Goal: Information Seeking & Learning: Learn about a topic

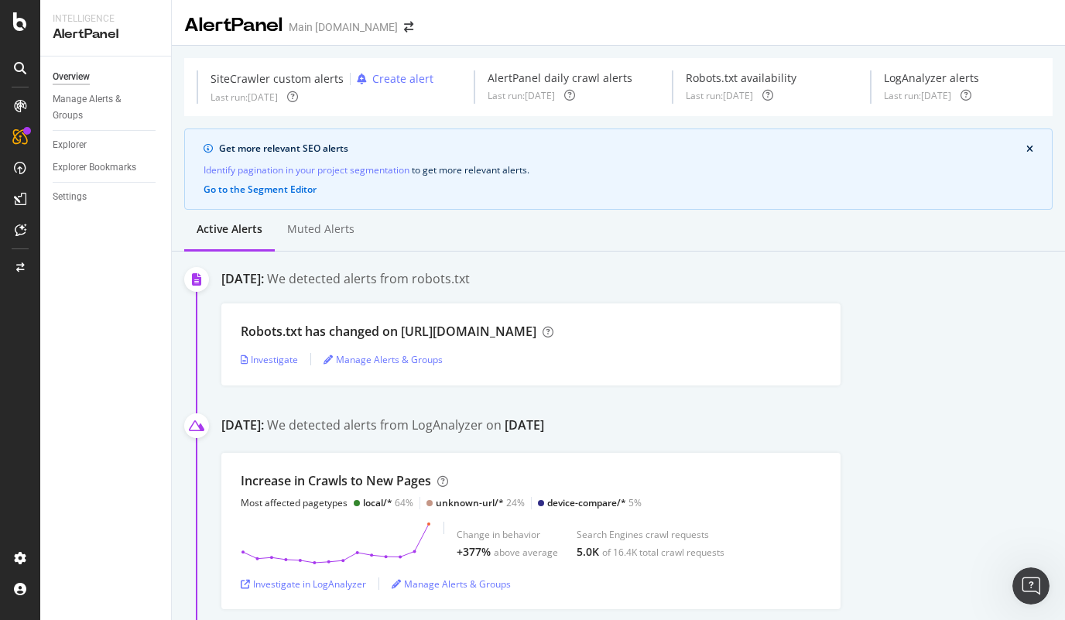
scroll to position [677, 0]
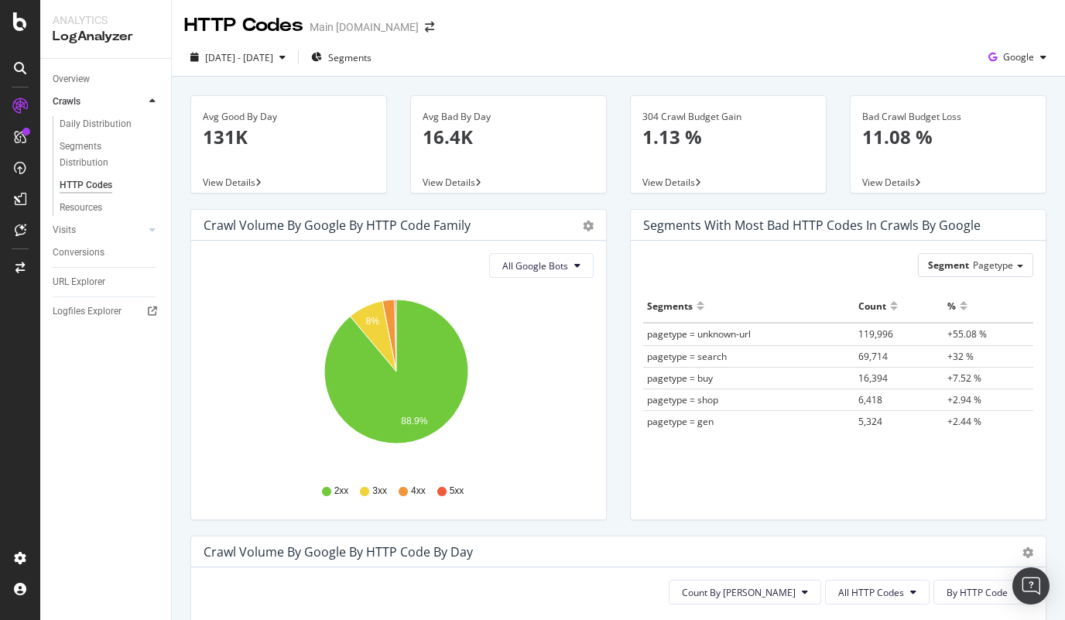
scroll to position [978, 0]
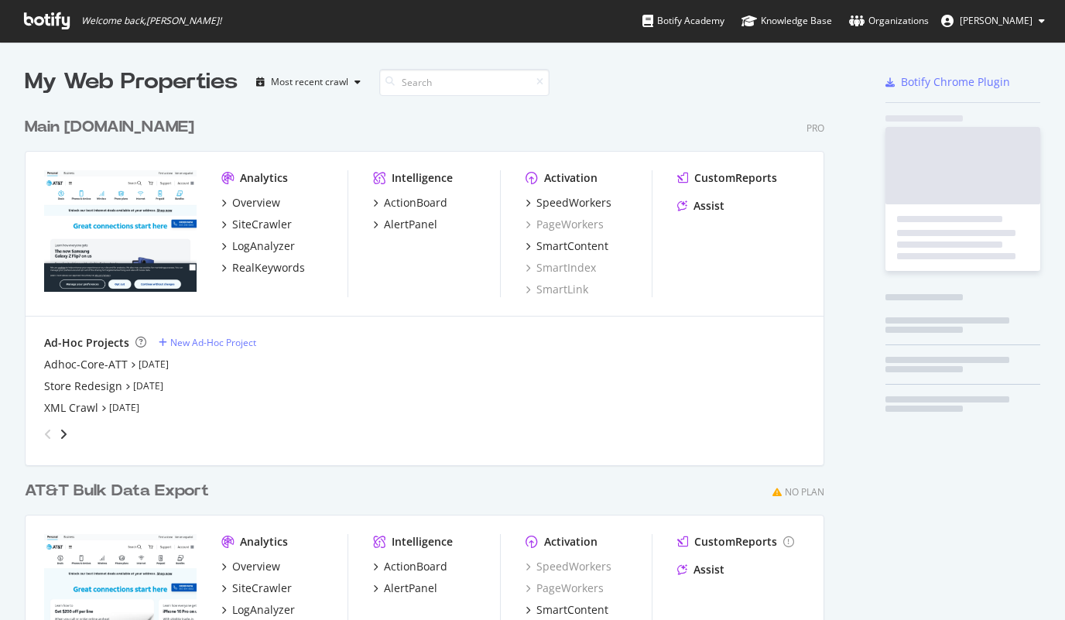
scroll to position [623, 800]
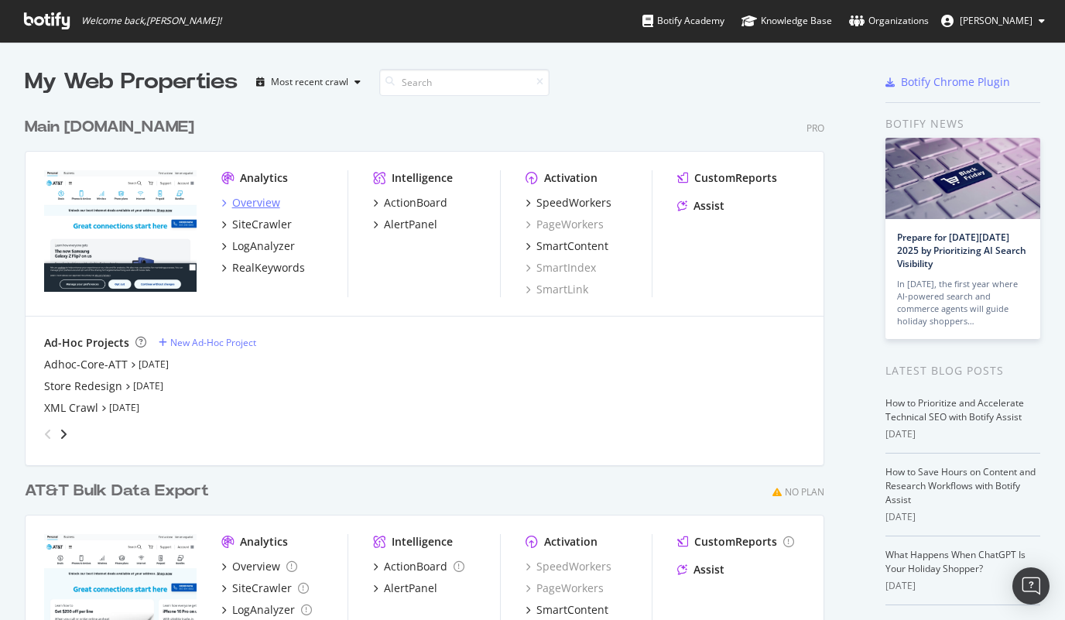
click at [244, 203] on div "Overview" at bounding box center [256, 202] width 48 height 15
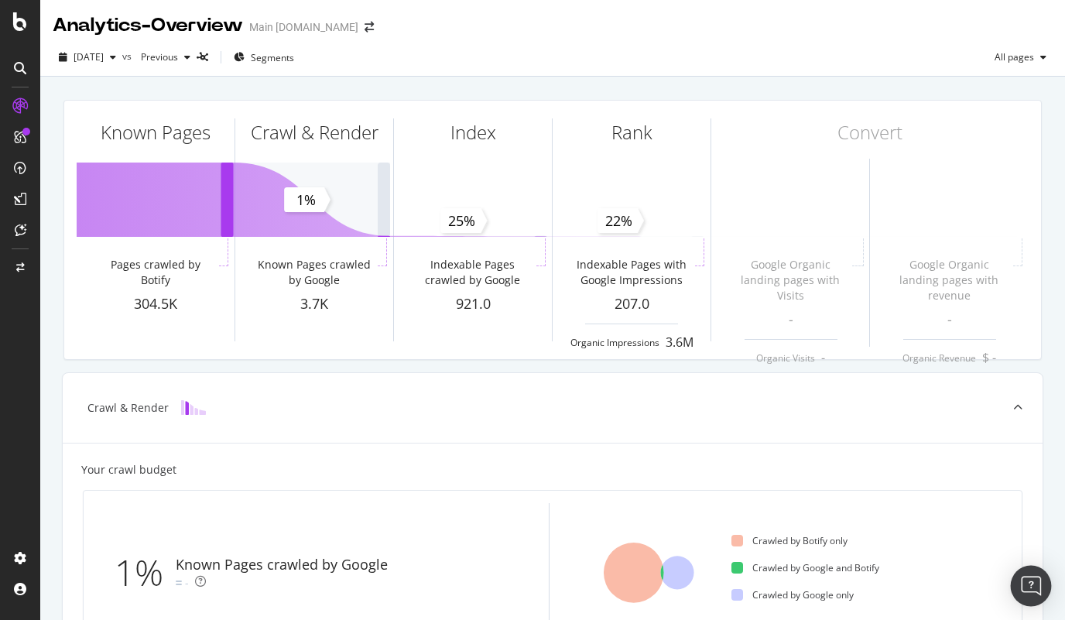
click at [1023, 585] on img "Open Intercom Messenger" at bounding box center [1031, 586] width 20 height 20
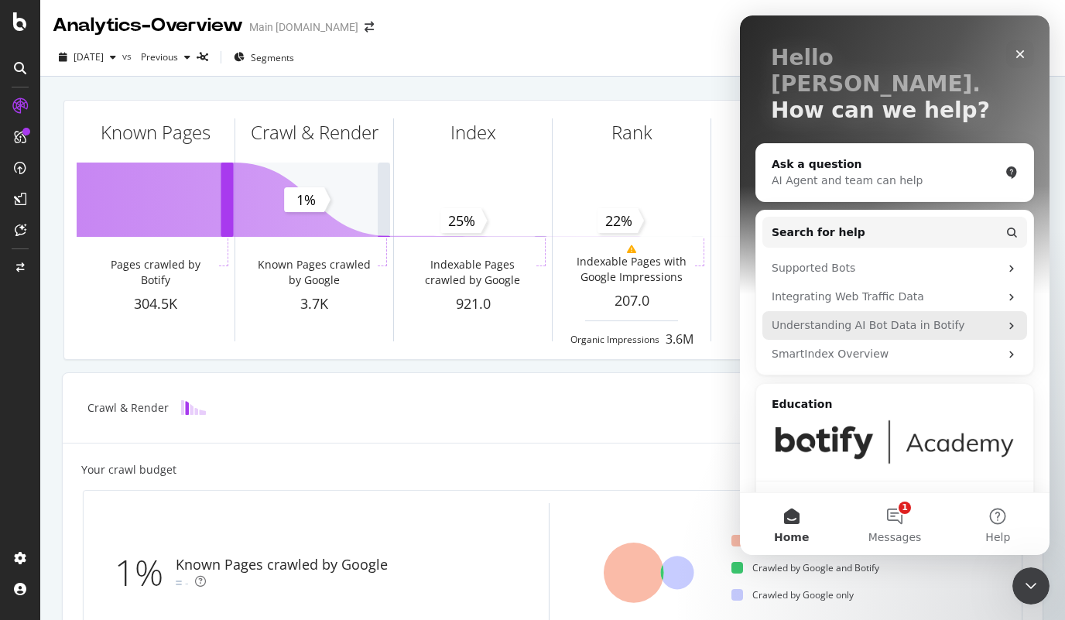
scroll to position [90, 0]
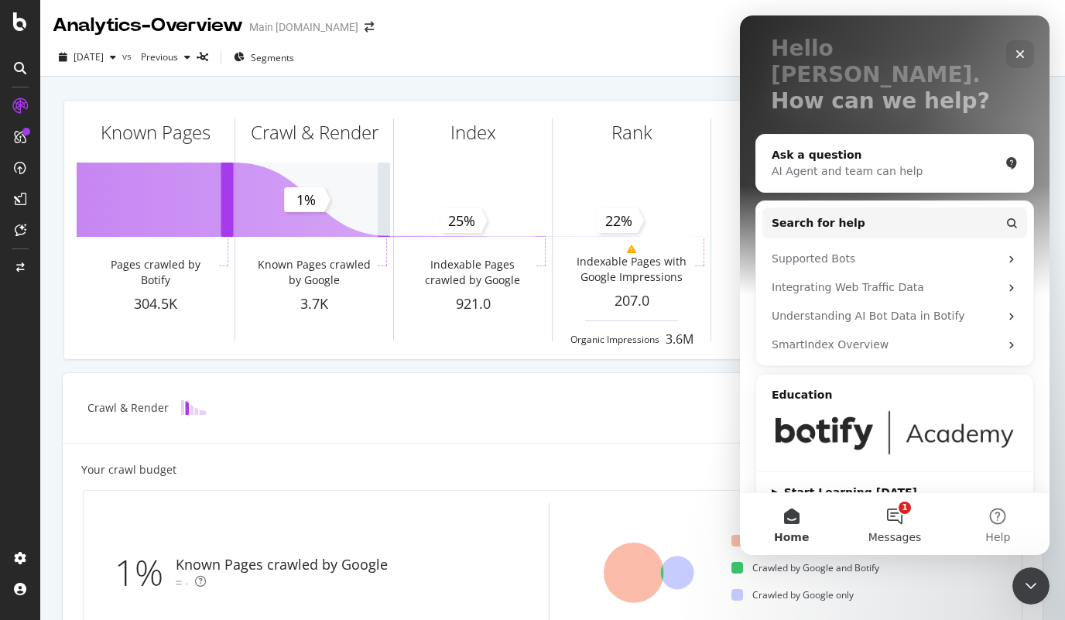
click at [902, 525] on button "1 Messages" at bounding box center [894, 524] width 103 height 62
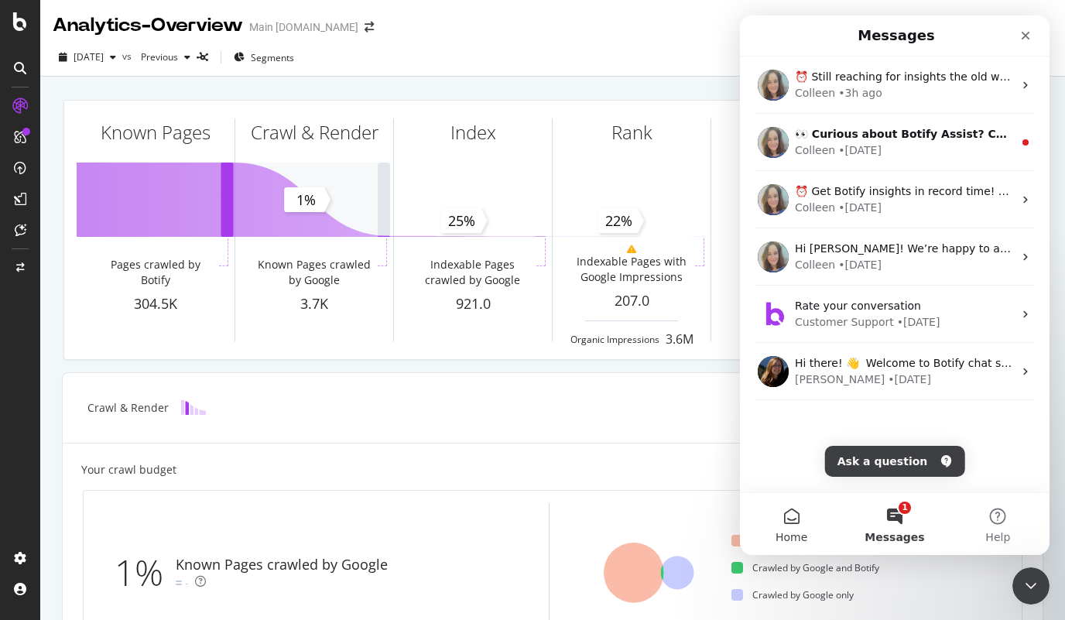
click at [800, 525] on button "Home" at bounding box center [791, 524] width 103 height 62
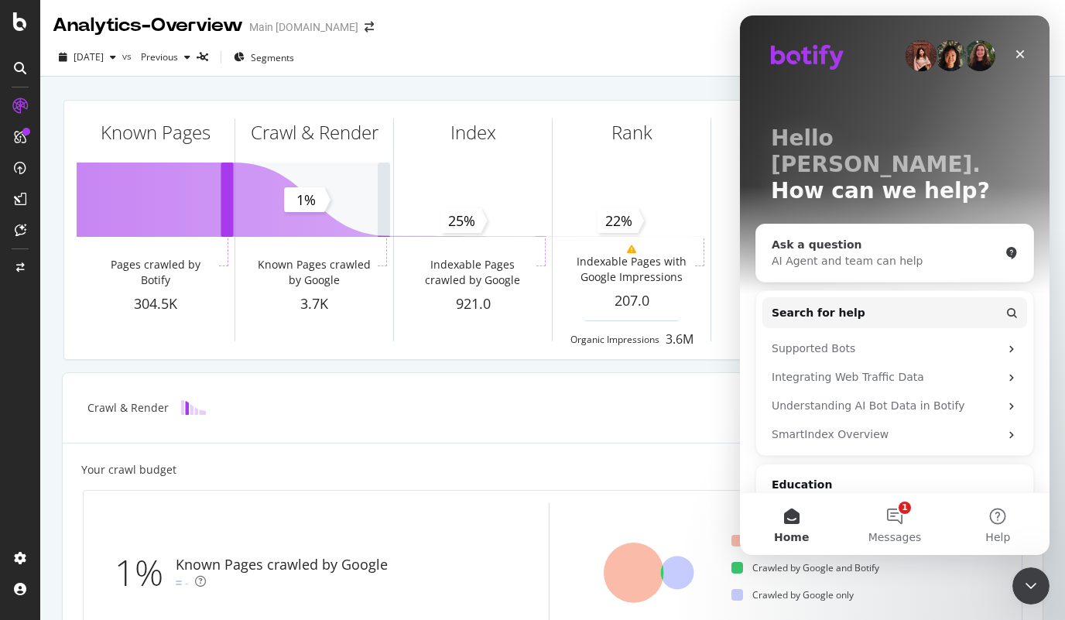
click at [855, 244] on div "Ask a question AI Agent and team can help" at bounding box center [894, 252] width 277 height 57
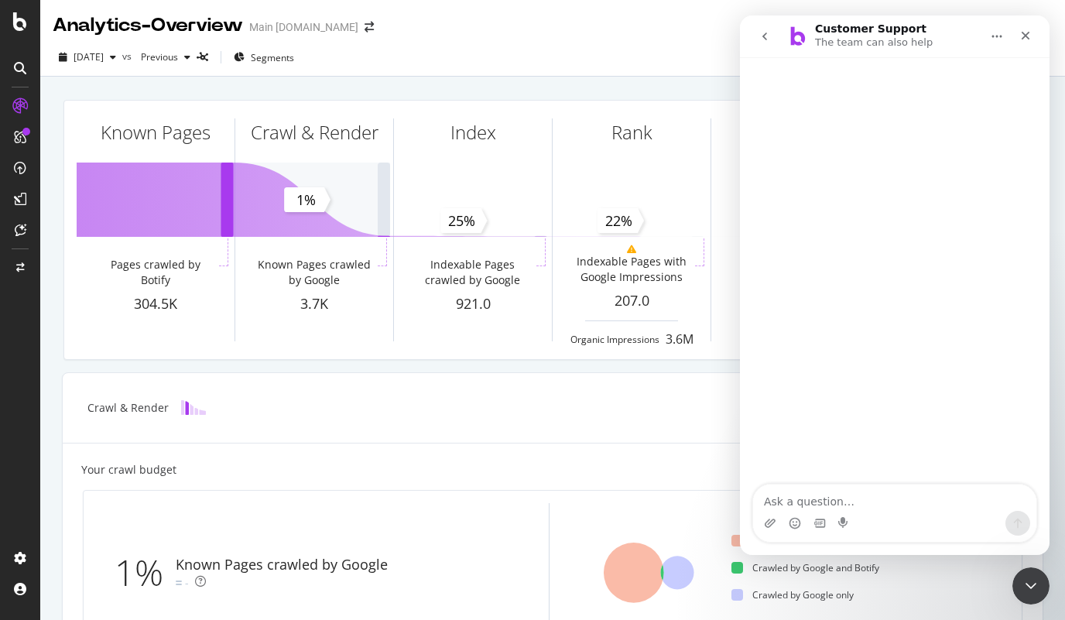
click at [761, 37] on icon "go back" at bounding box center [765, 36] width 12 height 12
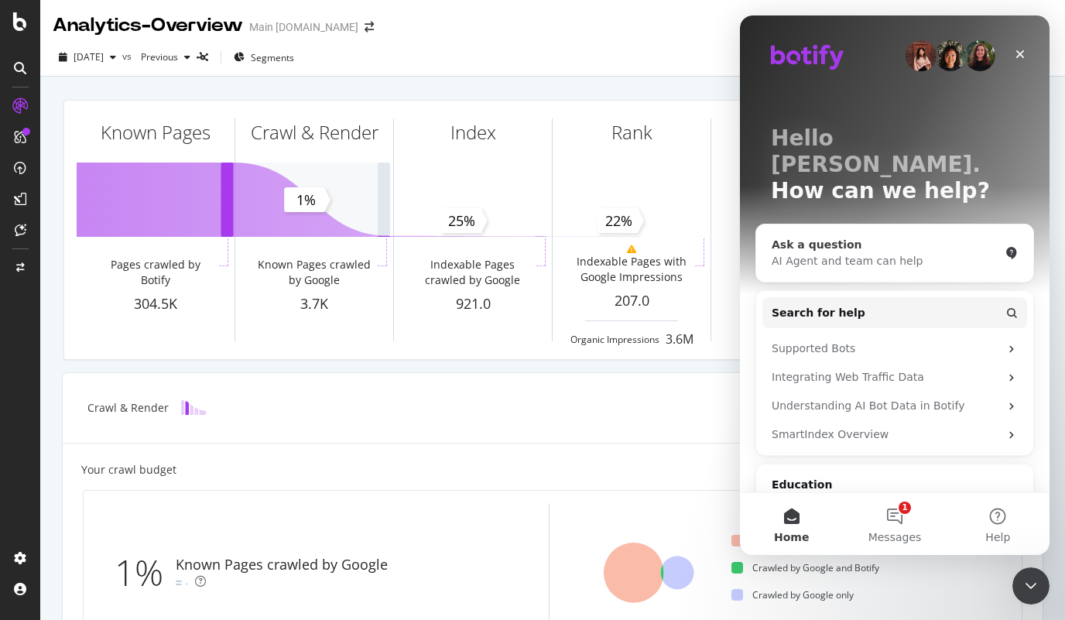
click at [808, 237] on div "Ask a question" at bounding box center [886, 245] width 228 height 16
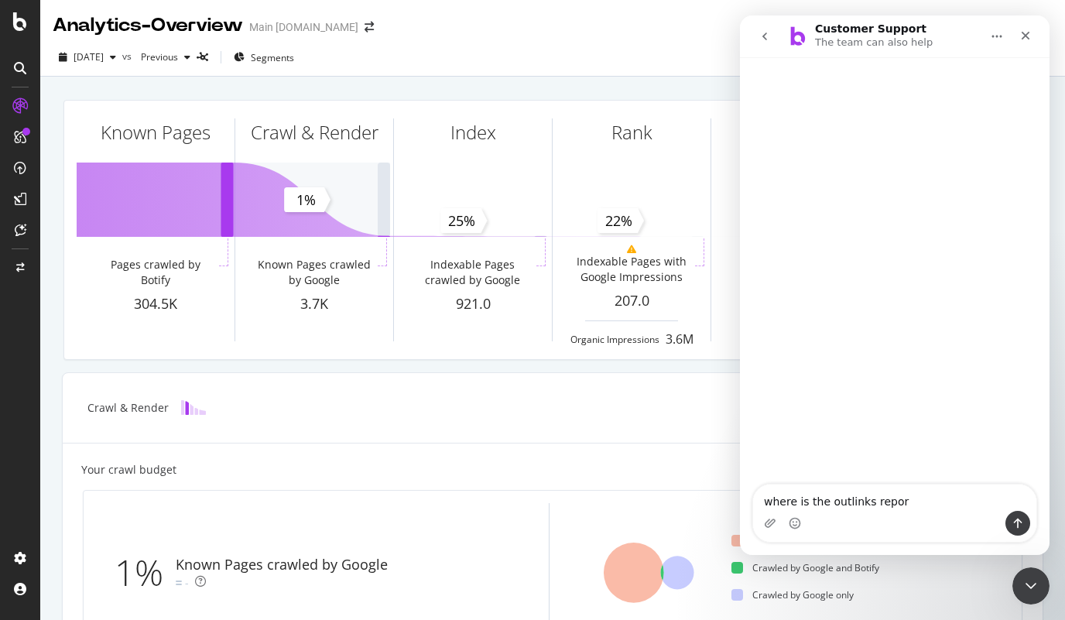
type textarea "where is the outlinks report"
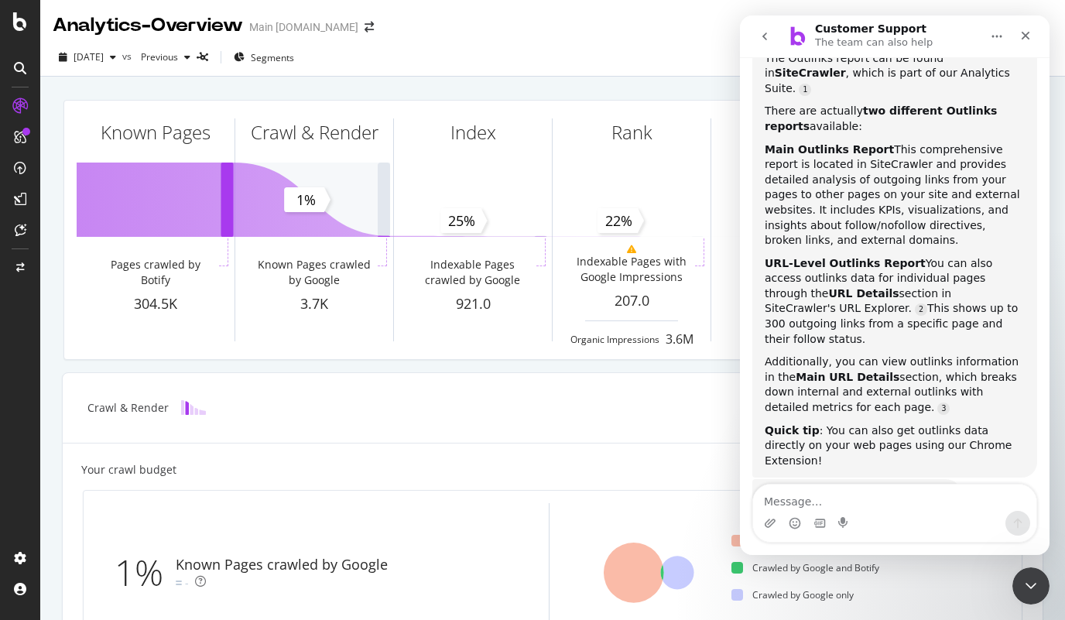
scroll to position [238, 0]
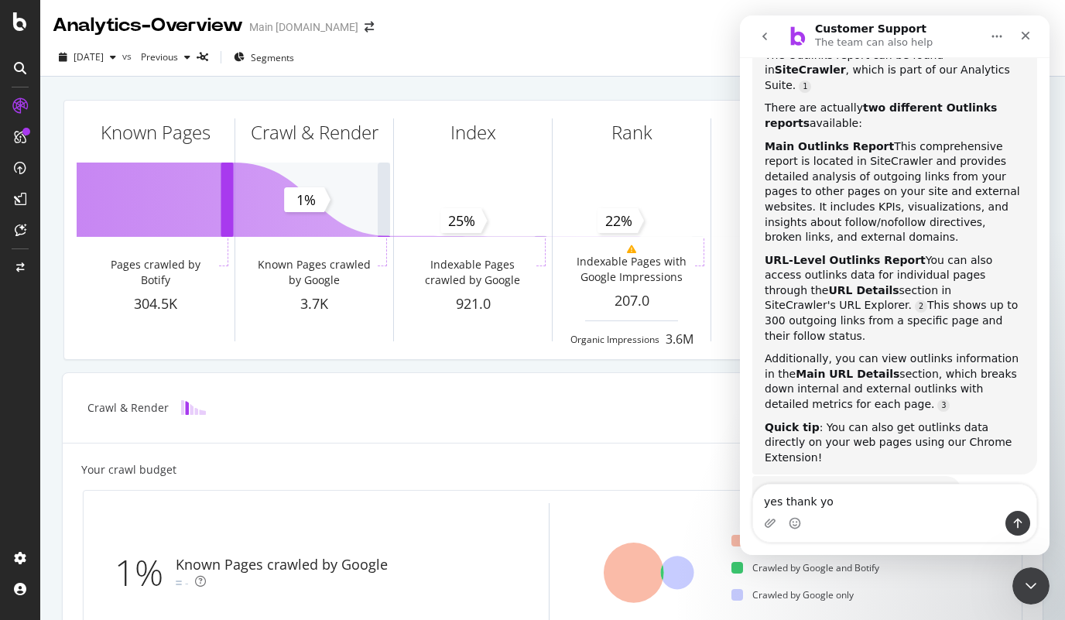
type textarea "yes thank you"
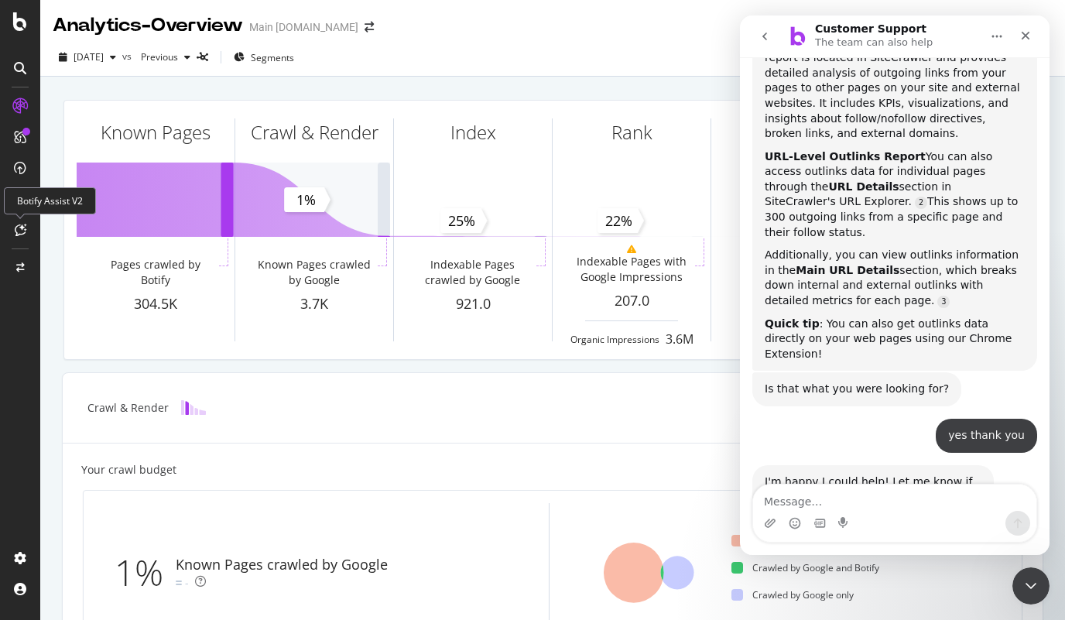
scroll to position [474, 0]
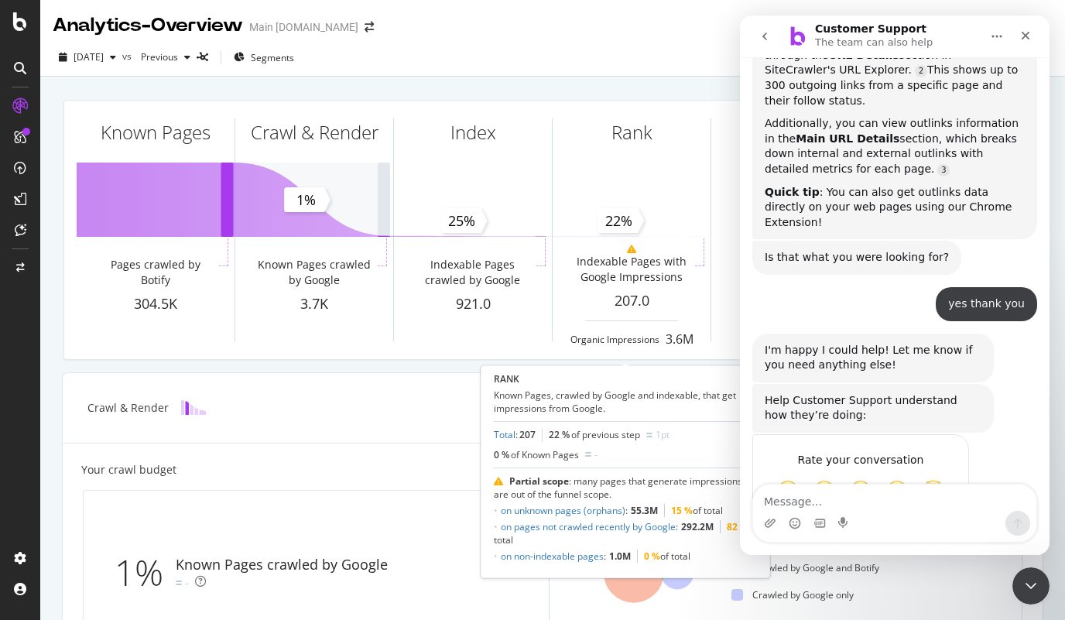
drag, startPoint x: 897, startPoint y: 426, endPoint x: 875, endPoint y: 426, distance: 22.5
click at [896, 480] on span "Great" at bounding box center [897, 491] width 22 height 22
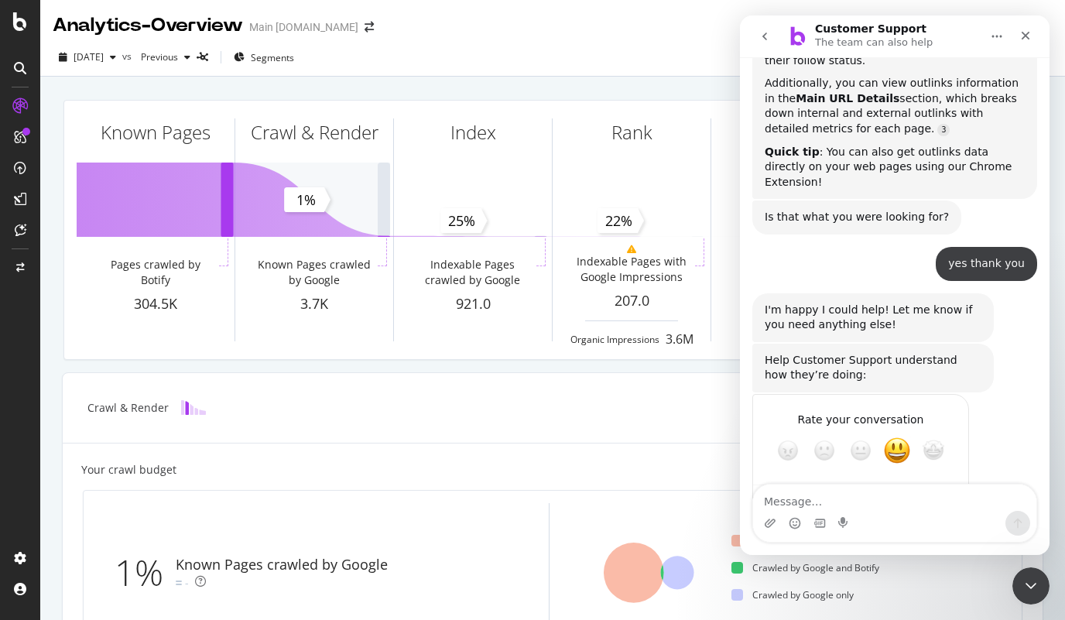
scroll to position [516, 0]
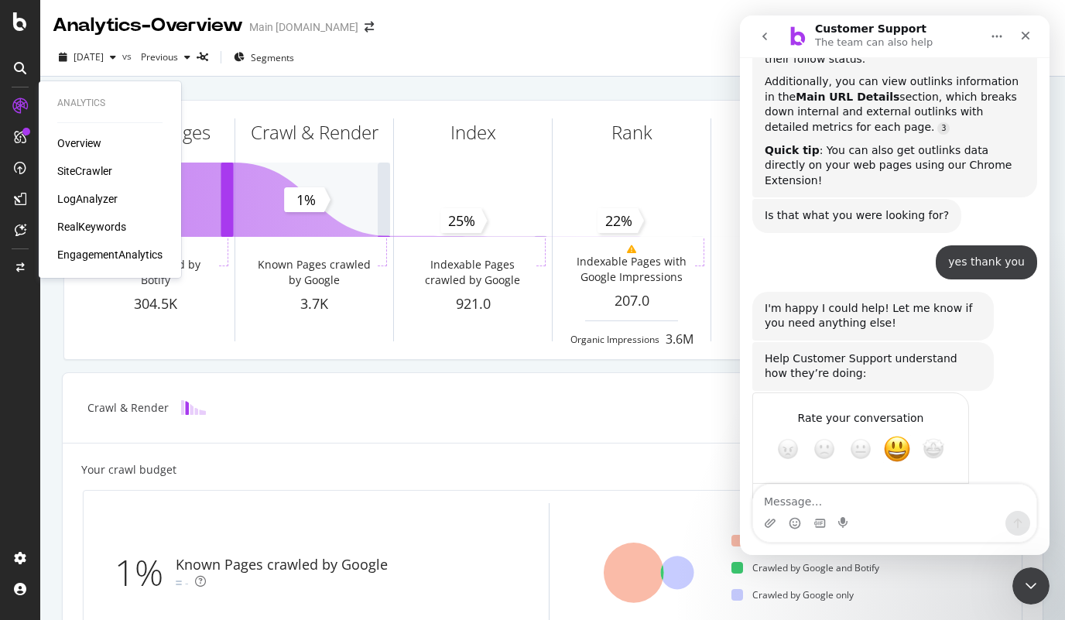
click at [98, 198] on div "LogAnalyzer" at bounding box center [87, 198] width 60 height 15
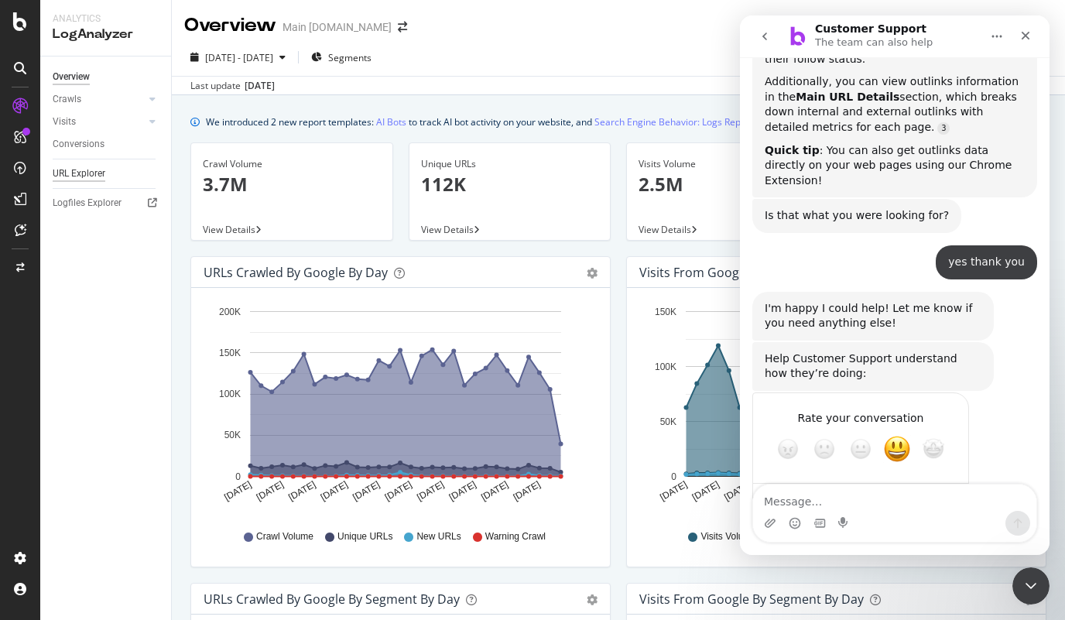
click at [98, 175] on div "URL Explorer" at bounding box center [79, 174] width 53 height 16
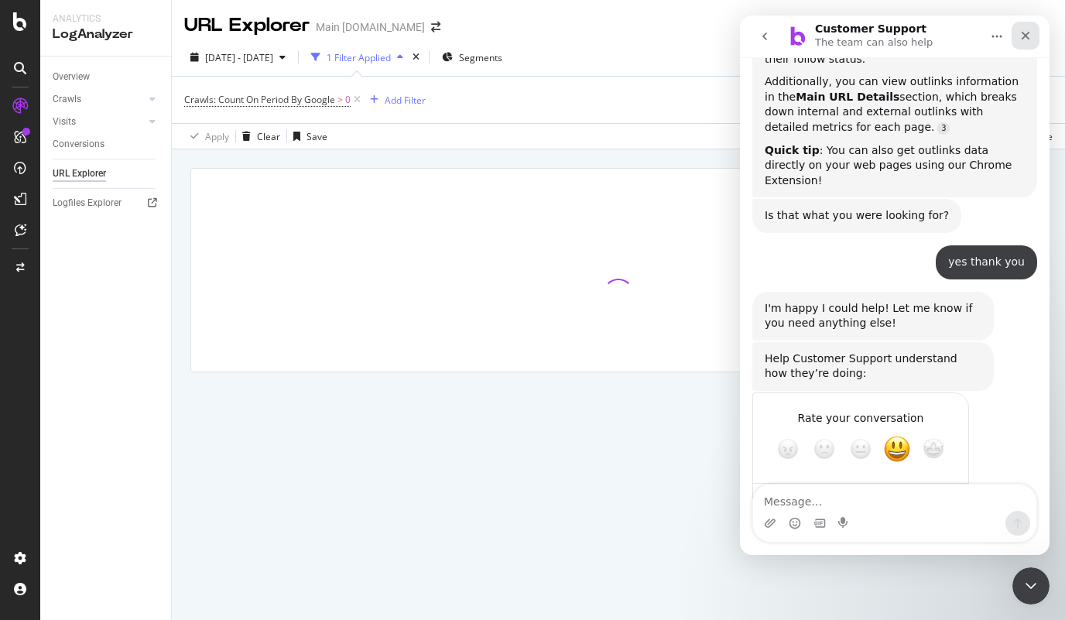
click at [1026, 36] on icon "Close" at bounding box center [1025, 35] width 12 height 12
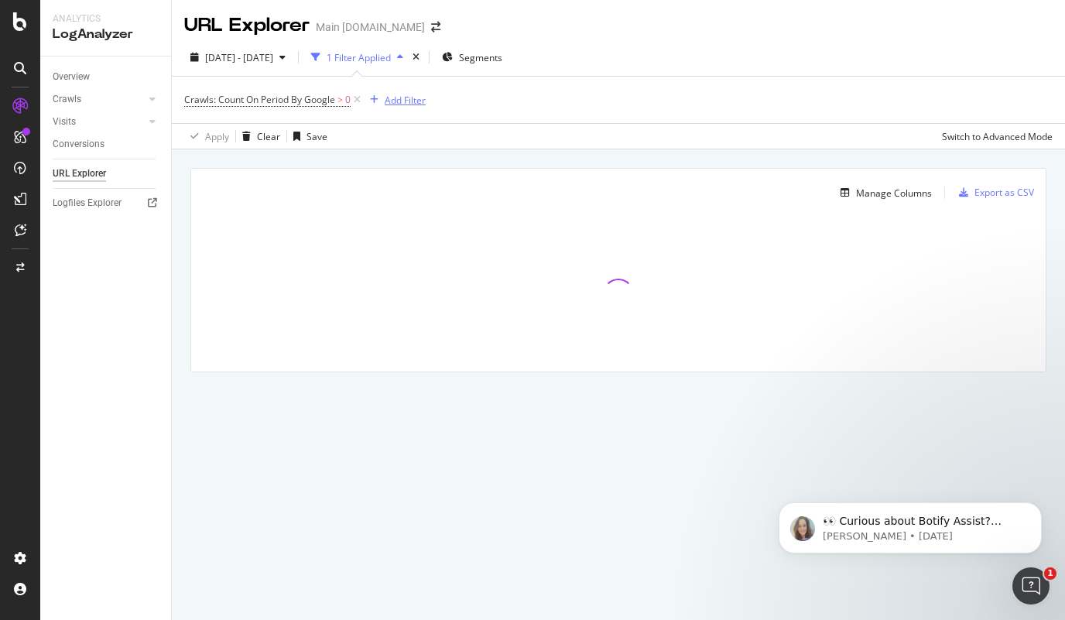
click at [411, 99] on div "Add Filter" at bounding box center [405, 100] width 41 height 13
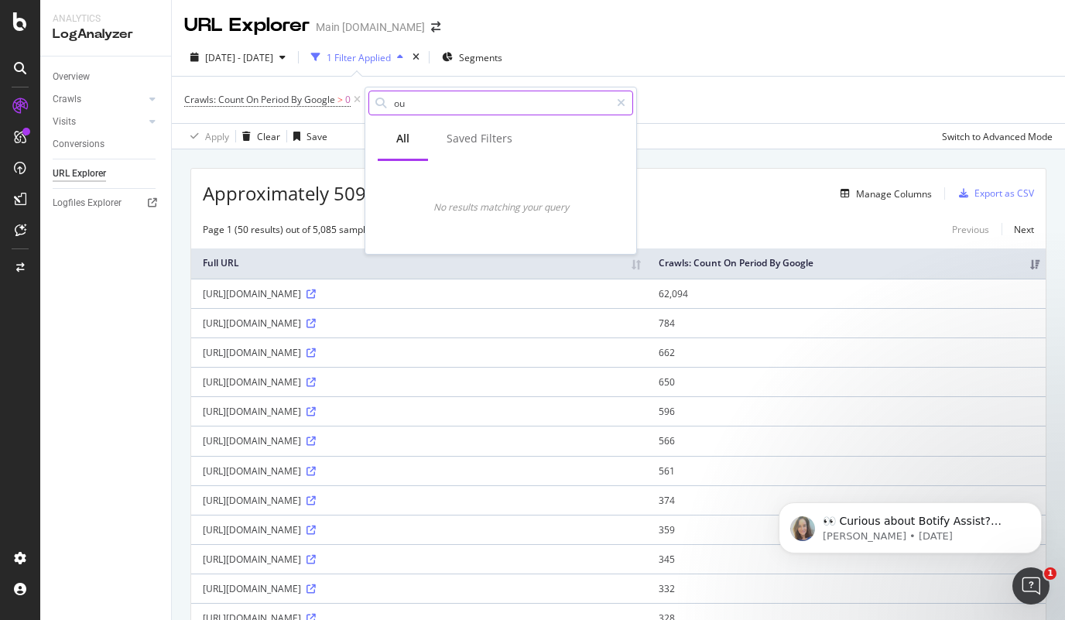
type input "o"
type input "l"
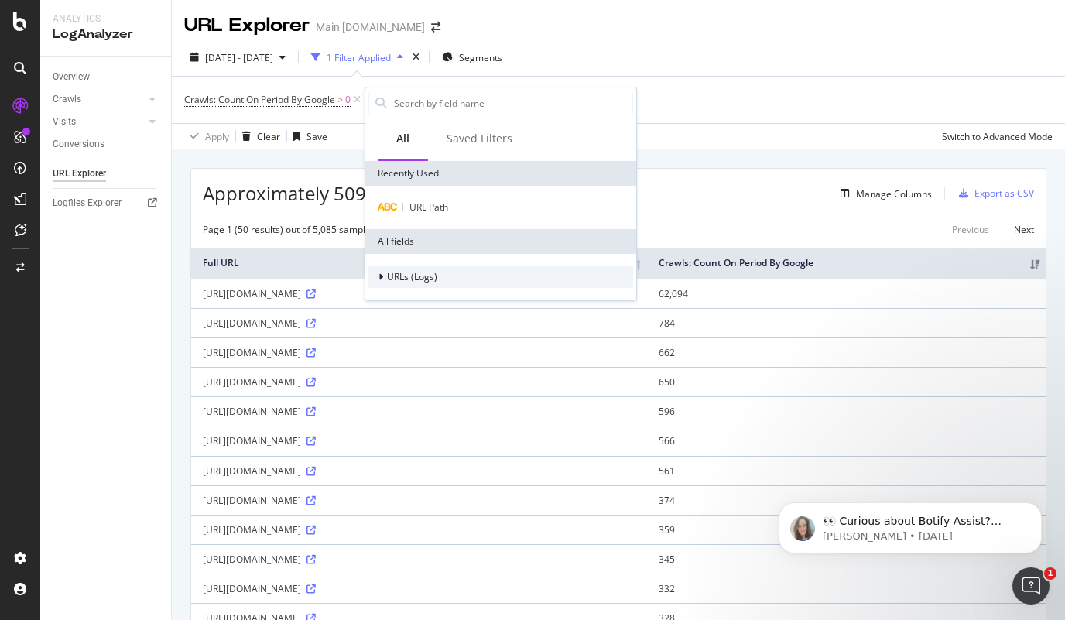
click at [390, 280] on span "URLs (Logs)" at bounding box center [412, 276] width 50 height 13
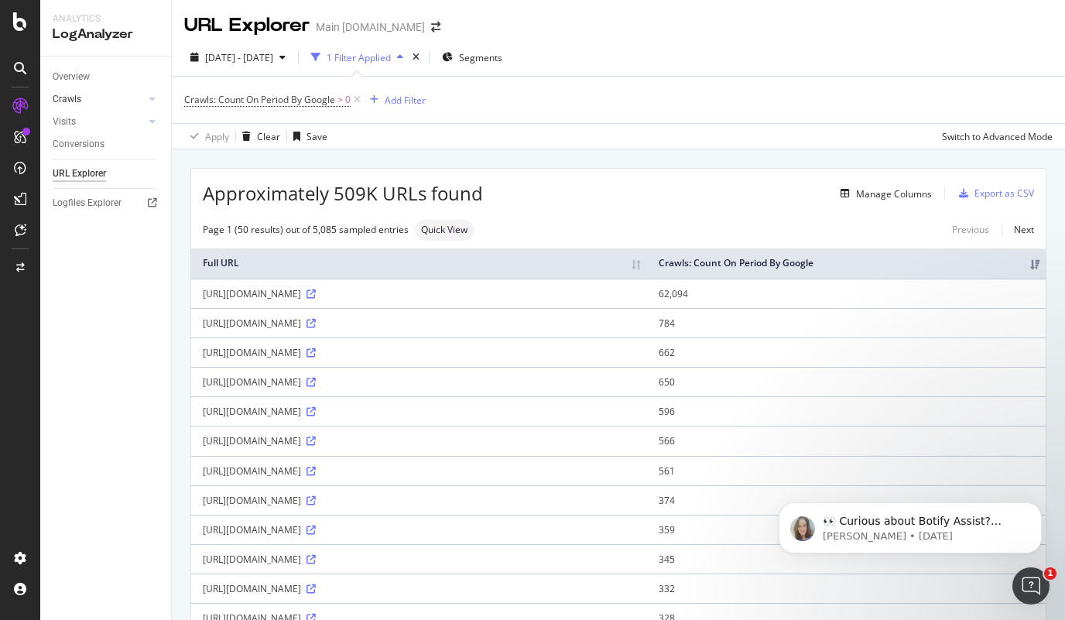
click at [108, 104] on link "Crawls" at bounding box center [99, 99] width 92 height 16
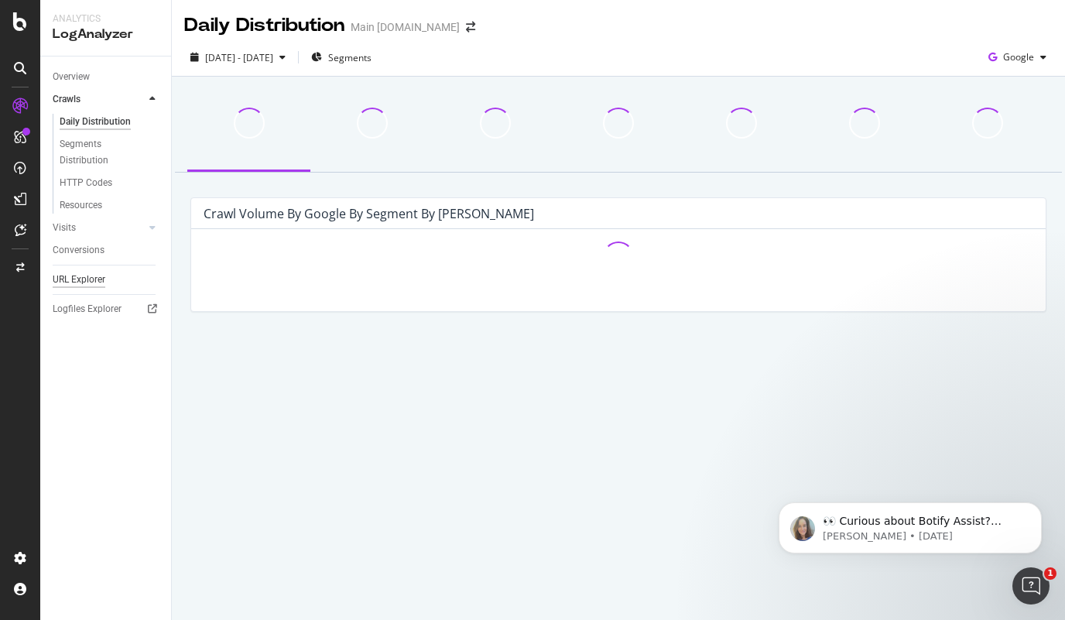
click at [102, 281] on div "URL Explorer" at bounding box center [79, 280] width 53 height 16
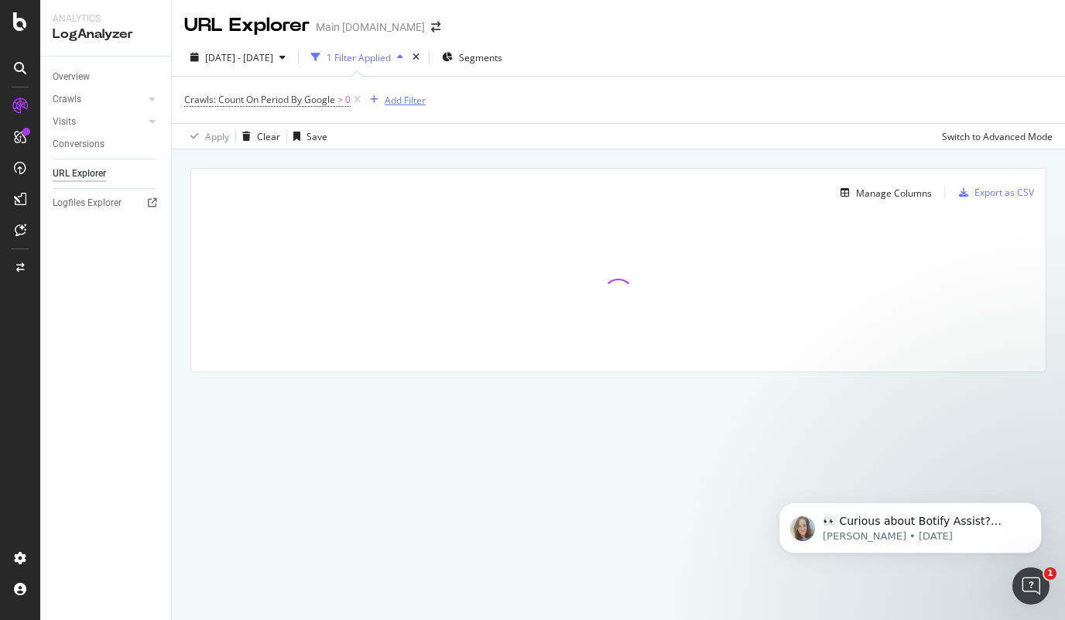
click at [395, 104] on div "Add Filter" at bounding box center [405, 100] width 41 height 13
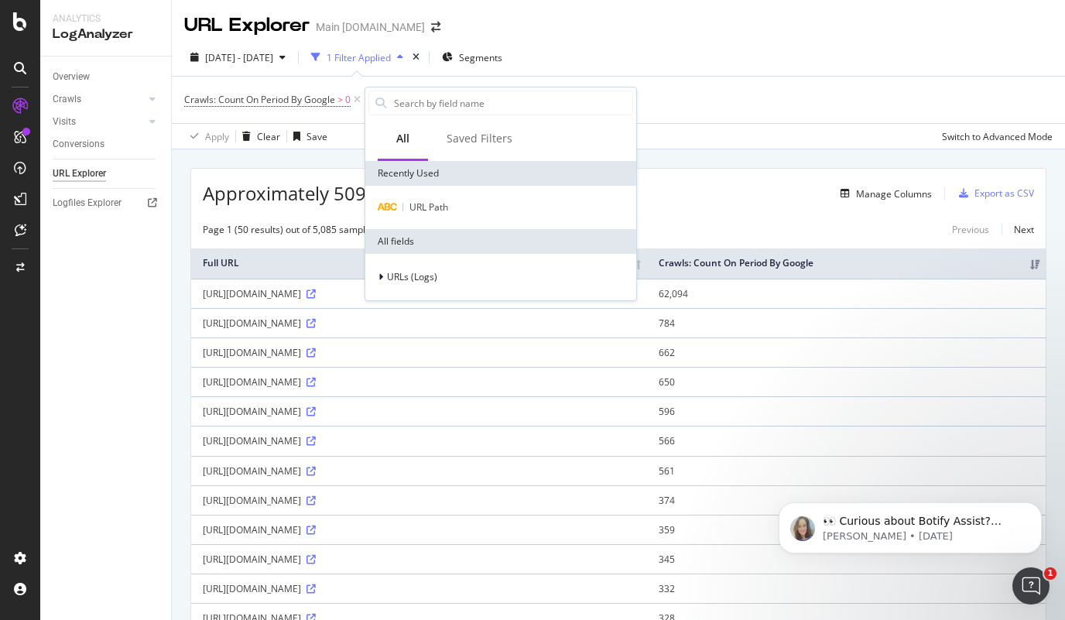
click at [870, 112] on div "Crawls: Count On Period By Google > 0 Add Filter" at bounding box center [618, 100] width 868 height 46
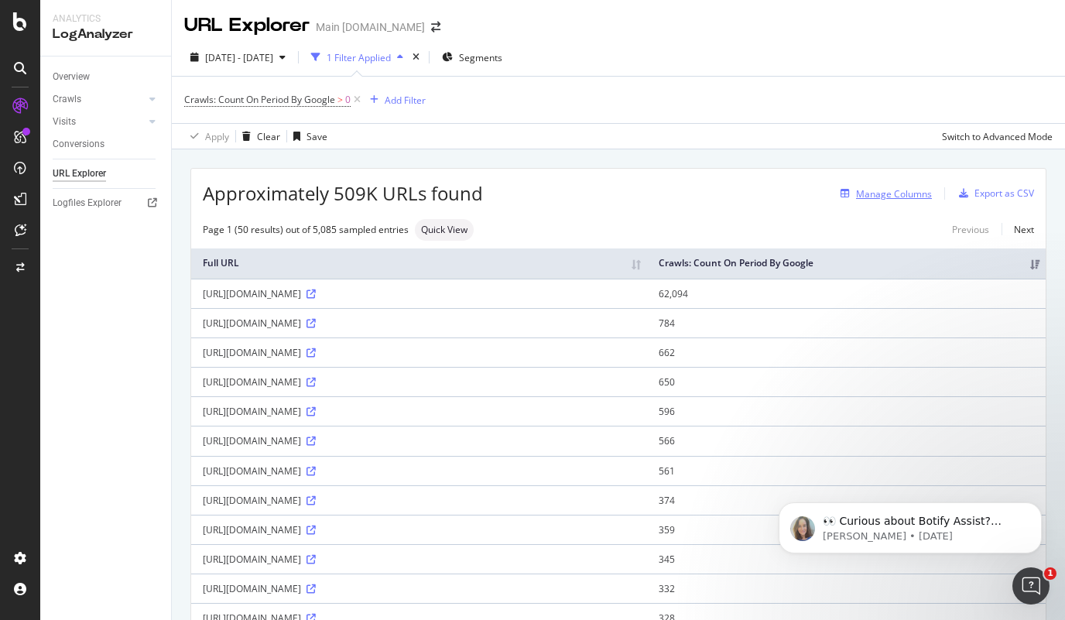
click at [856, 197] on div "Manage Columns" at bounding box center [894, 193] width 76 height 13
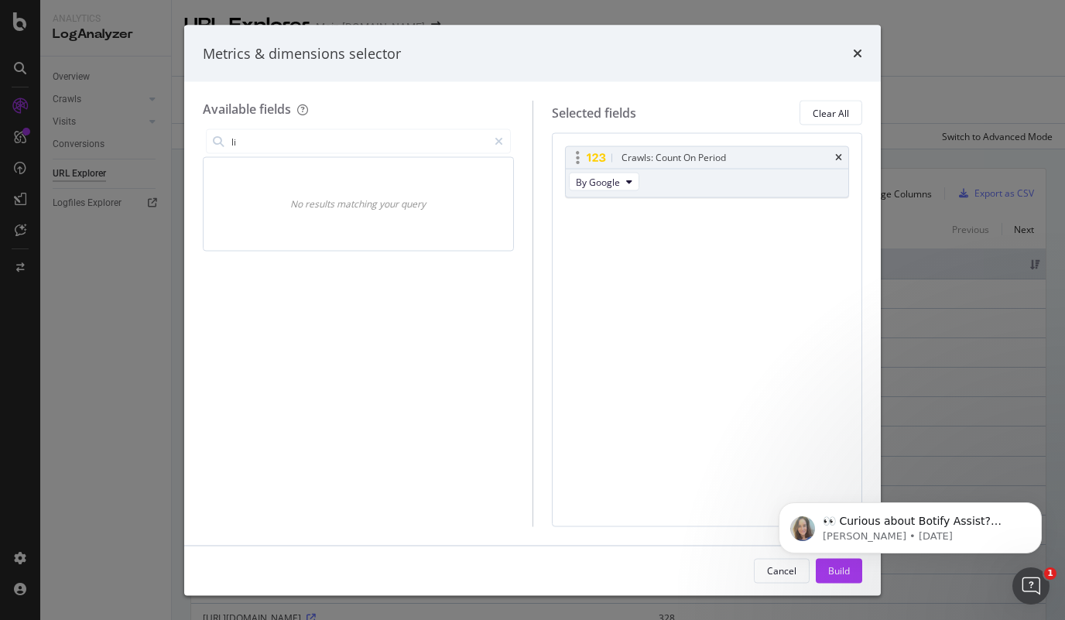
type input "l"
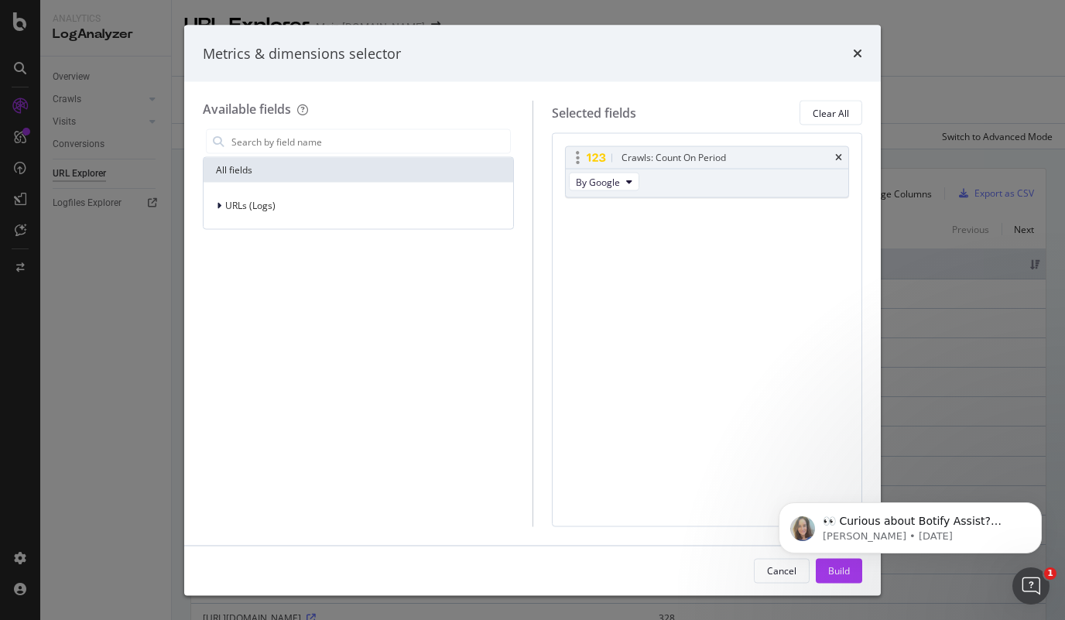
type input "a"
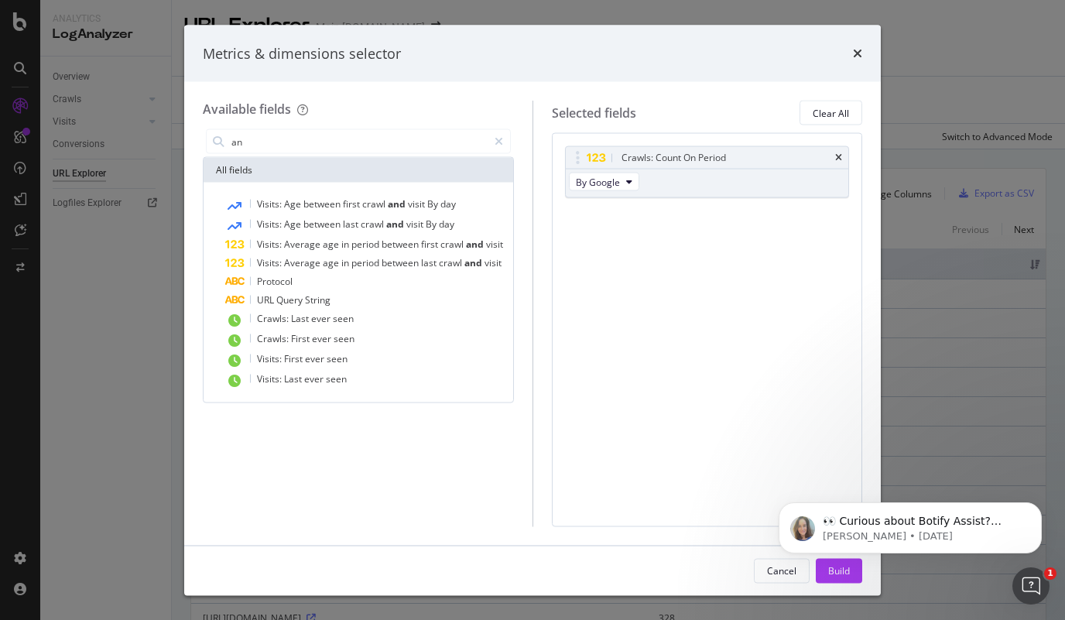
type input "a"
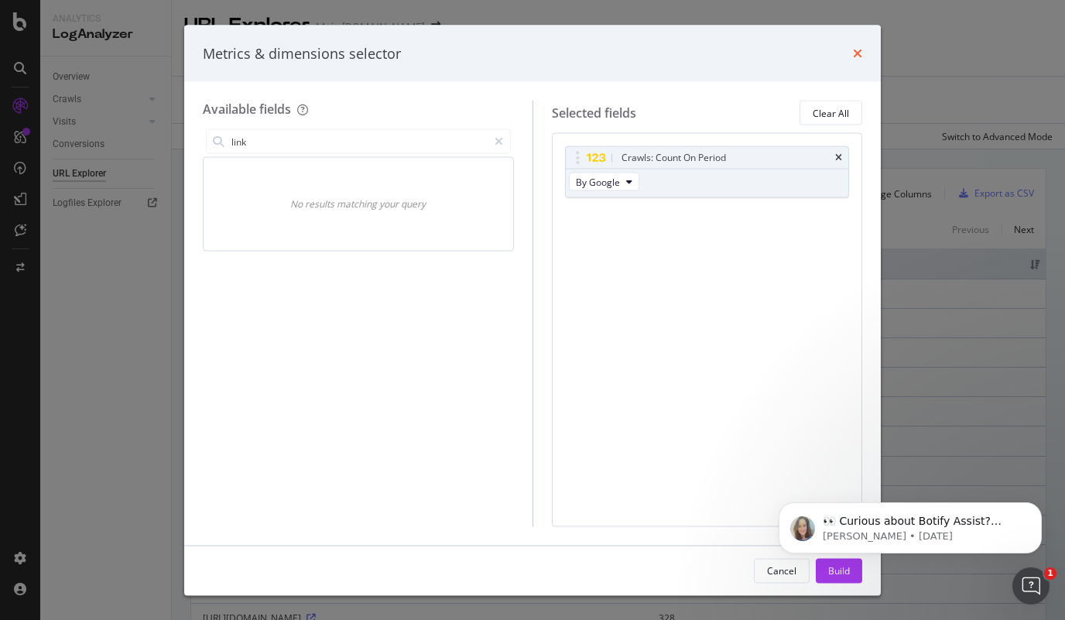
type input "link"
click at [854, 54] on icon "times" at bounding box center [857, 53] width 9 height 12
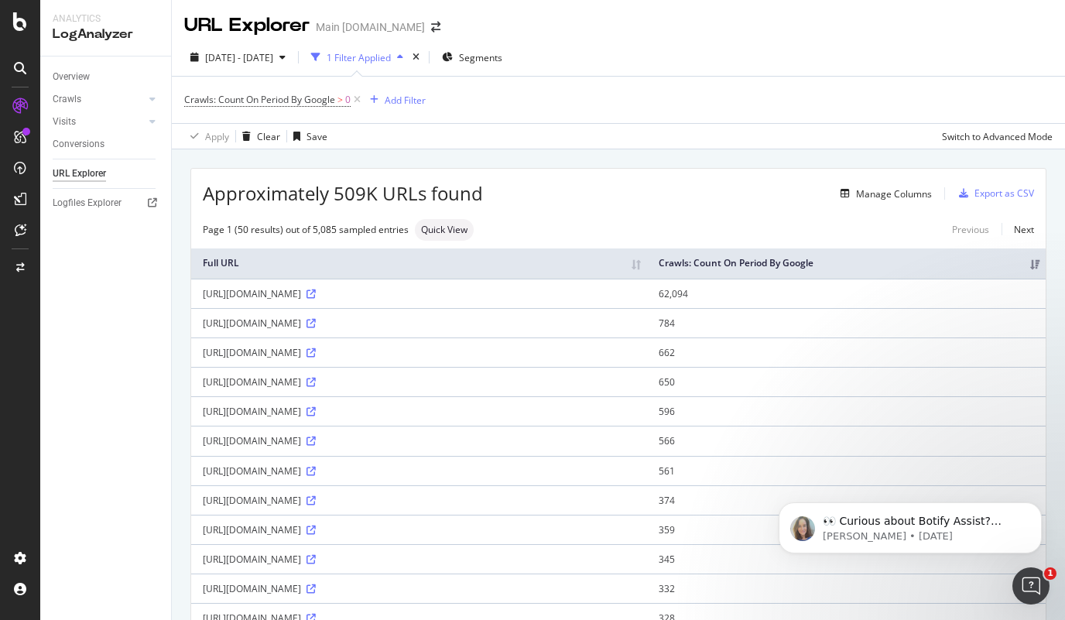
click at [391, 58] on div "1 Filter Applied" at bounding box center [359, 57] width 64 height 13
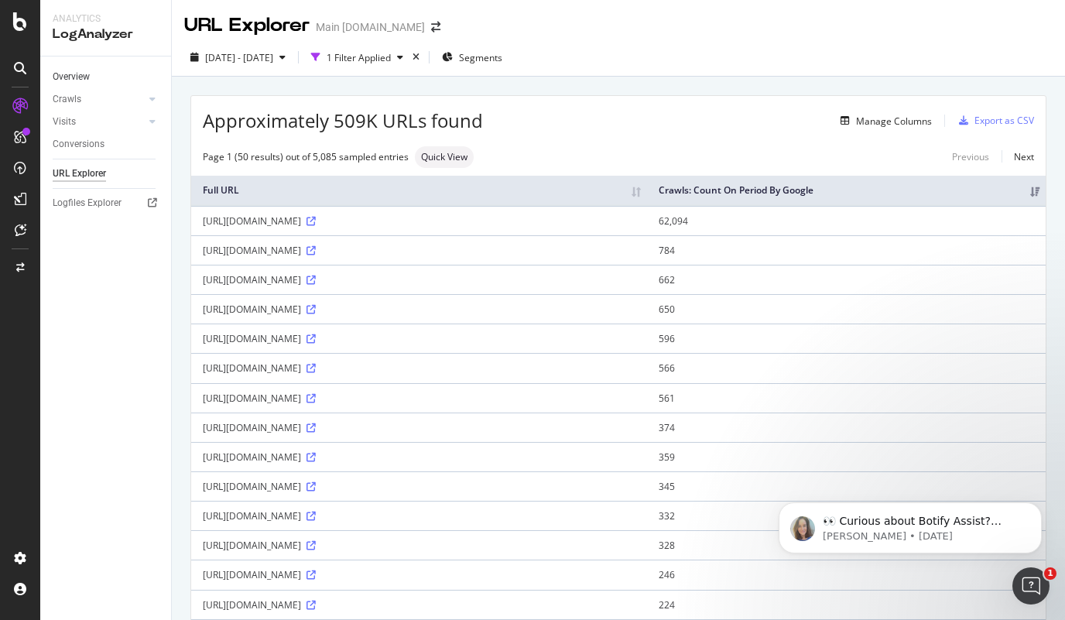
click at [92, 79] on link "Overview" at bounding box center [107, 77] width 108 height 16
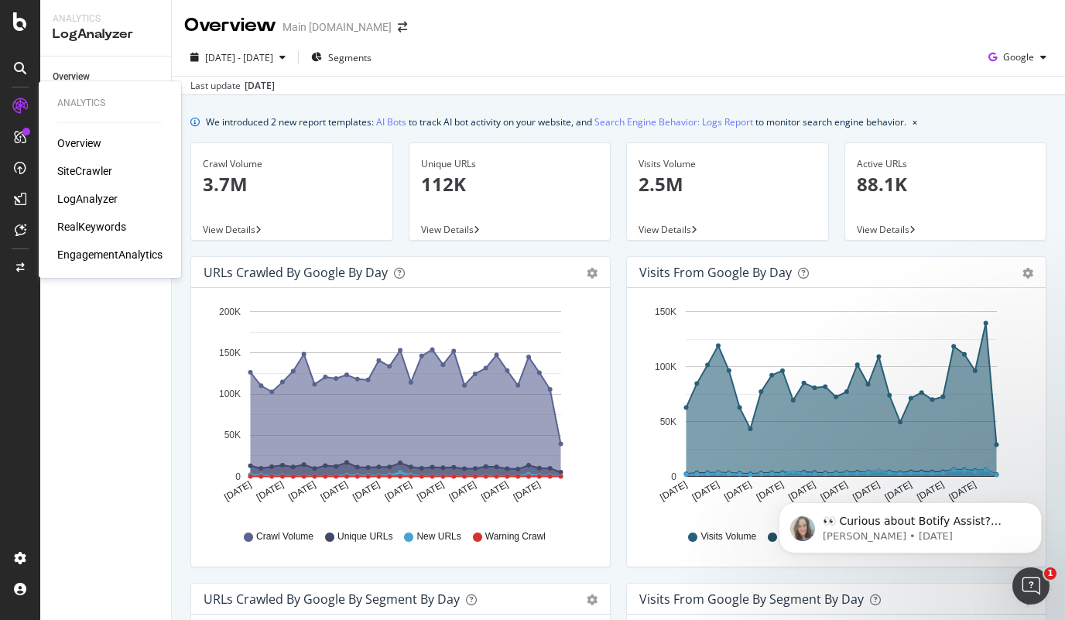
click at [76, 166] on div "SiteCrawler" at bounding box center [84, 170] width 55 height 15
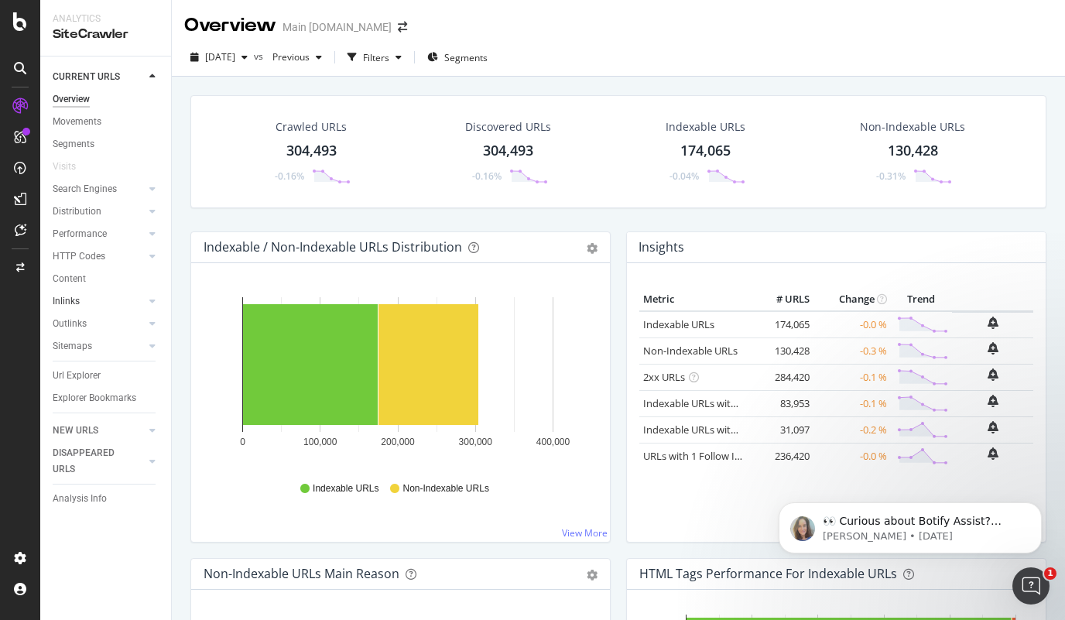
click at [119, 299] on link "Inlinks" at bounding box center [99, 301] width 92 height 16
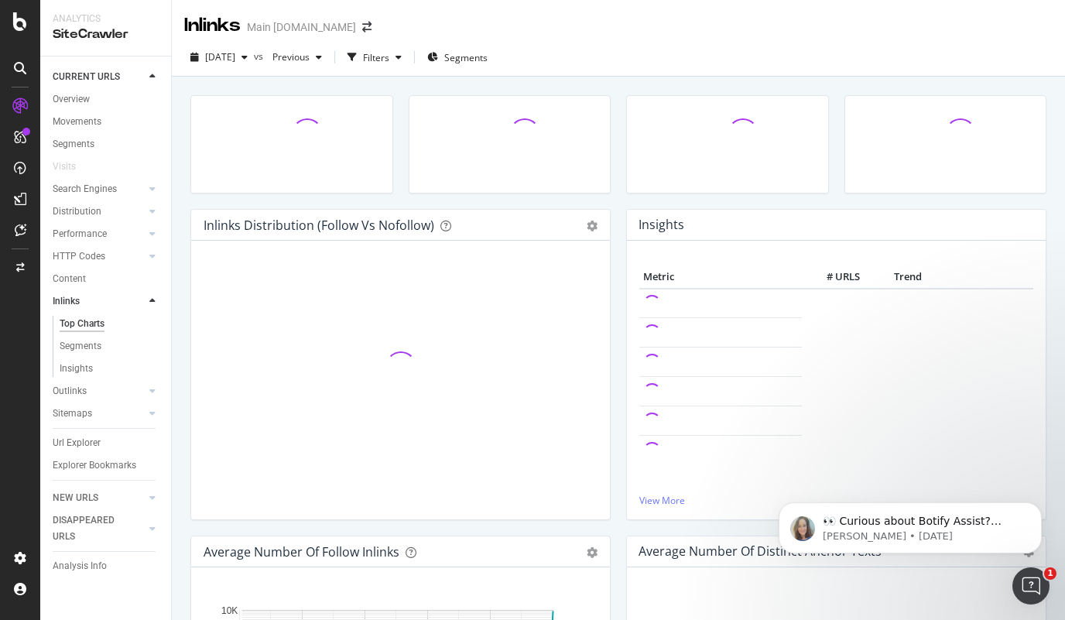
click at [118, 299] on link "Inlinks" at bounding box center [99, 301] width 92 height 16
click at [151, 300] on icon at bounding box center [152, 300] width 6 height 9
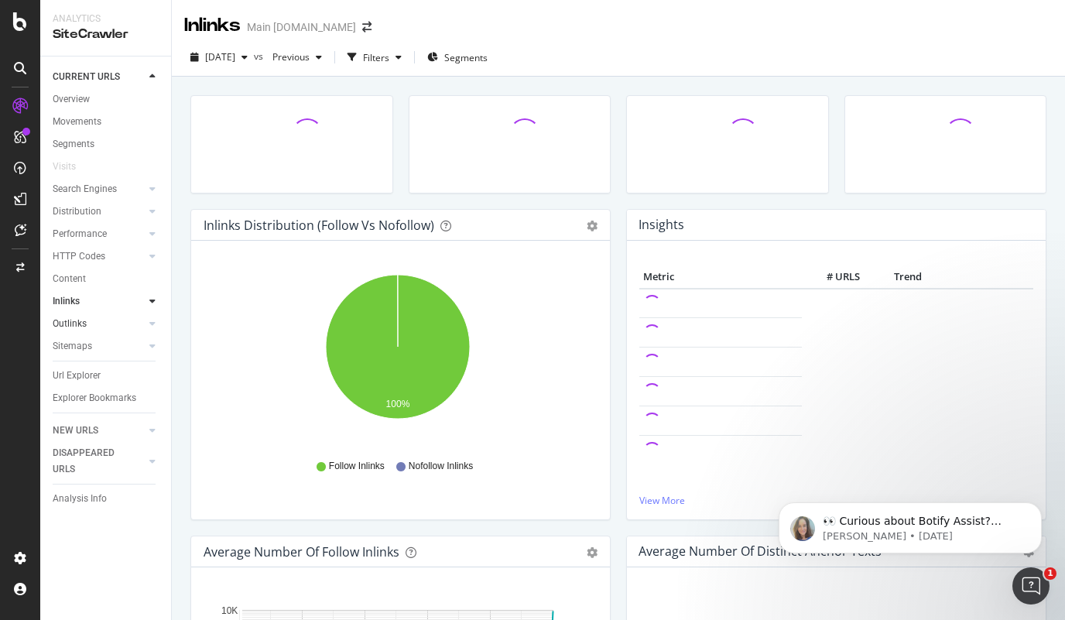
click at [129, 323] on div at bounding box center [136, 323] width 15 height 15
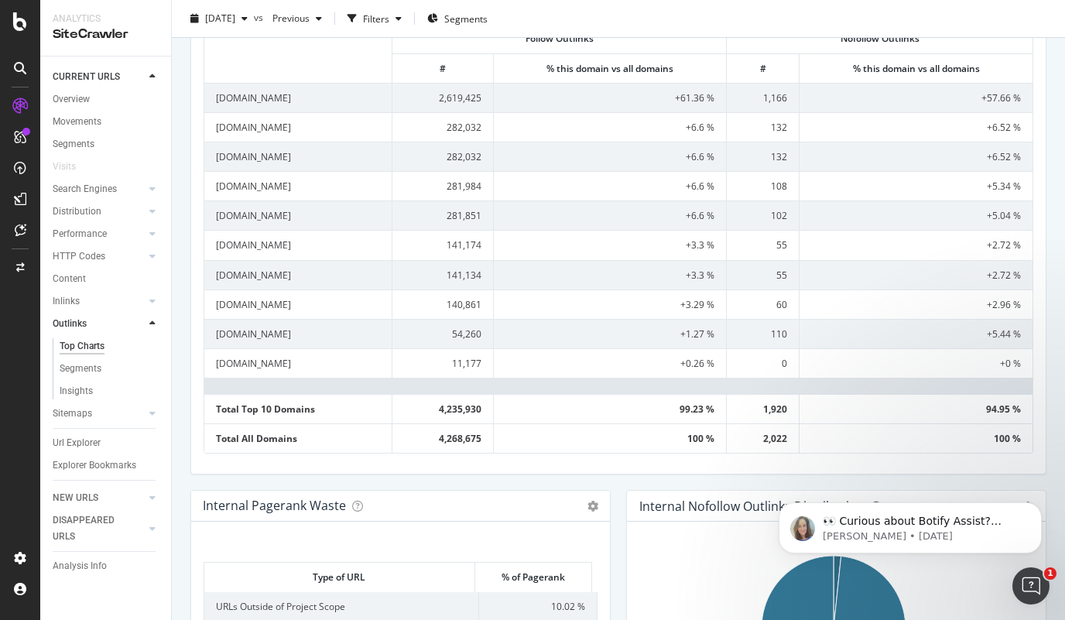
scroll to position [340, 0]
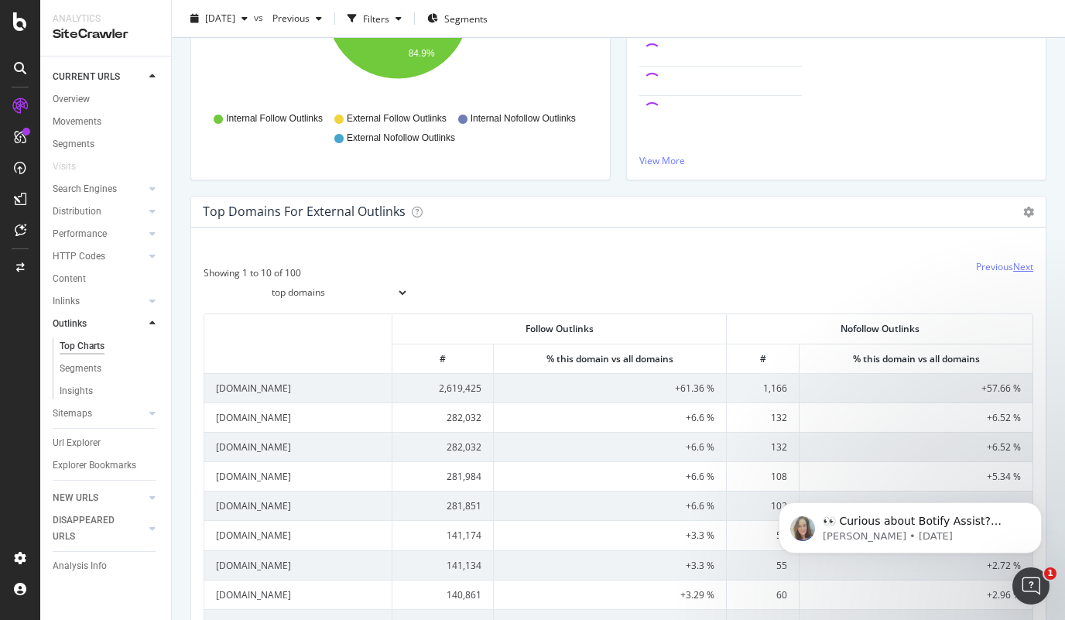
click at [1013, 266] on link "Next" at bounding box center [1023, 266] width 20 height 13
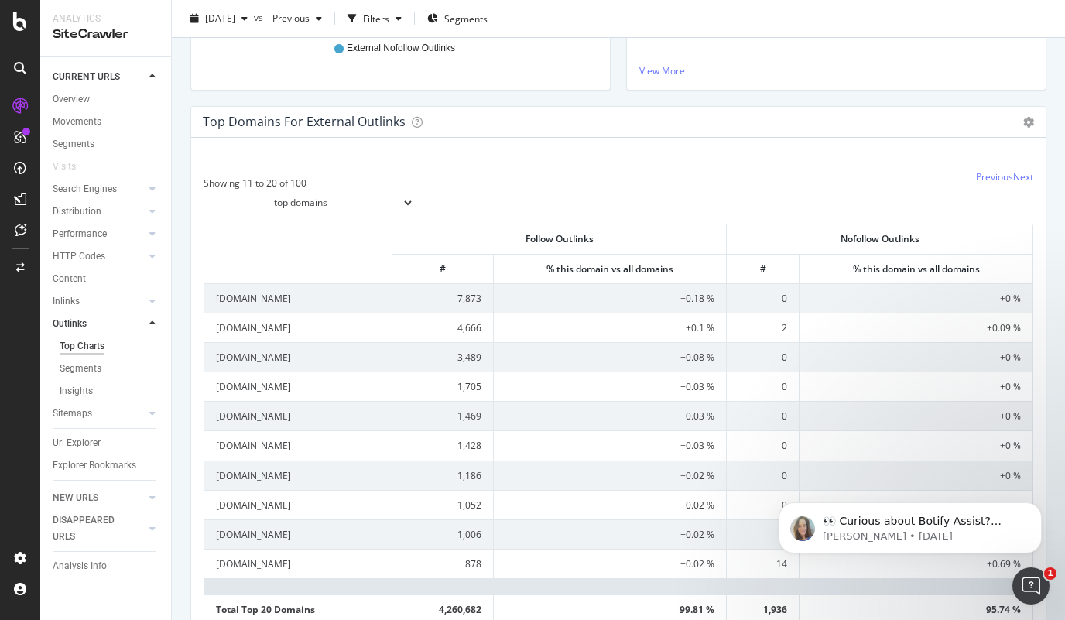
scroll to position [456, 0]
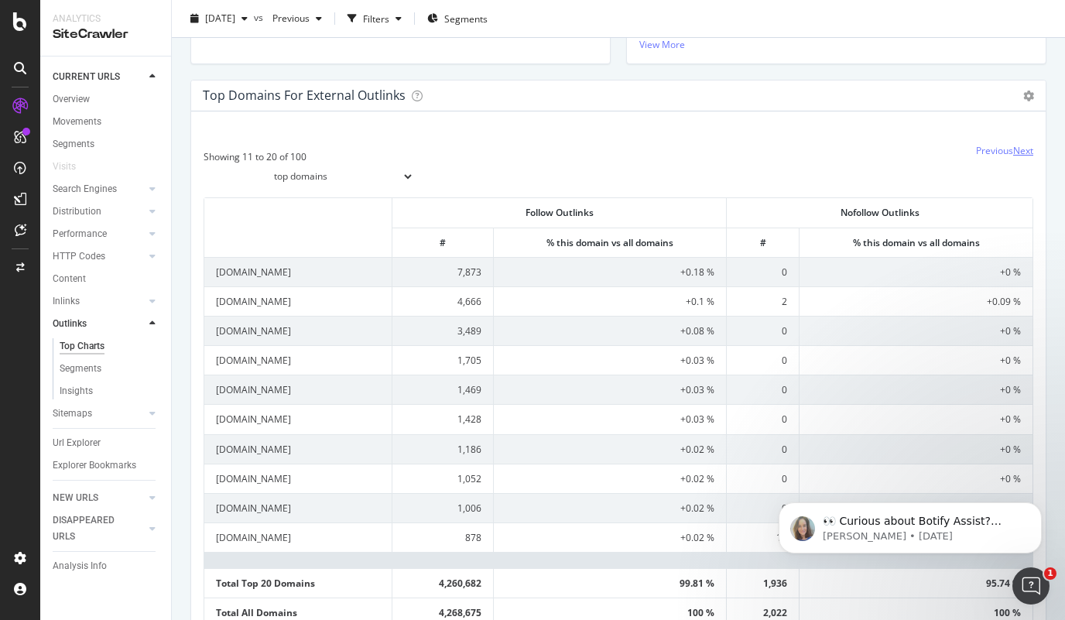
click at [1016, 152] on link "Next" at bounding box center [1023, 150] width 20 height 13
click at [1013, 150] on link "Next" at bounding box center [1023, 150] width 20 height 13
click at [1016, 152] on link "Next" at bounding box center [1023, 150] width 20 height 13
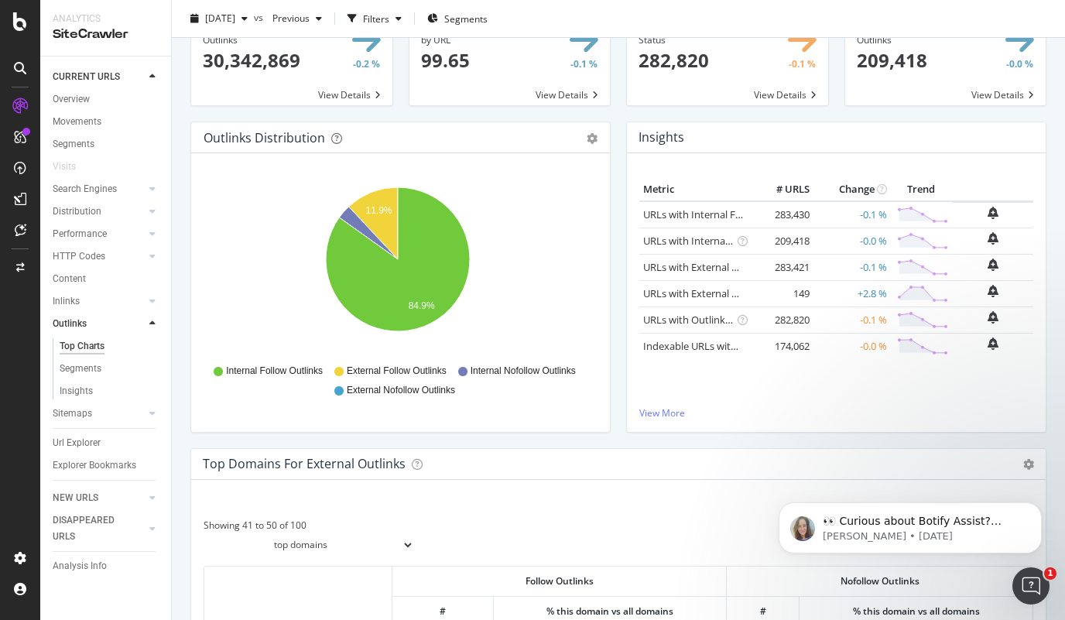
scroll to position [0, 0]
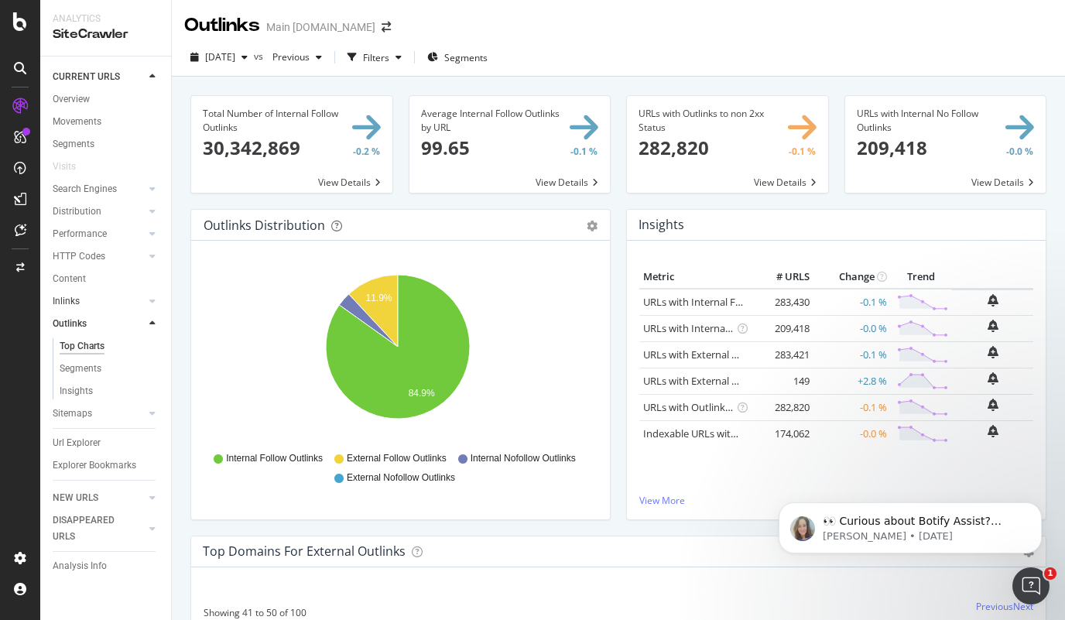
click at [80, 303] on link "Inlinks" at bounding box center [99, 301] width 92 height 16
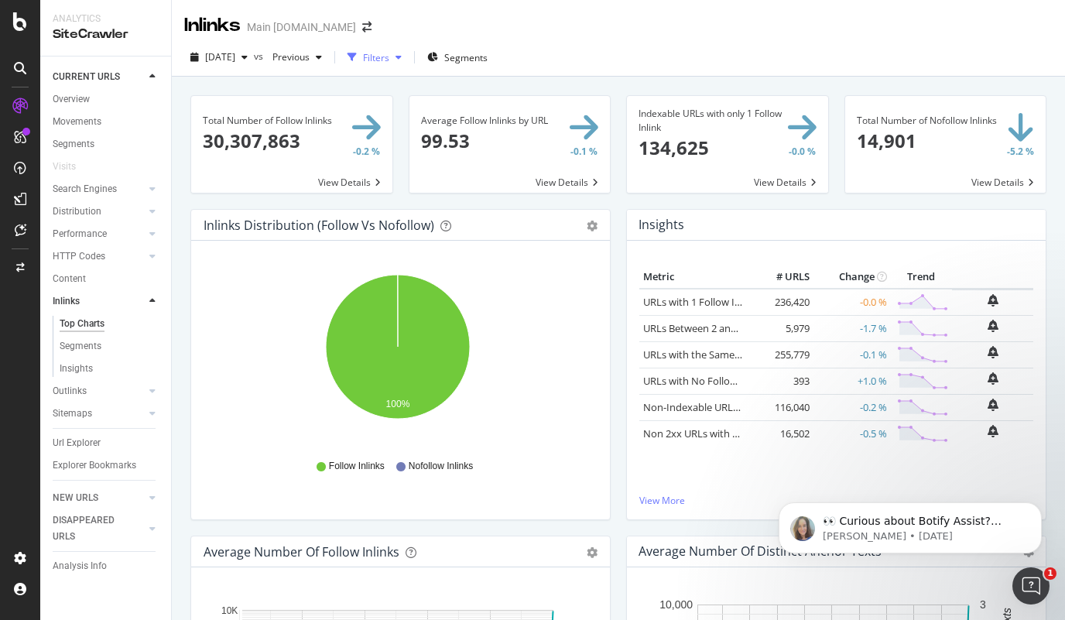
click at [408, 53] on div "button" at bounding box center [398, 57] width 19 height 9
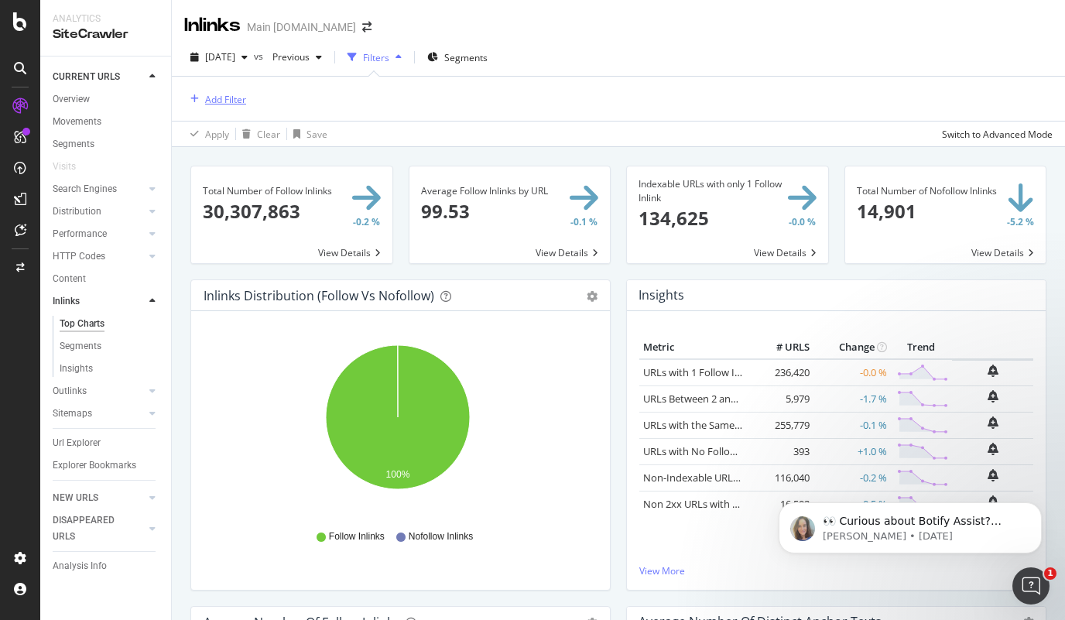
click at [239, 99] on div "Add Filter" at bounding box center [225, 99] width 41 height 13
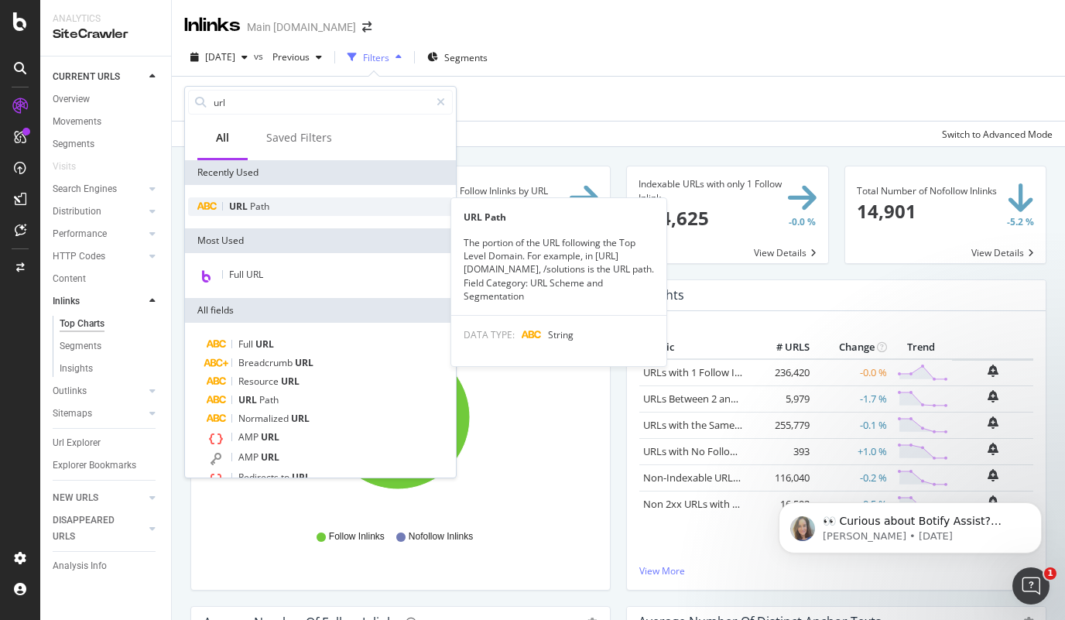
type input "url"
click at [238, 198] on div "URL Path" at bounding box center [320, 206] width 265 height 19
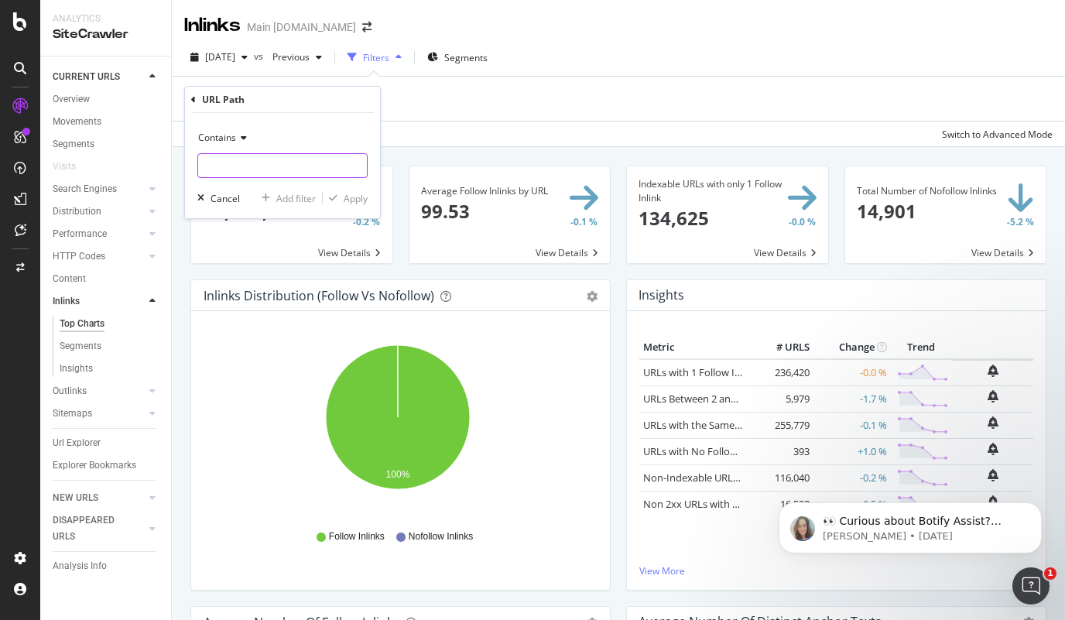
click at [277, 171] on input "text" at bounding box center [282, 165] width 169 height 25
type input "[DOMAIN_NAME]"
click at [349, 195] on div "Apply" at bounding box center [356, 198] width 24 height 13
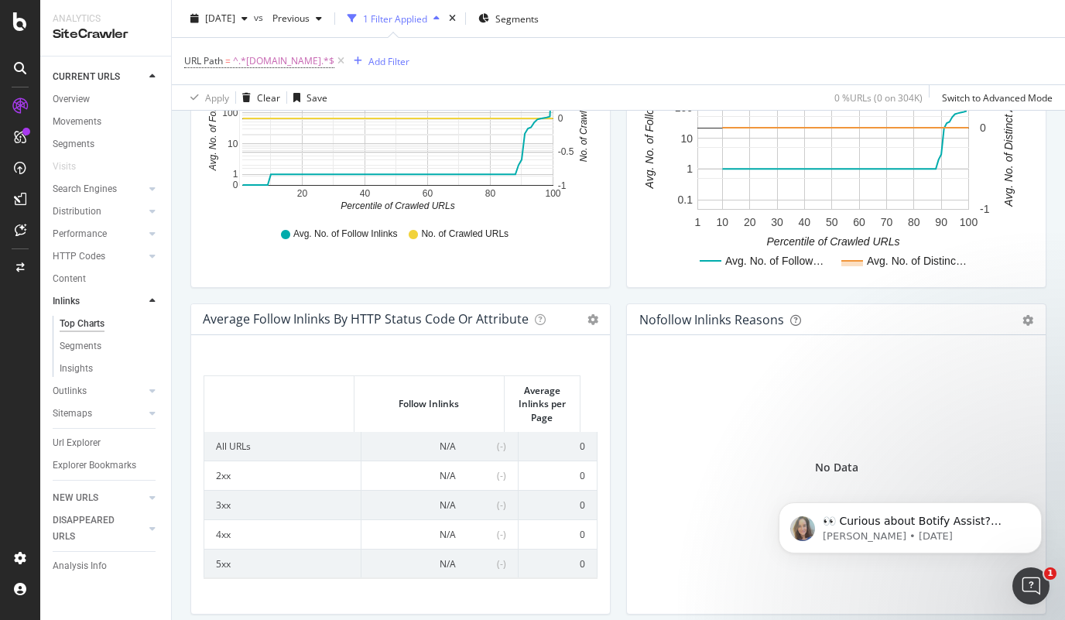
scroll to position [319, 0]
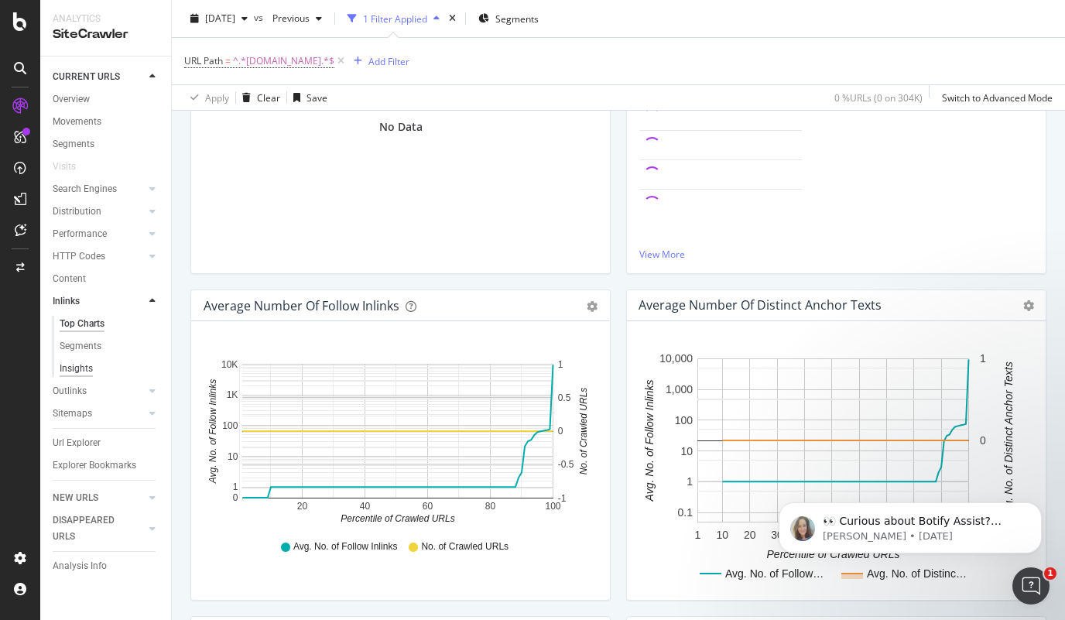
click at [77, 368] on div "Insights" at bounding box center [76, 369] width 33 height 16
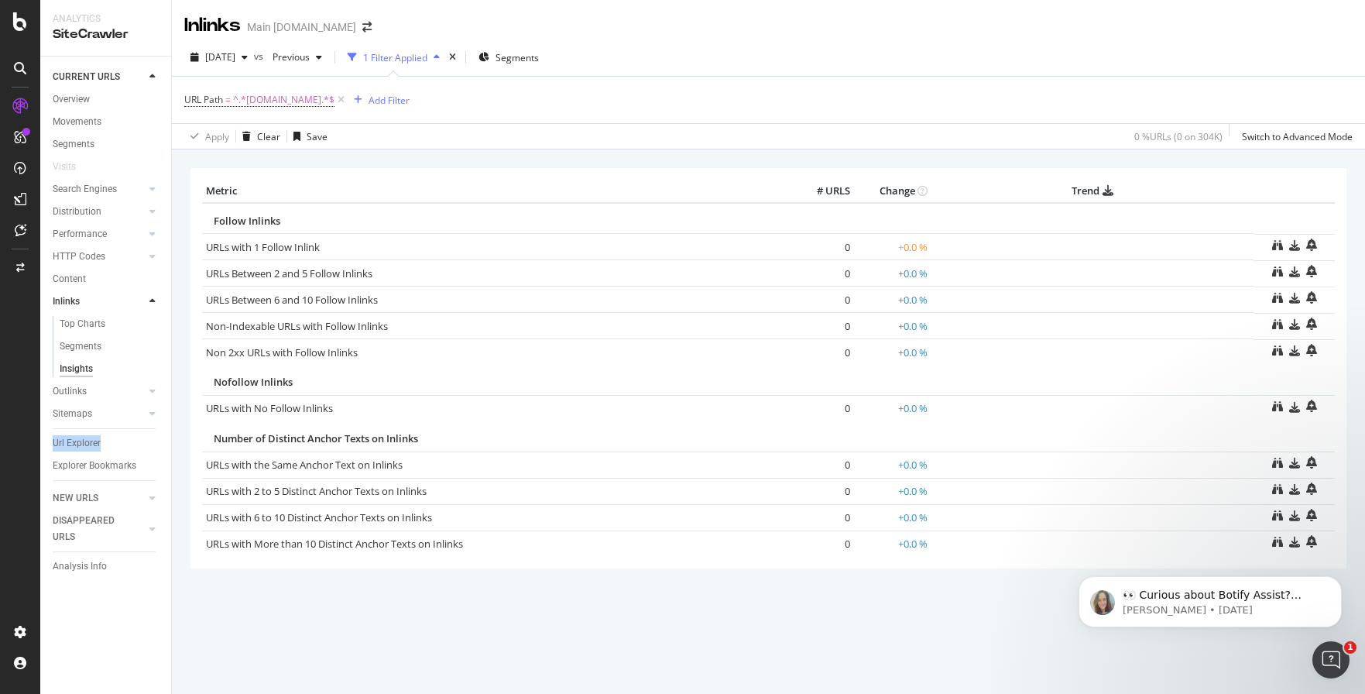
scroll to position [510, 0]
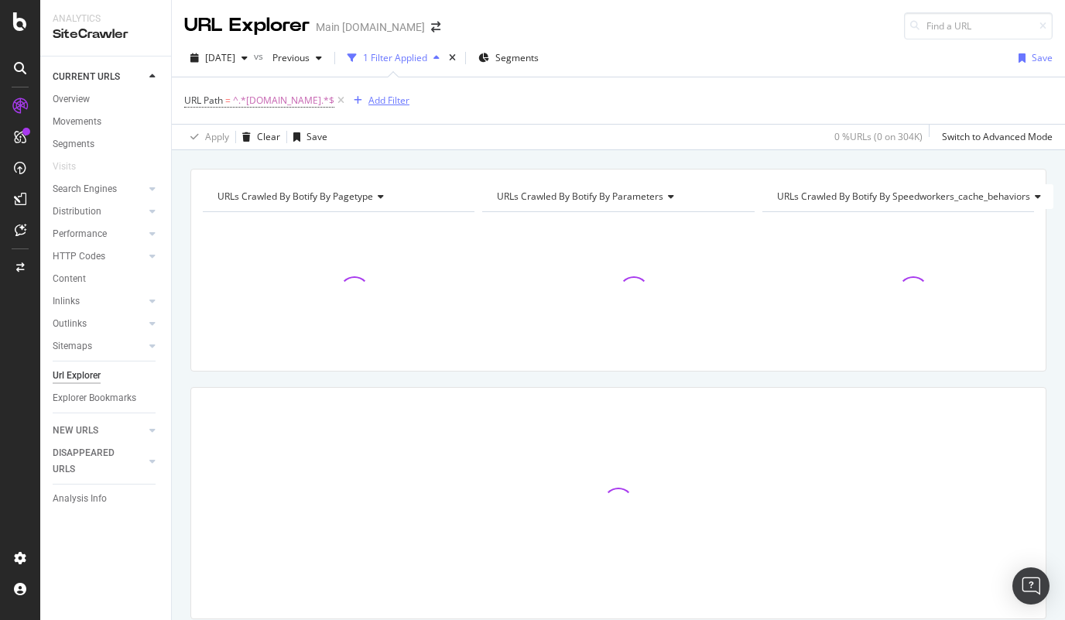
click at [375, 97] on div "Add Filter" at bounding box center [388, 100] width 41 height 13
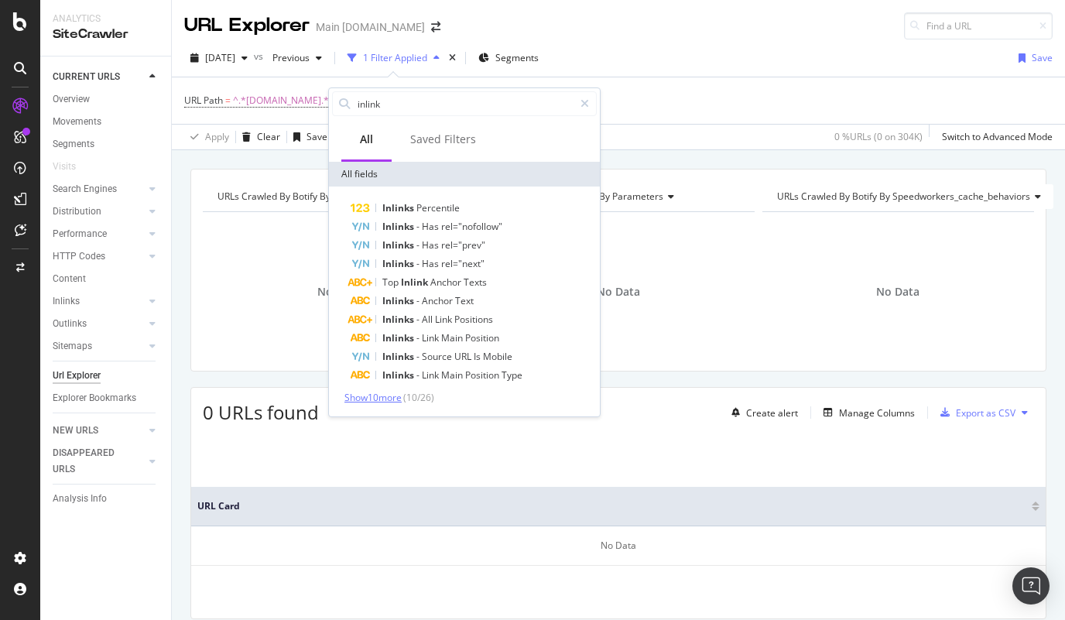
type input "inlink"
click at [391, 391] on span "Show 10 more" at bounding box center [372, 397] width 57 height 13
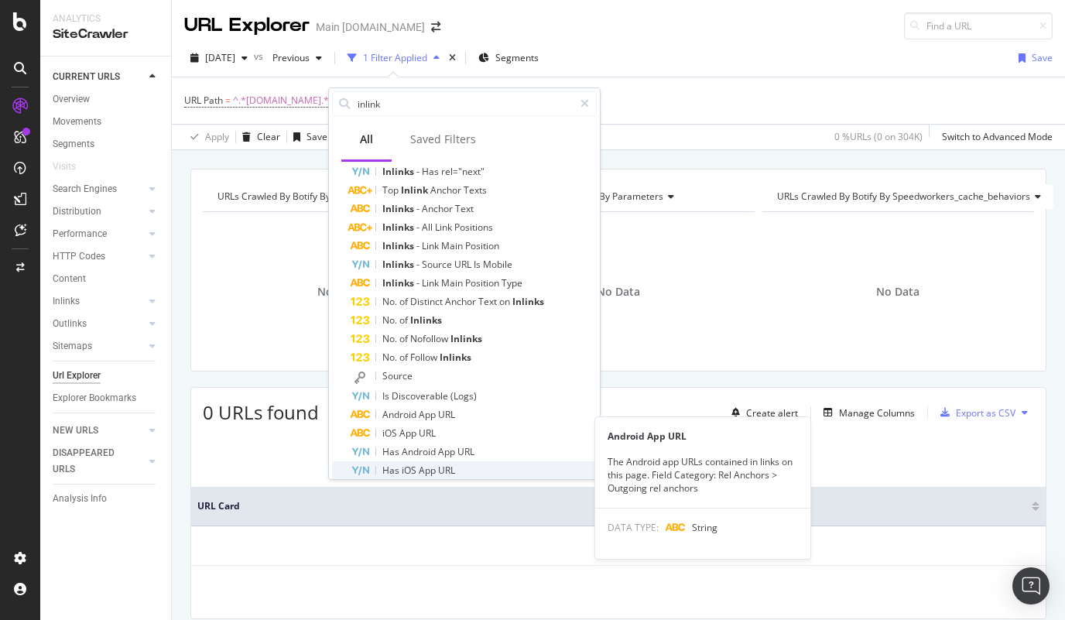
scroll to position [125, 0]
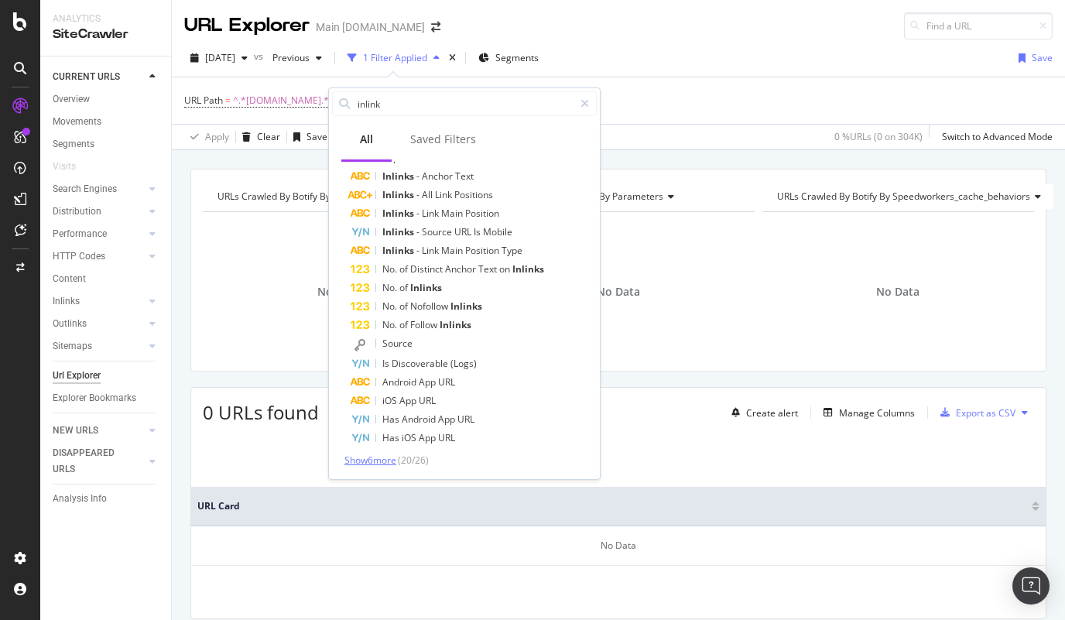
click at [380, 464] on span "Show 6 more" at bounding box center [370, 460] width 52 height 13
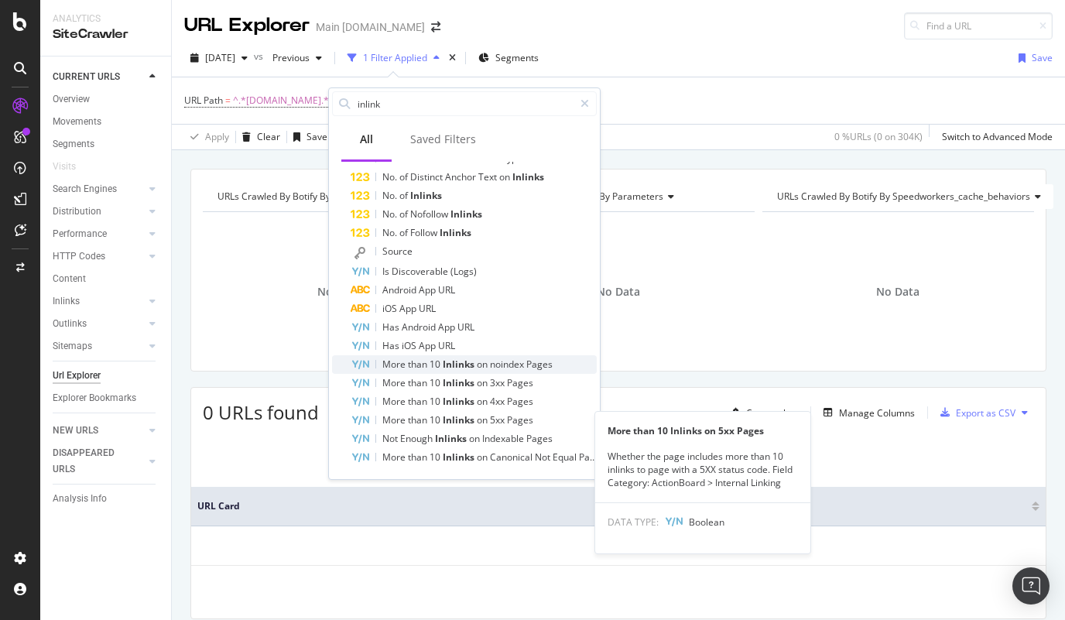
scroll to position [0, 0]
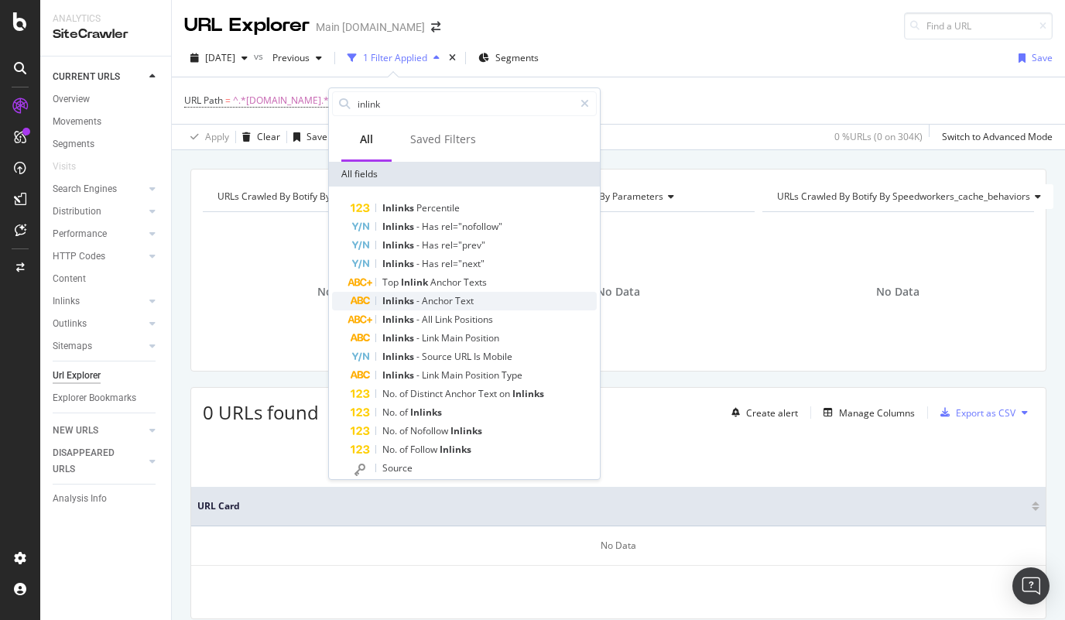
click at [430, 303] on span "Anchor" at bounding box center [438, 300] width 33 height 13
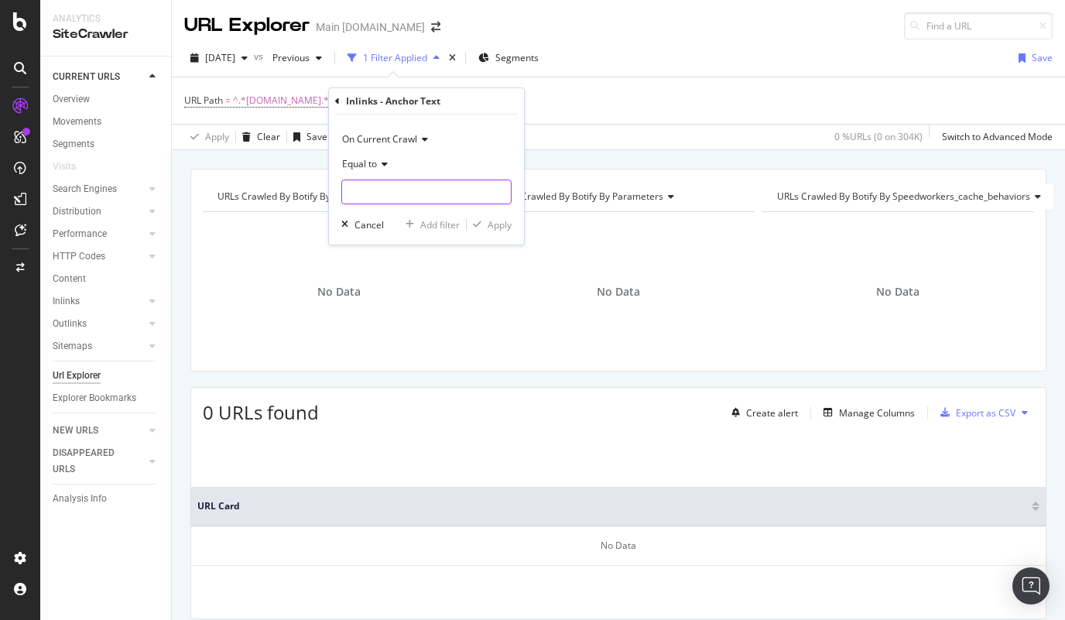
click at [385, 200] on input "text" at bounding box center [426, 192] width 169 height 25
type input "fiber"
click at [358, 166] on span "Equal to" at bounding box center [359, 163] width 35 height 13
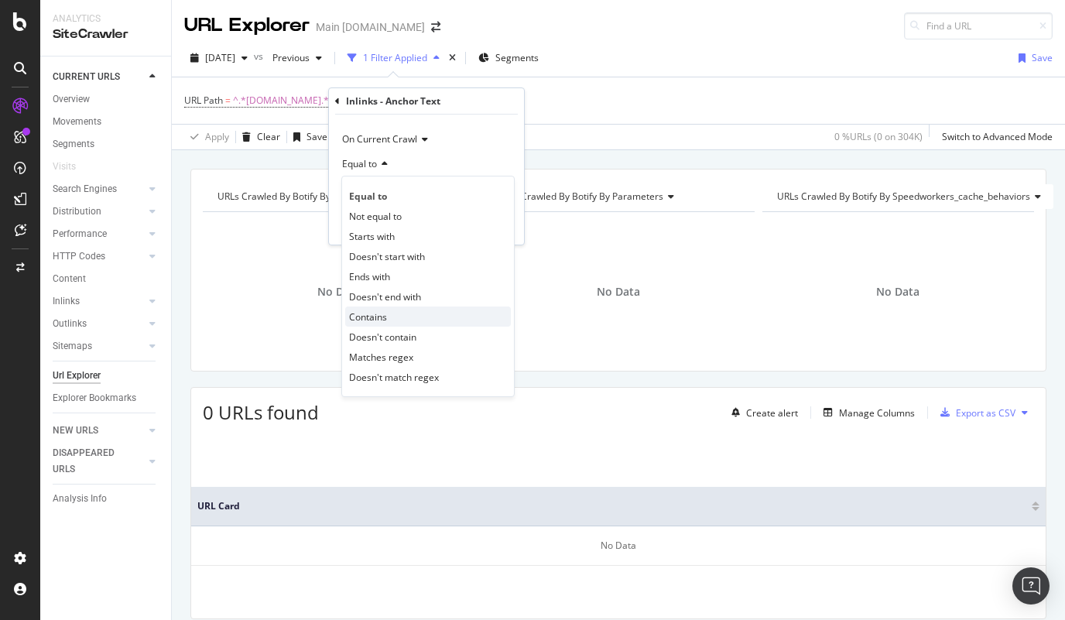
click at [393, 323] on div "Contains" at bounding box center [428, 317] width 166 height 20
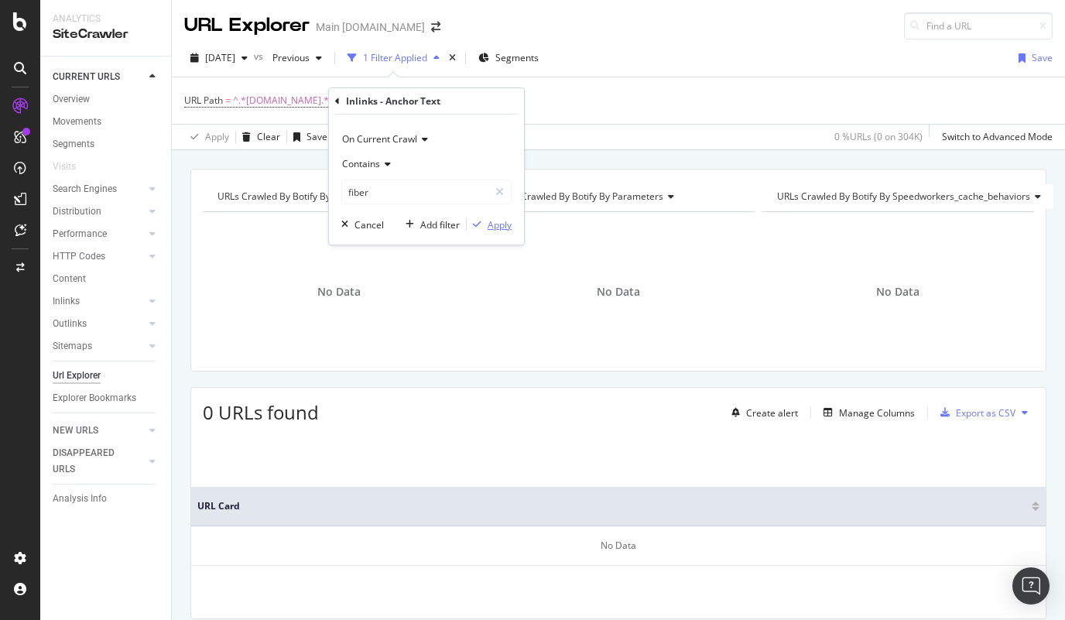
click at [504, 228] on div "Apply" at bounding box center [500, 224] width 24 height 13
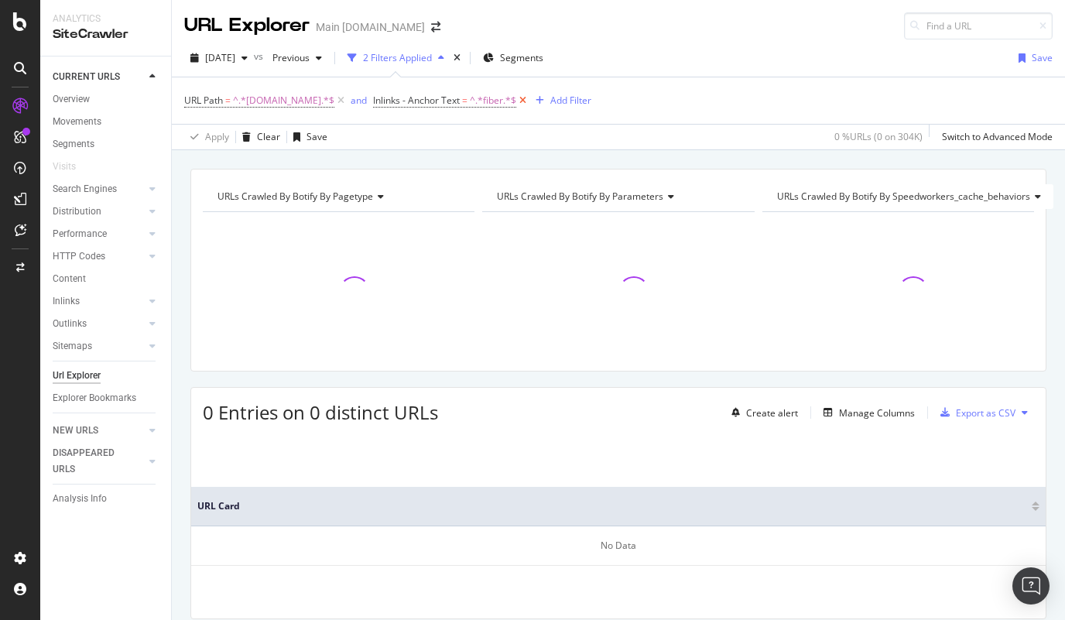
click at [516, 104] on icon at bounding box center [522, 100] width 13 height 15
click at [334, 99] on icon at bounding box center [340, 100] width 13 height 15
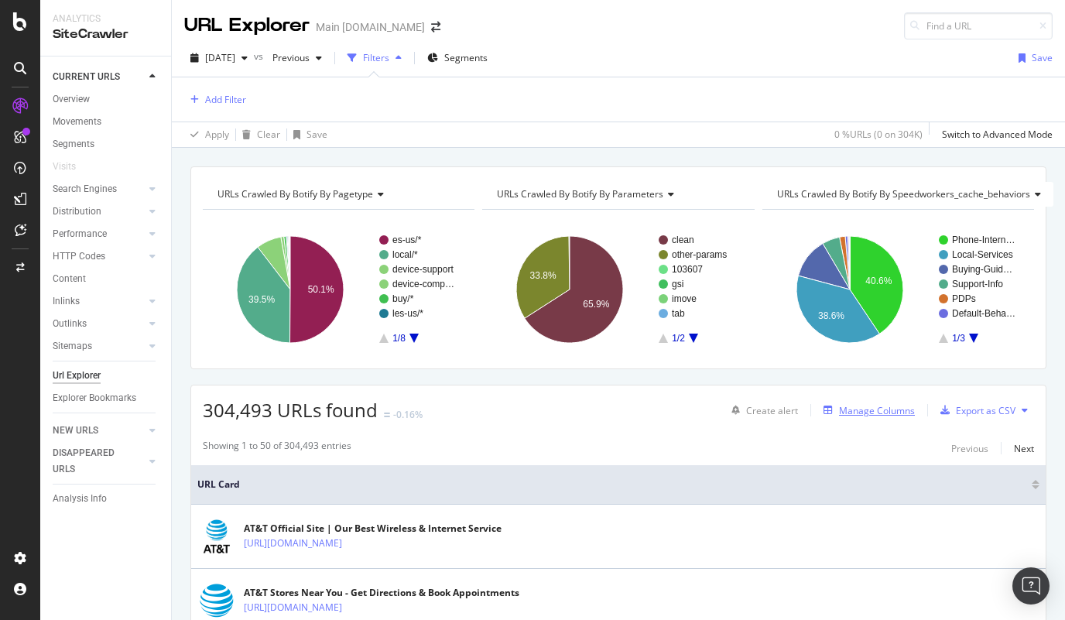
click at [849, 412] on div "Manage Columns" at bounding box center [877, 410] width 76 height 13
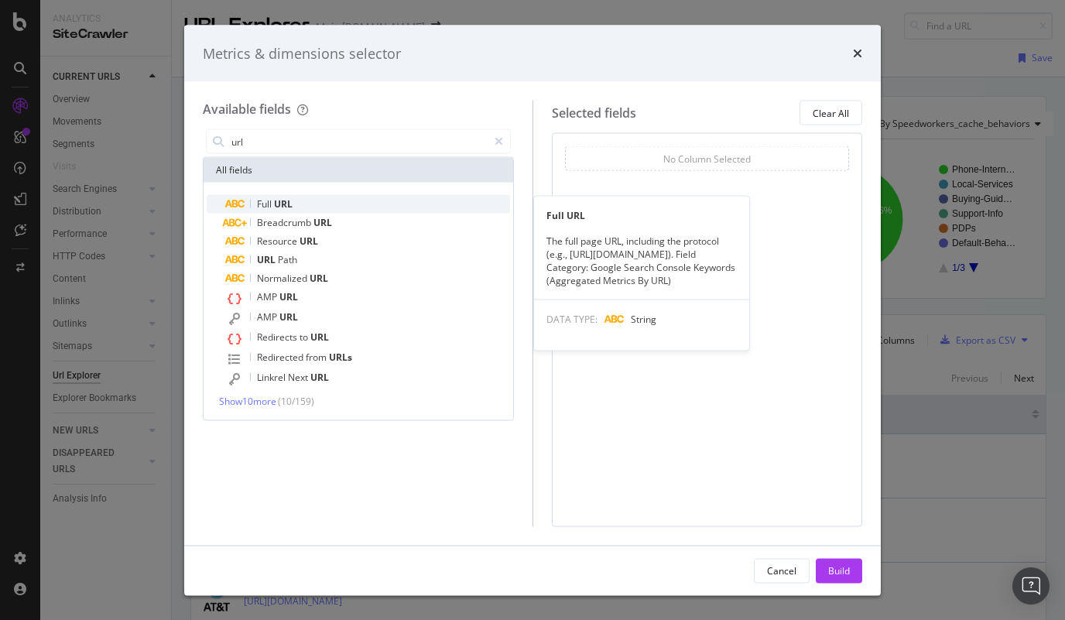
type input "url"
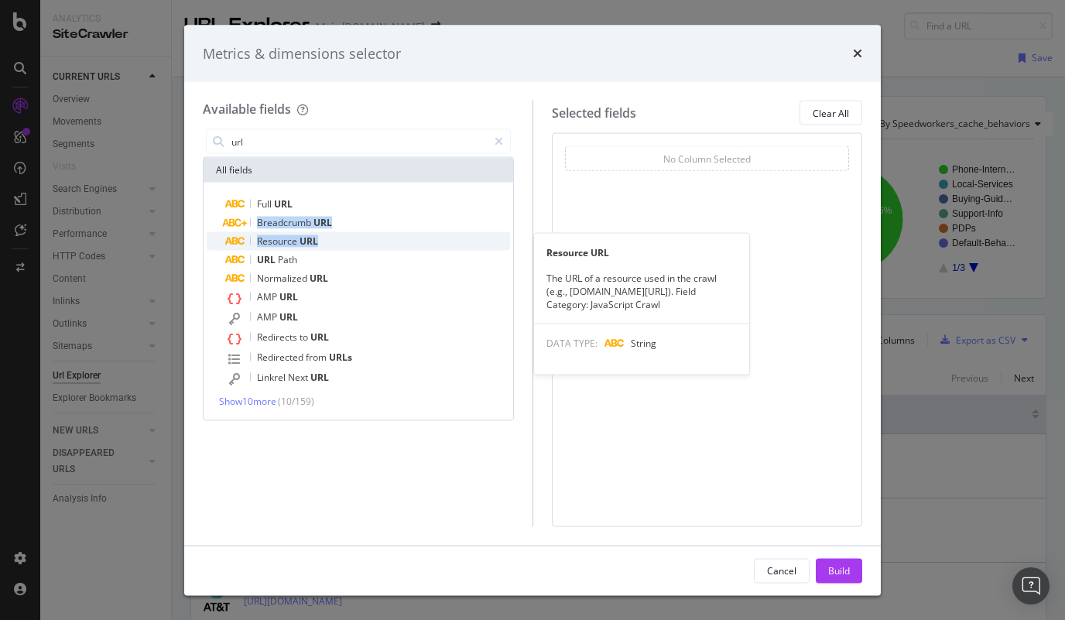
drag, startPoint x: 341, startPoint y: 206, endPoint x: 331, endPoint y: 252, distance: 47.5
click at [337, 248] on div "Full URL Breadcrumb URL Resource URL Resource URL The URL of a resource used in…" at bounding box center [358, 292] width 303 height 194
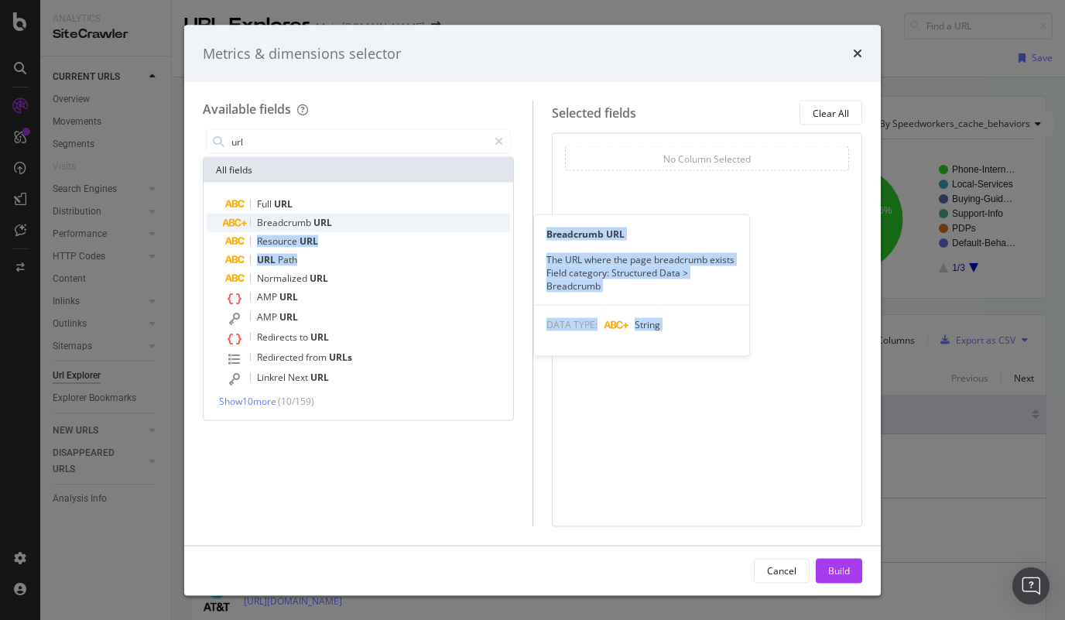
drag, startPoint x: 320, startPoint y: 258, endPoint x: 333, endPoint y: 215, distance: 44.6
click at [333, 216] on div "Full URL Breadcrumb URL Breadcrumb URL The URL where the page breadcrumb exists…" at bounding box center [358, 292] width 303 height 194
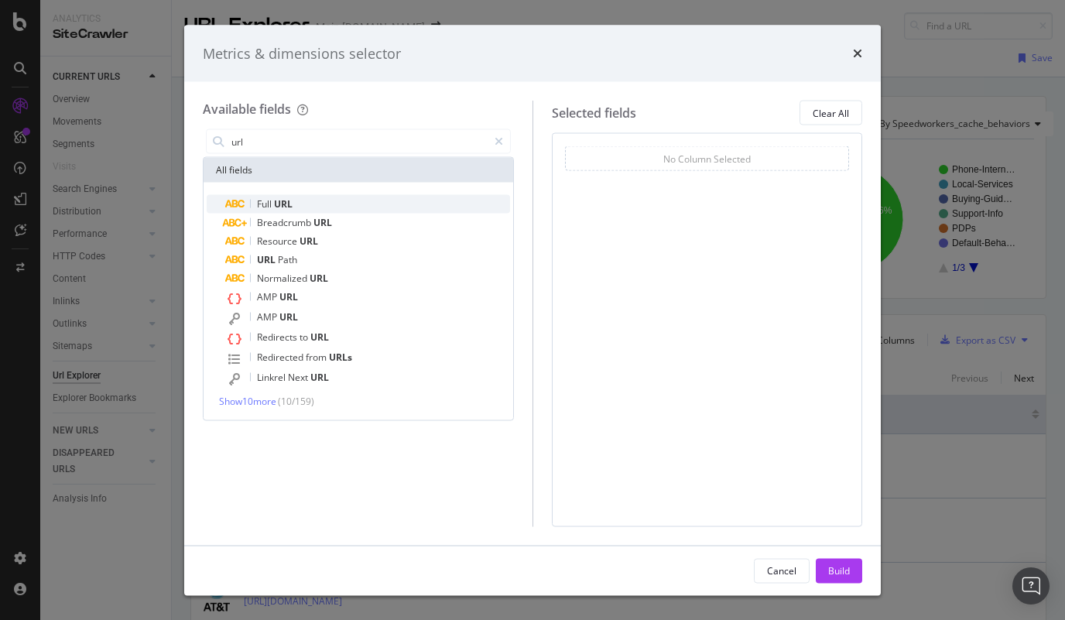
click at [328, 204] on div "Full URL" at bounding box center [367, 204] width 285 height 19
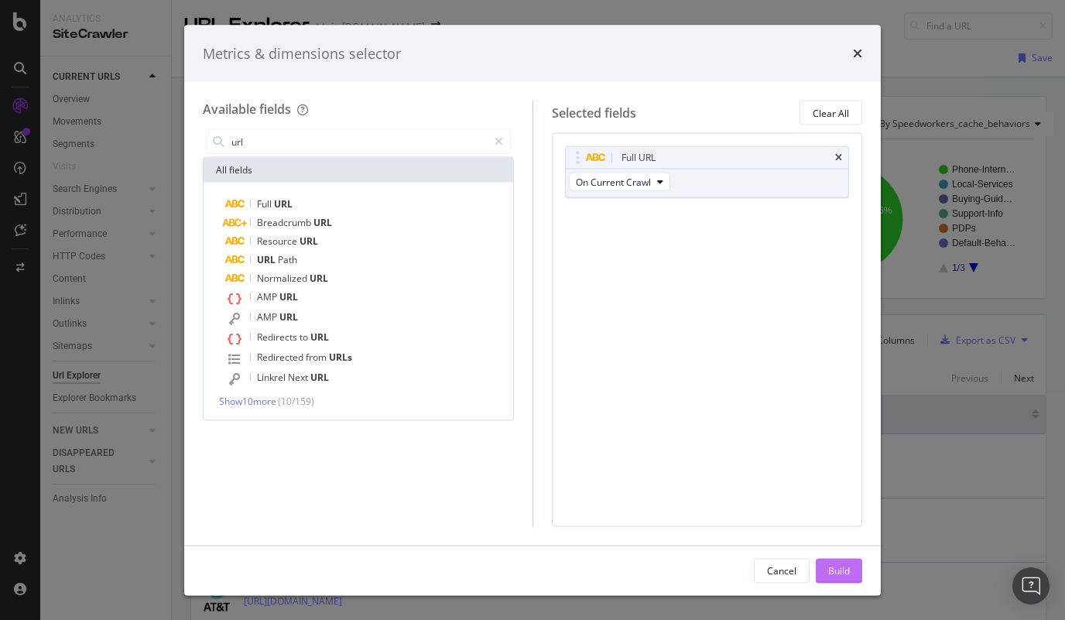
click at [845, 574] on div "Build" at bounding box center [839, 570] width 22 height 13
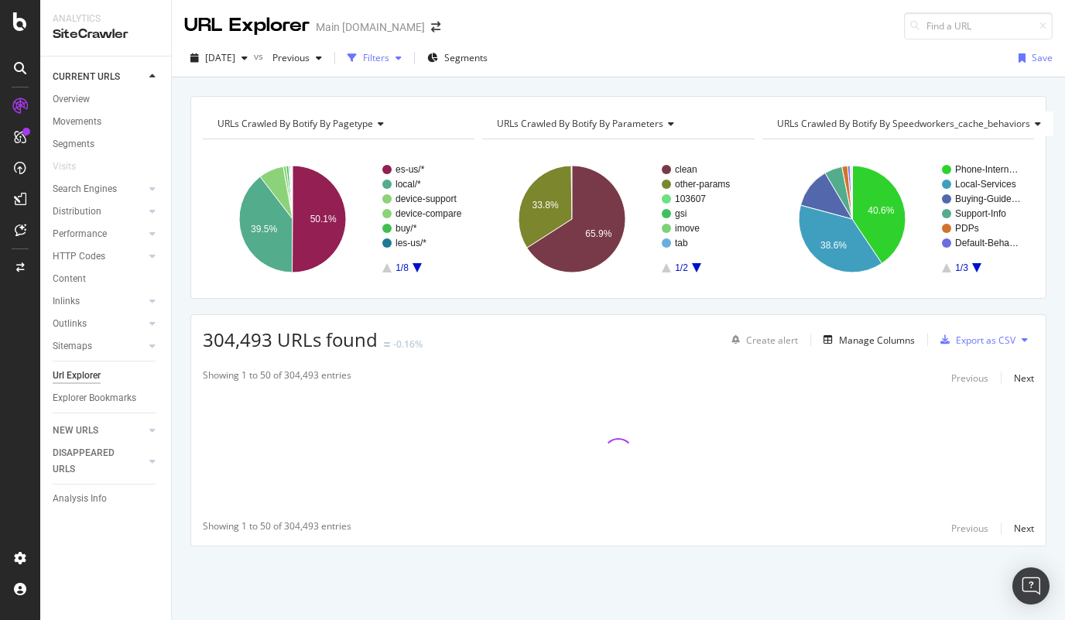
click at [402, 59] on icon "button" at bounding box center [399, 57] width 6 height 9
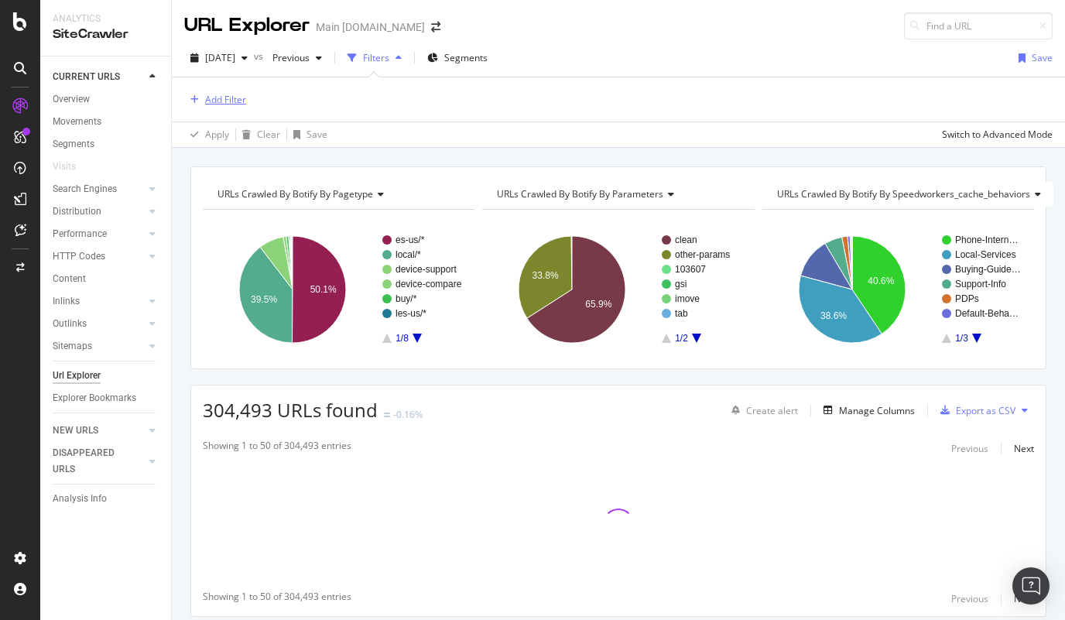
click at [231, 93] on div "Add Filter" at bounding box center [225, 99] width 41 height 13
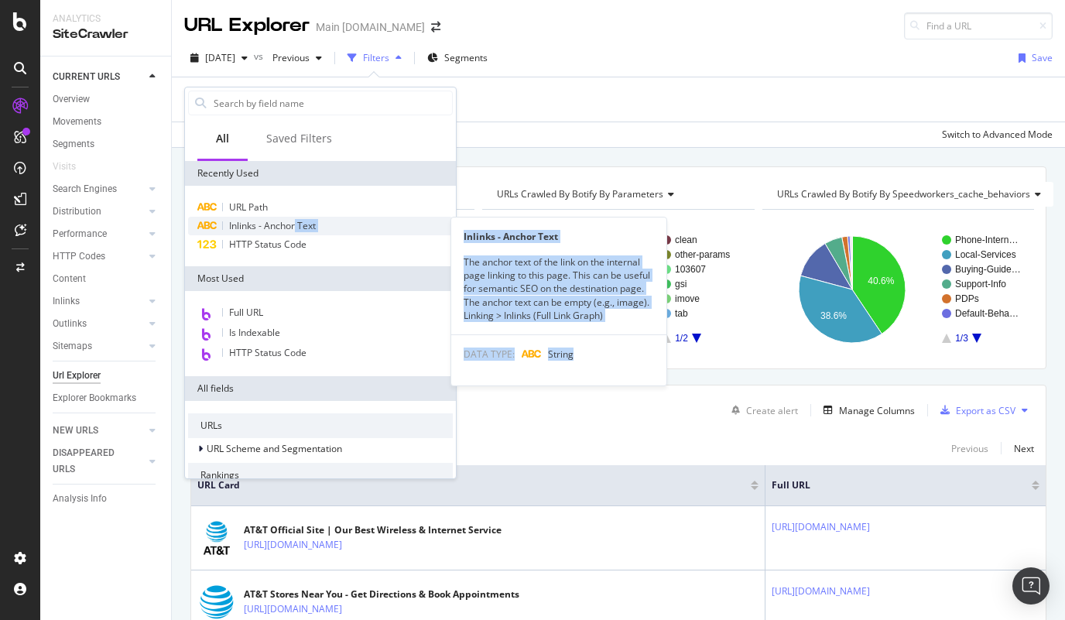
drag, startPoint x: 296, startPoint y: 235, endPoint x: 296, endPoint y: 226, distance: 9.3
click at [296, 226] on div "URL Path Inlinks - Anchor Text Inlinks - Anchor Text The anchor text of the lin…" at bounding box center [320, 226] width 265 height 56
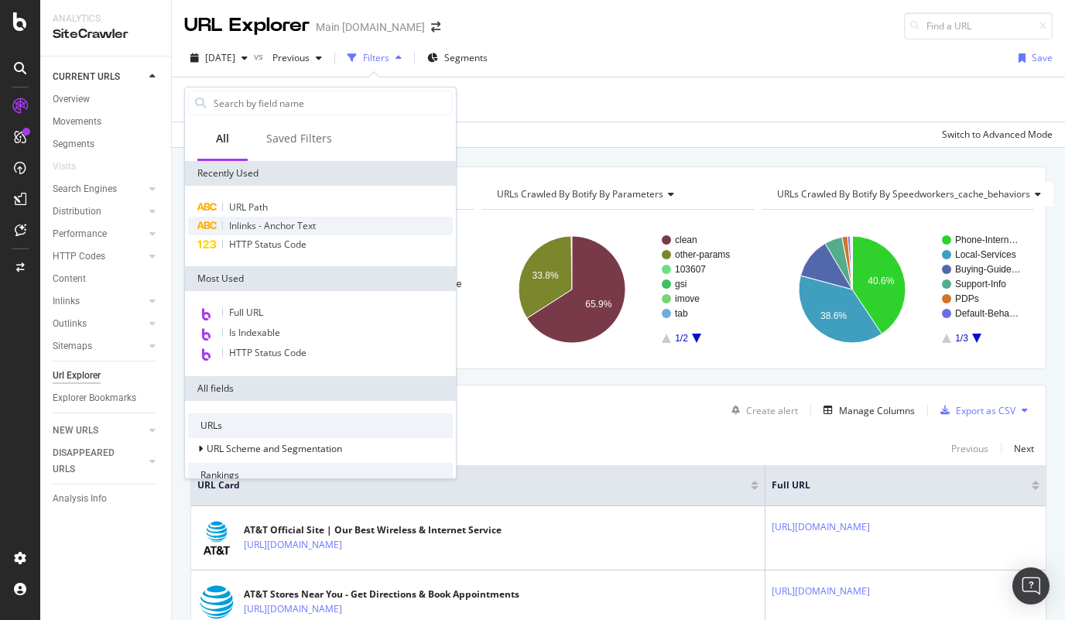
click at [286, 226] on span "Inlinks - Anchor Text" at bounding box center [272, 225] width 87 height 13
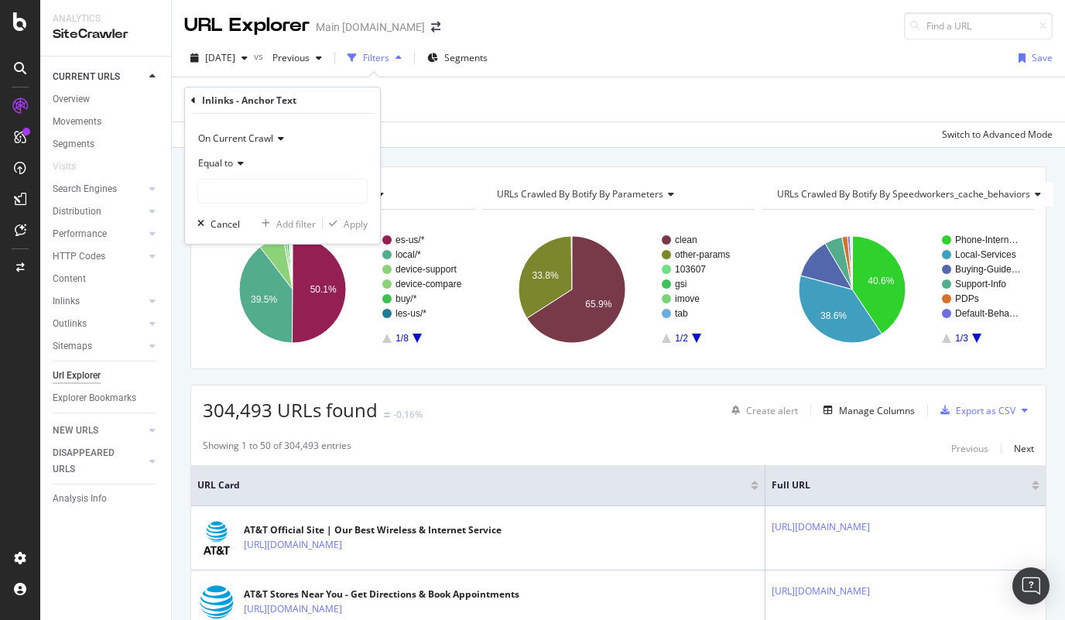
click at [248, 161] on div "Equal to" at bounding box center [282, 163] width 170 height 25
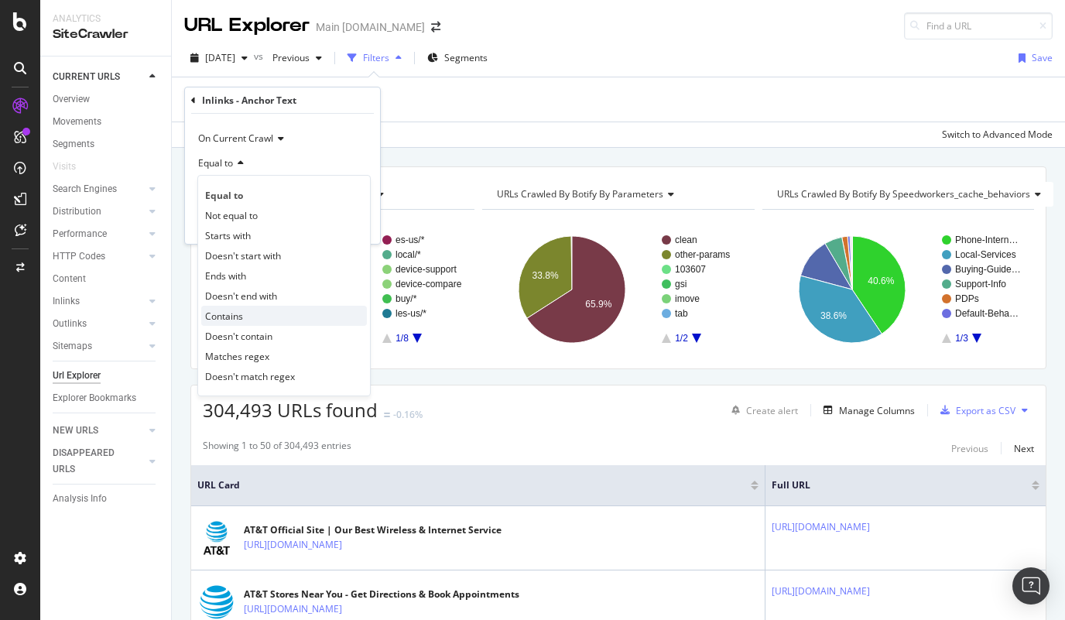
click at [242, 308] on div "Contains" at bounding box center [284, 316] width 166 height 20
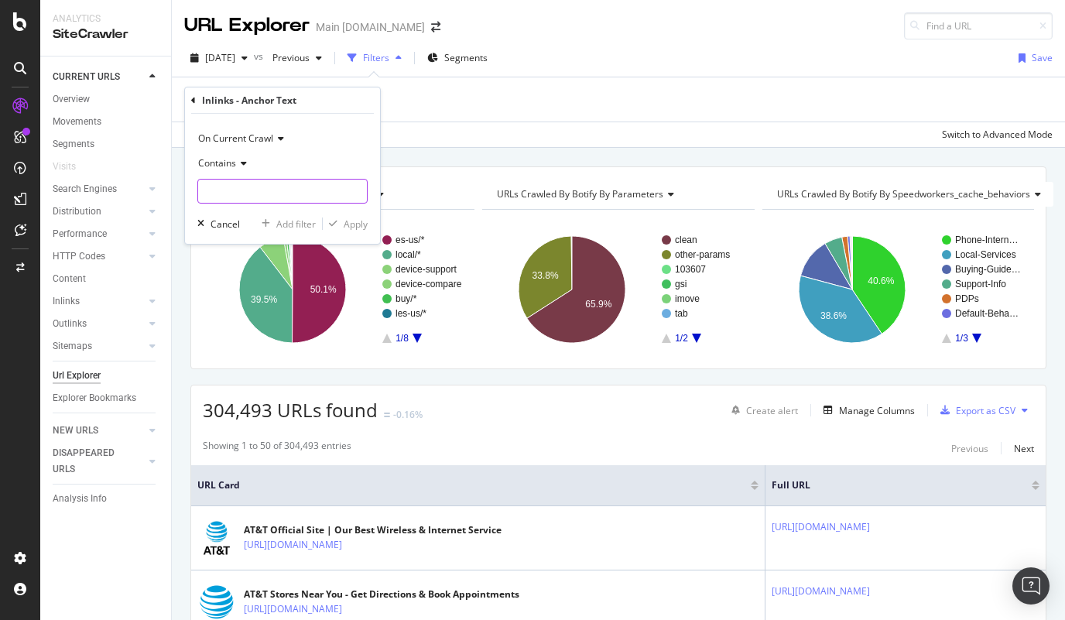
click at [247, 190] on input "text" at bounding box center [282, 191] width 169 height 25
type input "fiber"
click at [341, 223] on div "button" at bounding box center [333, 223] width 21 height 9
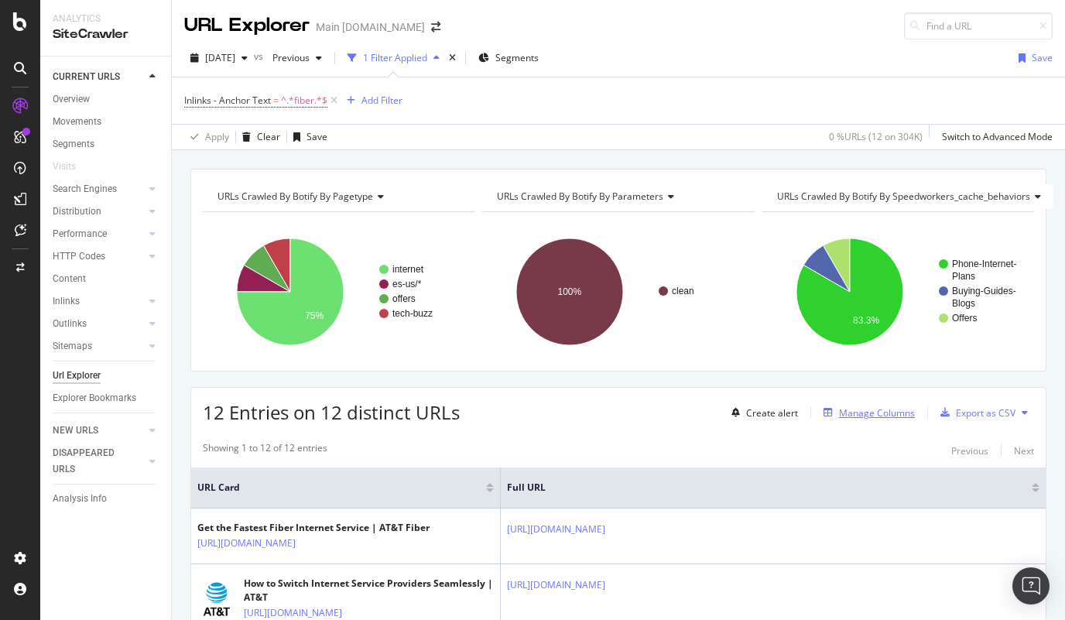
click at [853, 413] on div "Manage Columns" at bounding box center [877, 412] width 76 height 13
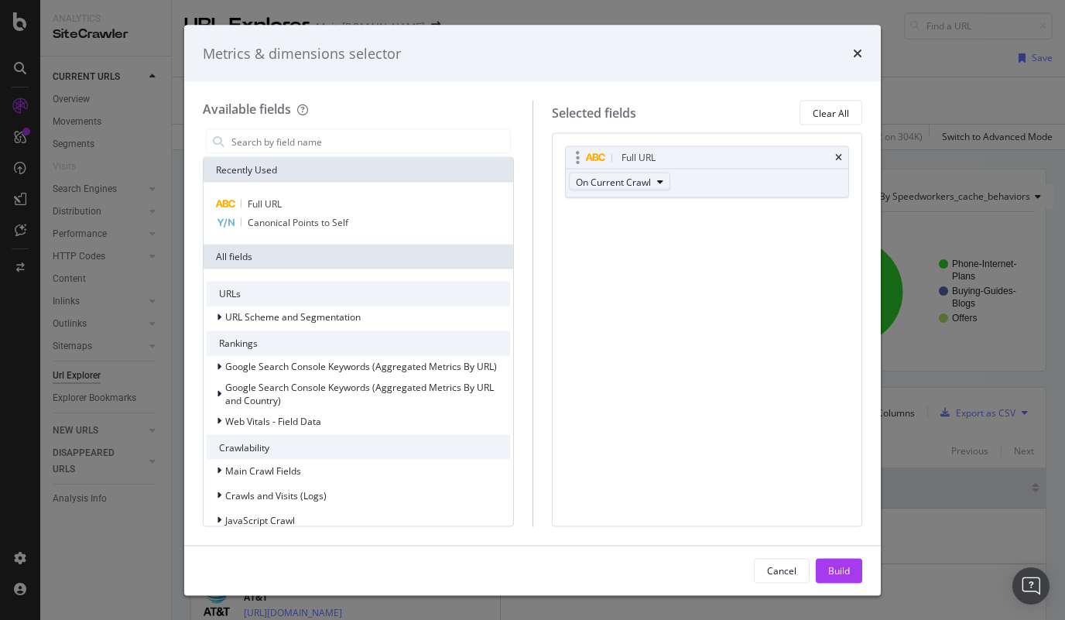
click at [657, 183] on icon "modal" at bounding box center [660, 181] width 6 height 9
click at [805, 259] on div "Full URL On Current Crawl You can use this field as a To pick up a draggable it…" at bounding box center [707, 329] width 311 height 393
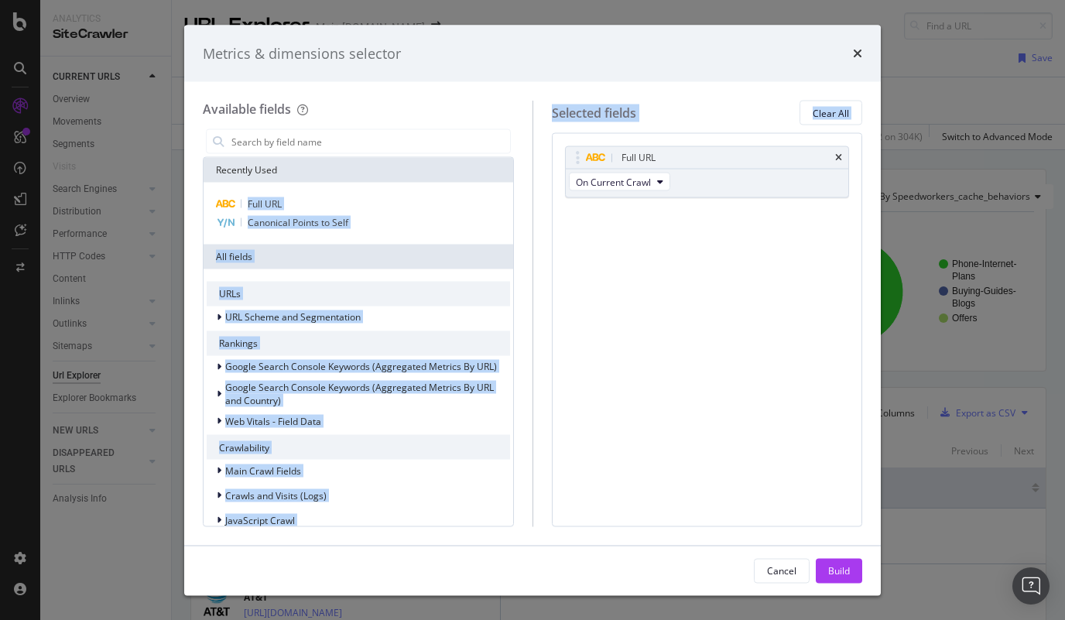
drag, startPoint x: 239, startPoint y: 201, endPoint x: 767, endPoint y: 242, distance: 529.5
click at [767, 242] on div "Available fields Recently Used Full URL Canonical Points to Self All fields URL…" at bounding box center [532, 314] width 659 height 426
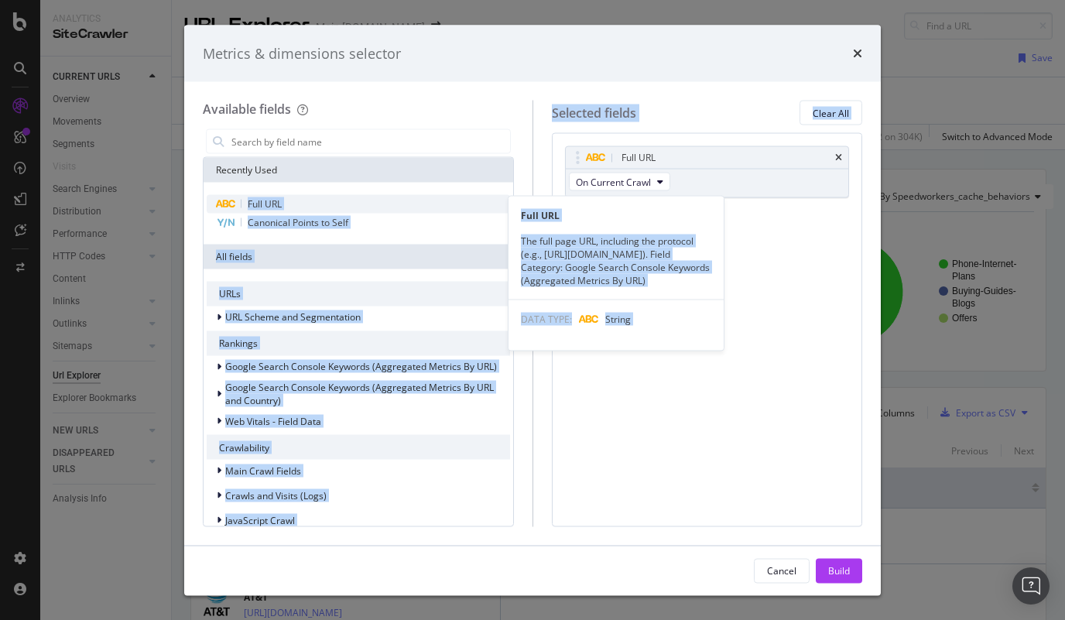
click at [280, 207] on span "Full URL" at bounding box center [265, 203] width 34 height 13
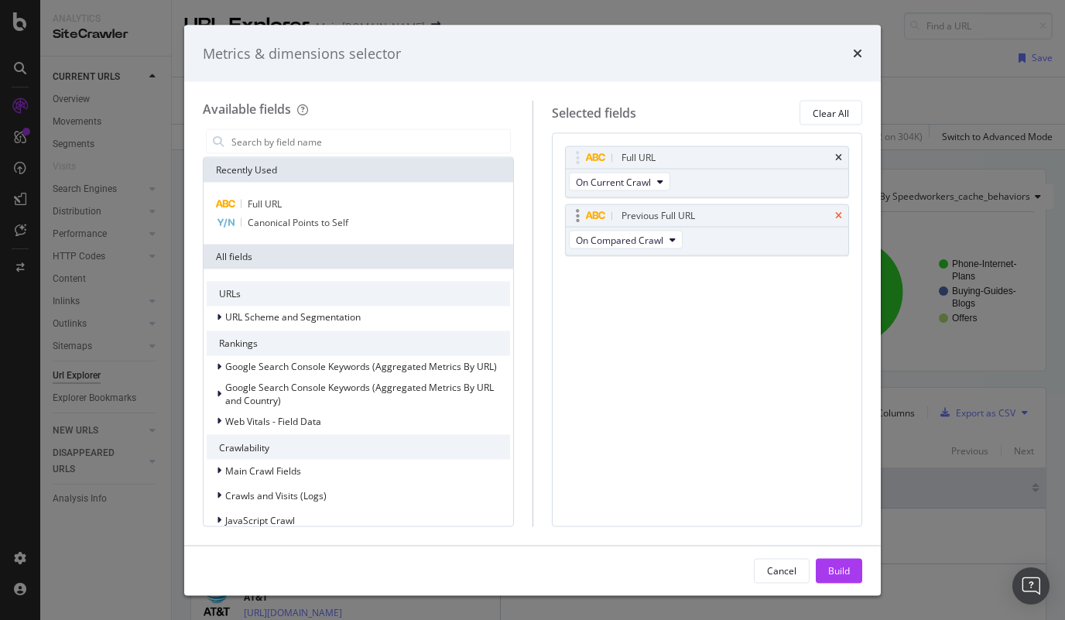
click at [836, 217] on icon "times" at bounding box center [838, 215] width 7 height 9
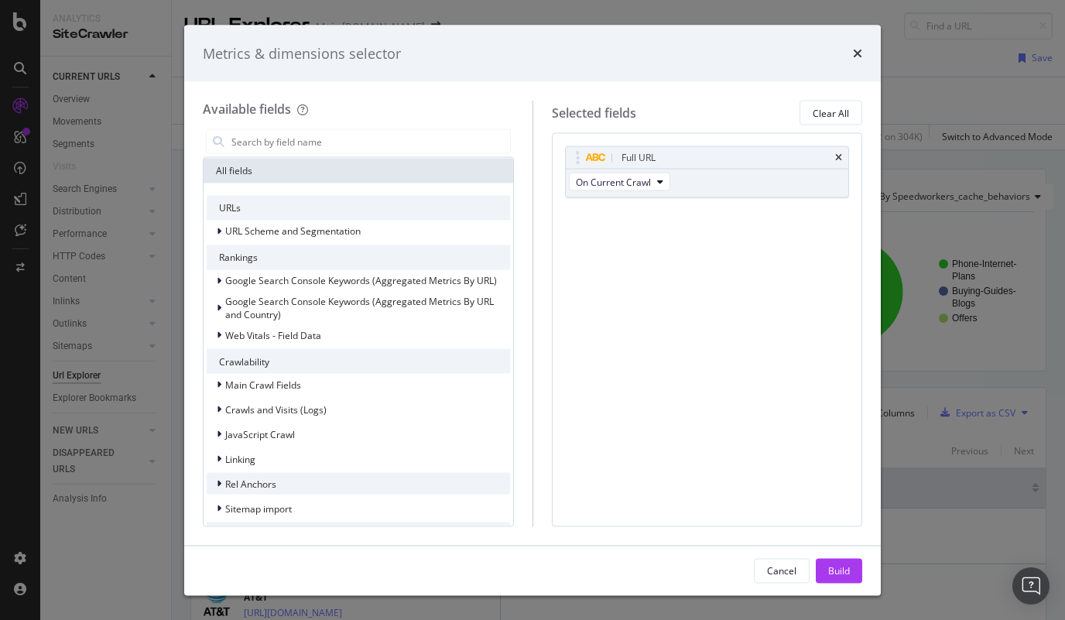
scroll to position [89, 0]
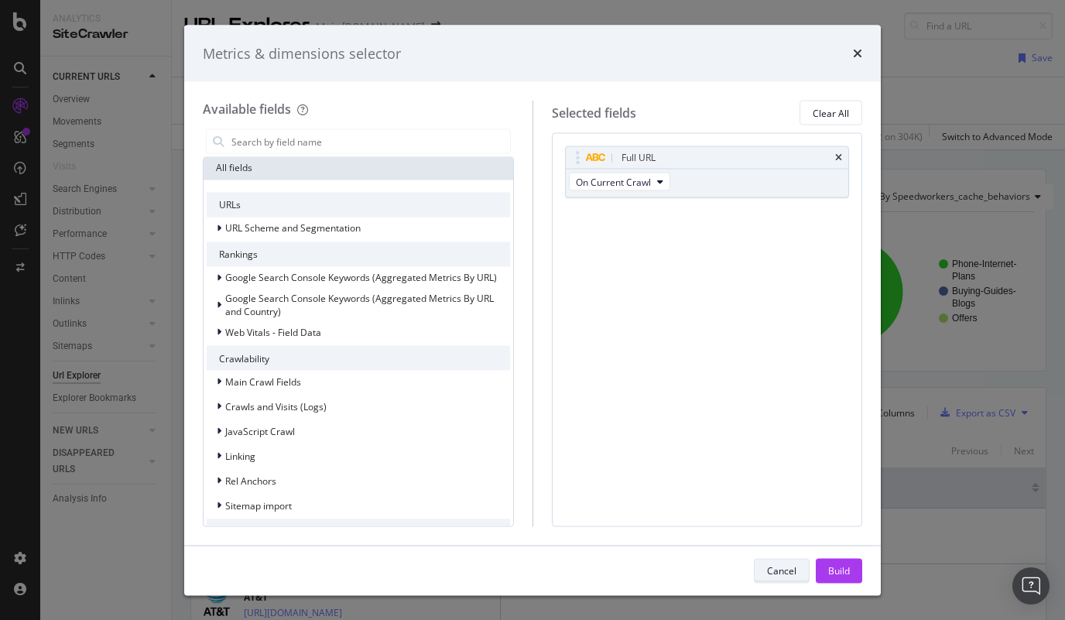
click at [762, 566] on button "Cancel" at bounding box center [782, 570] width 56 height 25
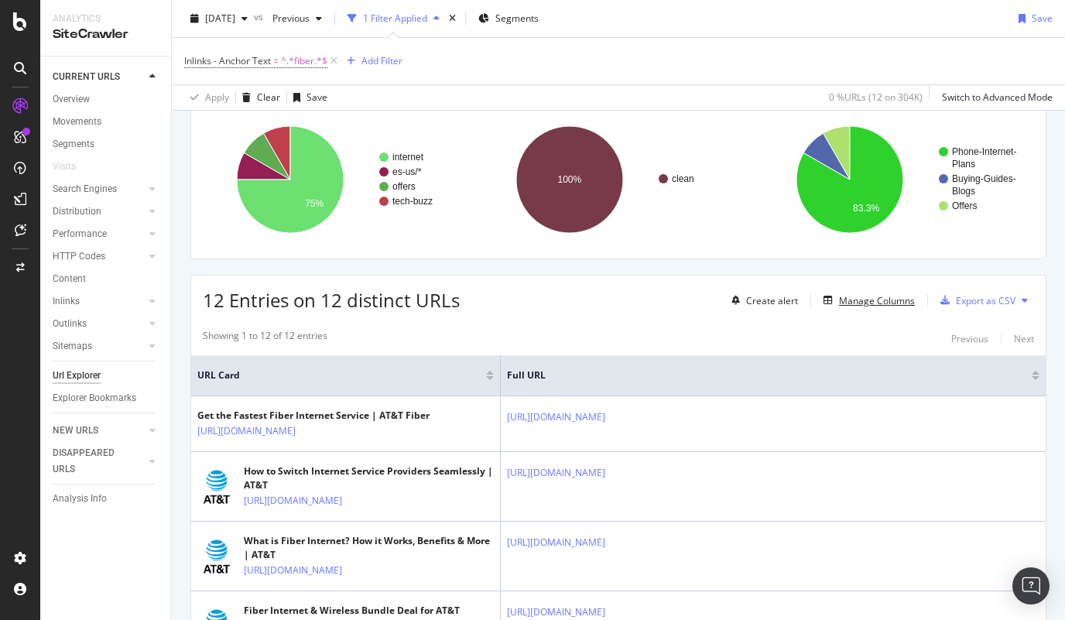
scroll to position [0, 0]
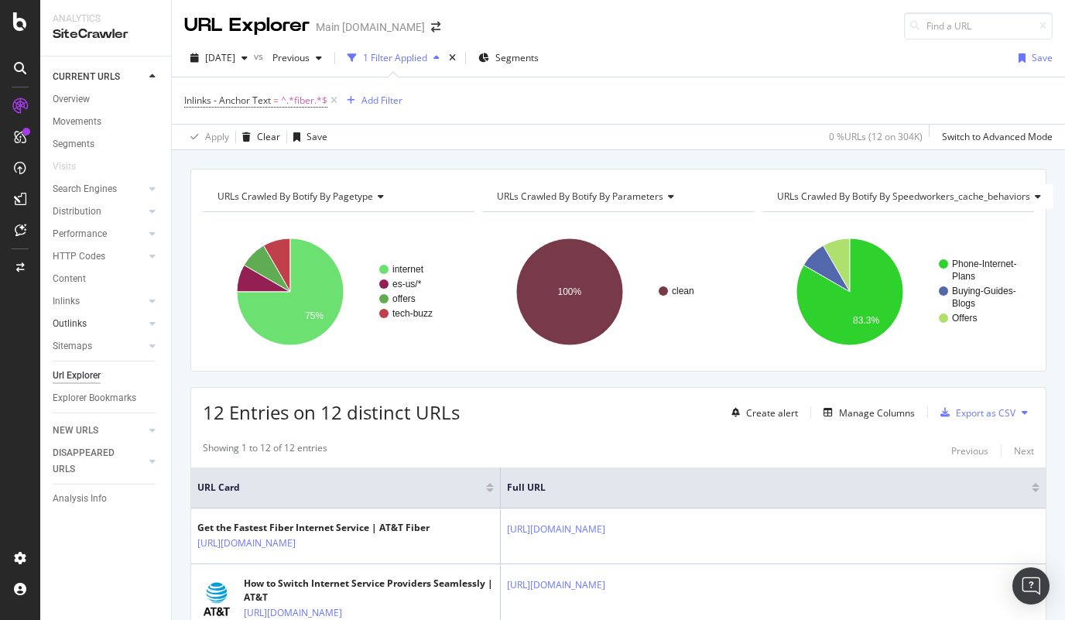
click at [101, 324] on link "Outlinks" at bounding box center [99, 324] width 92 height 16
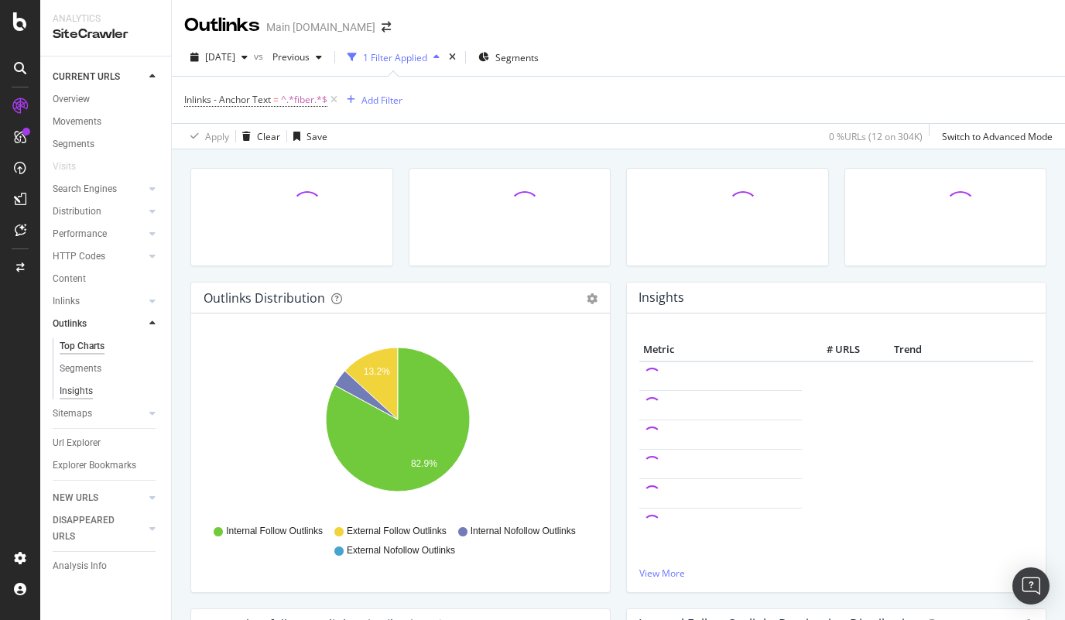
click at [67, 392] on div "Insights" at bounding box center [76, 391] width 33 height 16
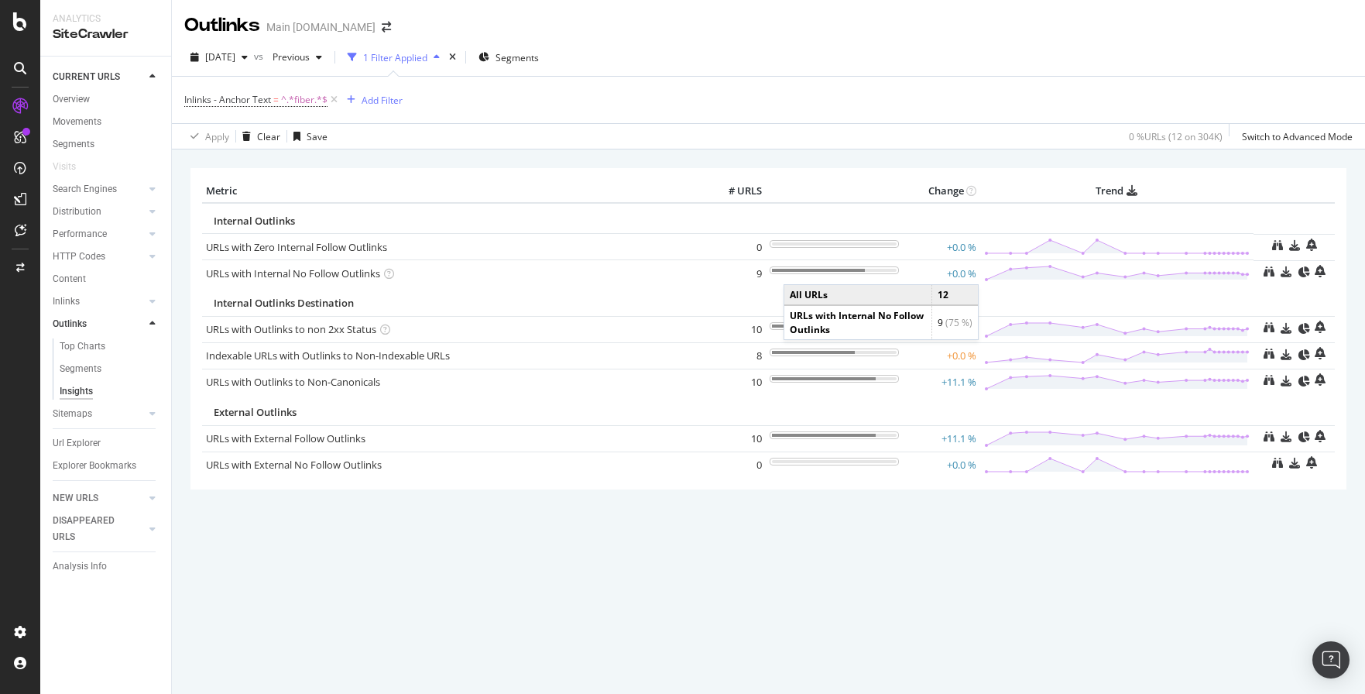
click at [799, 269] on div at bounding box center [819, 270] width 94 height 3
click at [800, 270] on div at bounding box center [819, 270] width 94 height 3
click at [1272, 270] on icon at bounding box center [1268, 271] width 11 height 11
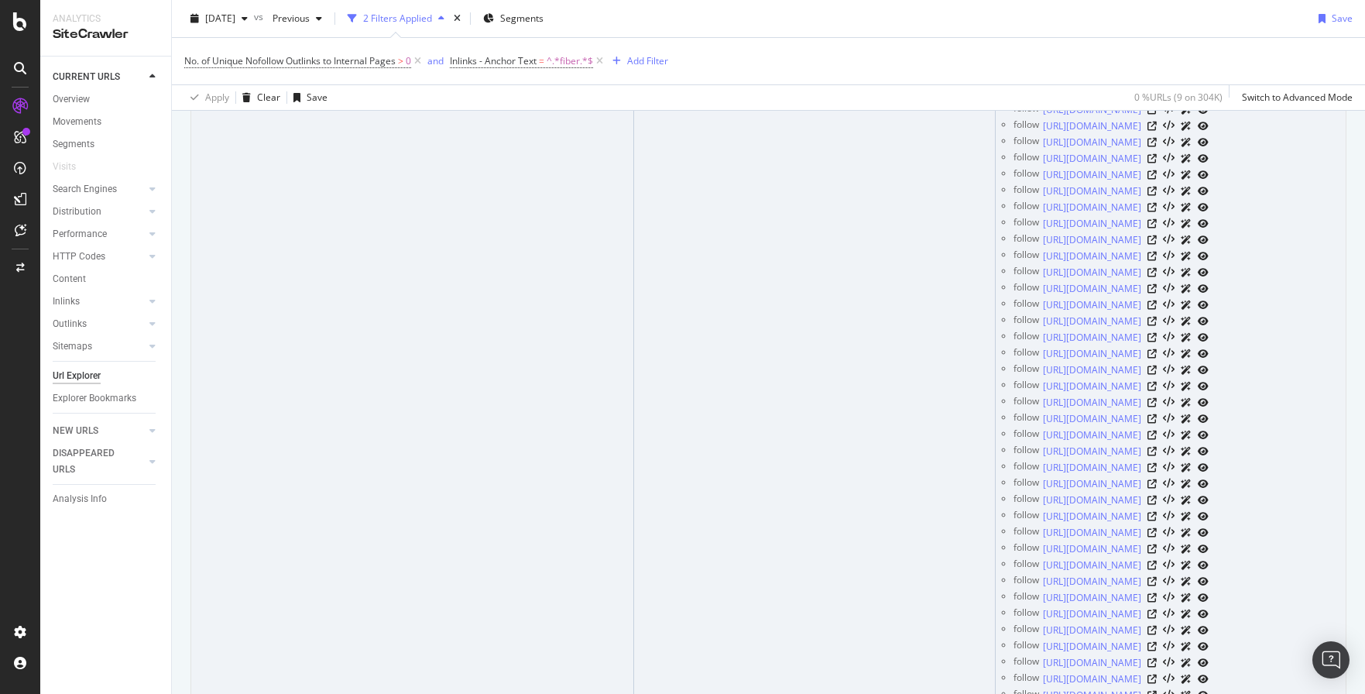
scroll to position [9900, 0]
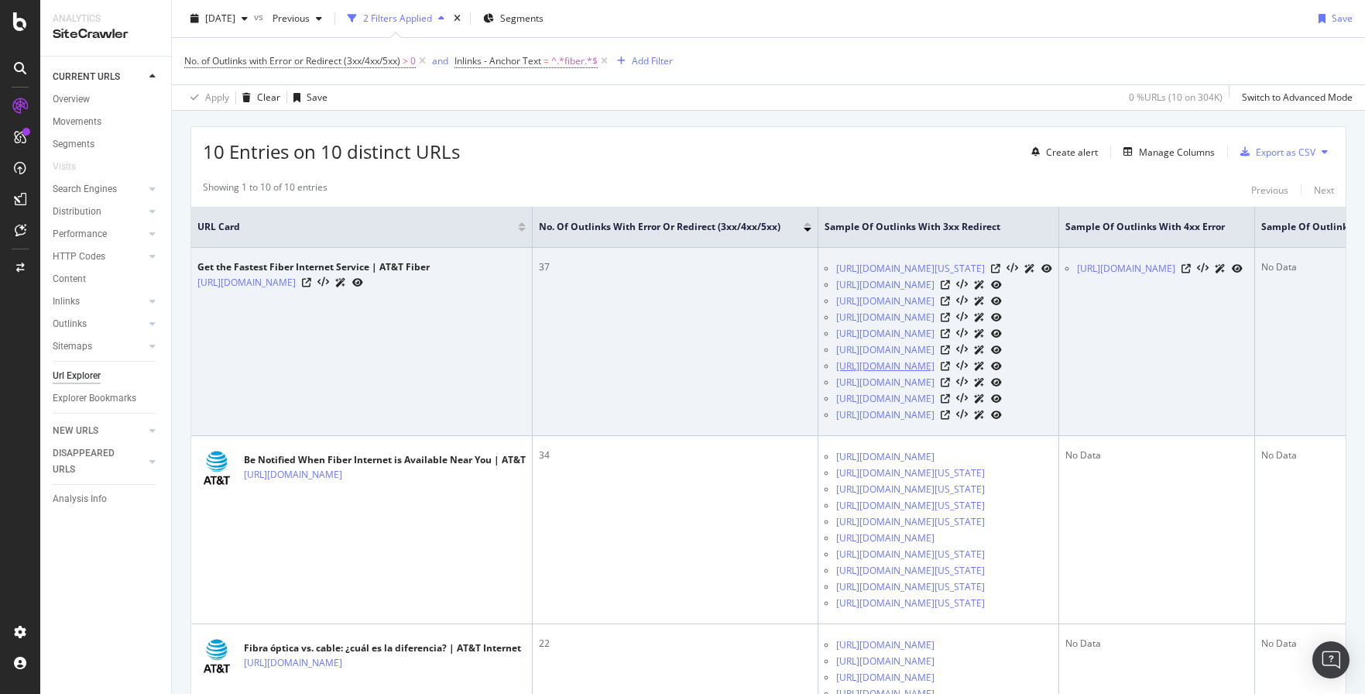
scroll to position [775, 0]
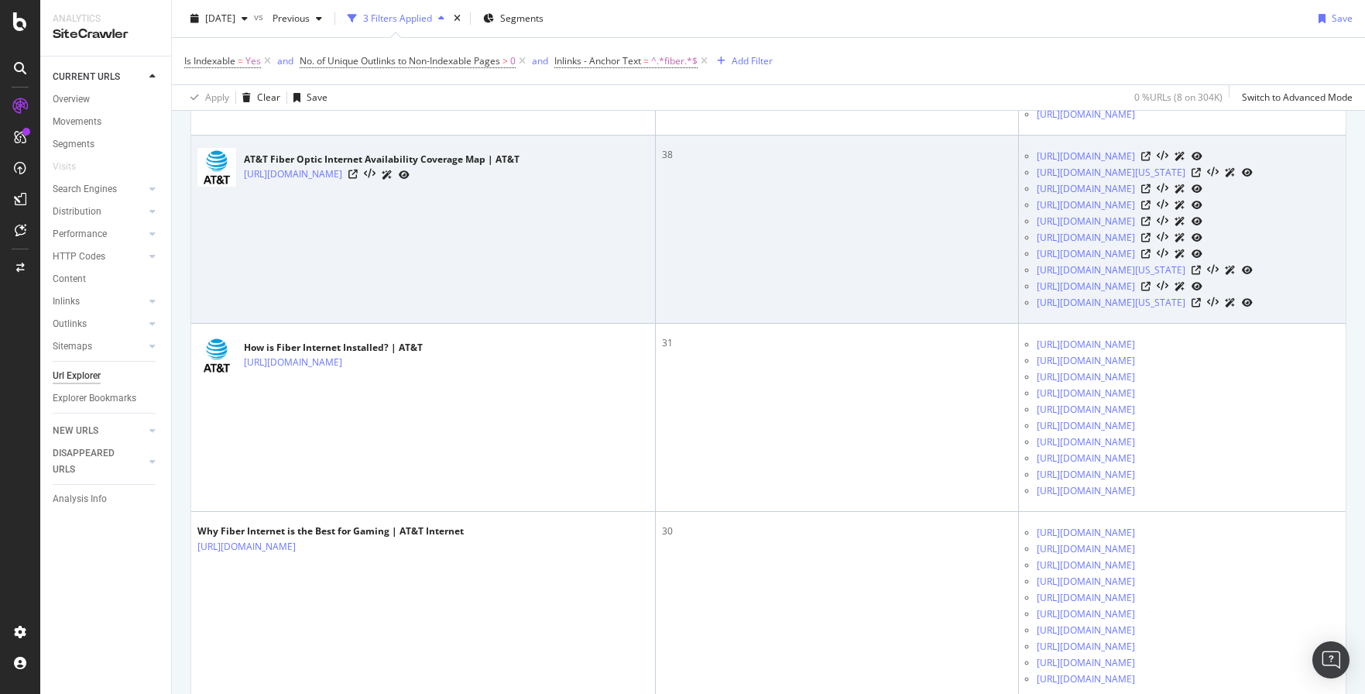
scroll to position [1197, 0]
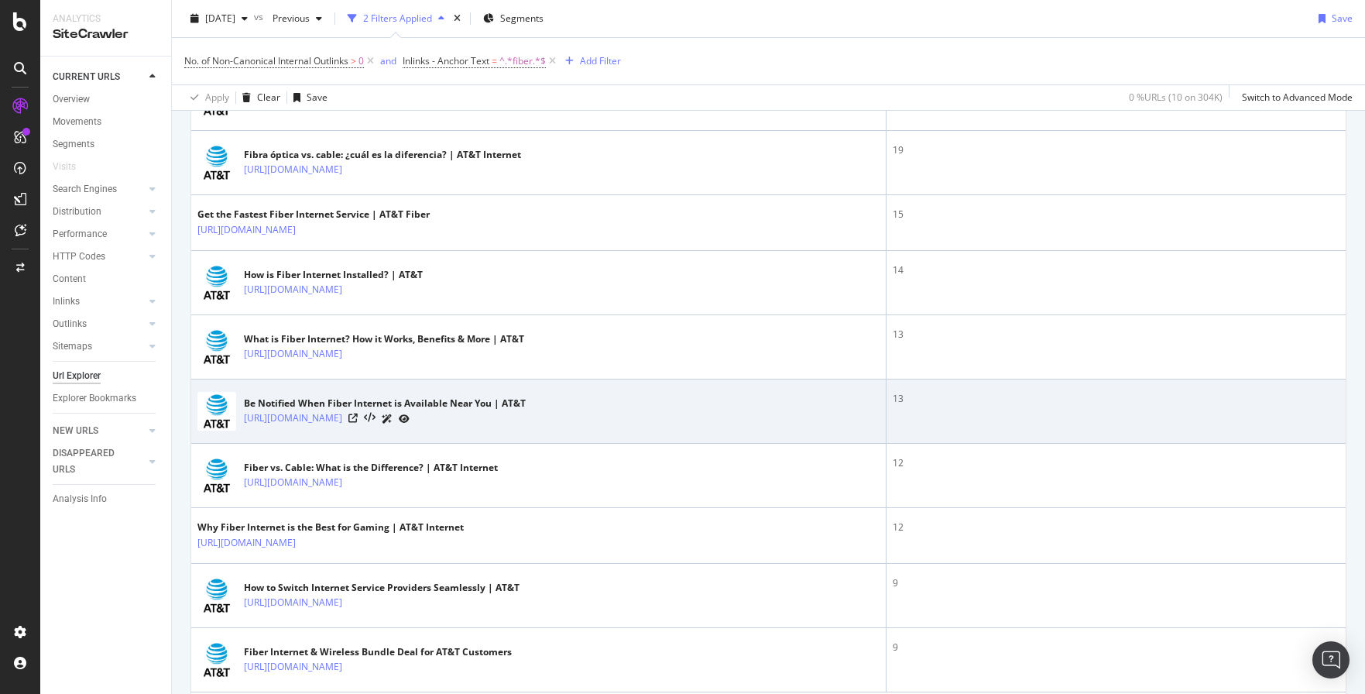
scroll to position [366, 0]
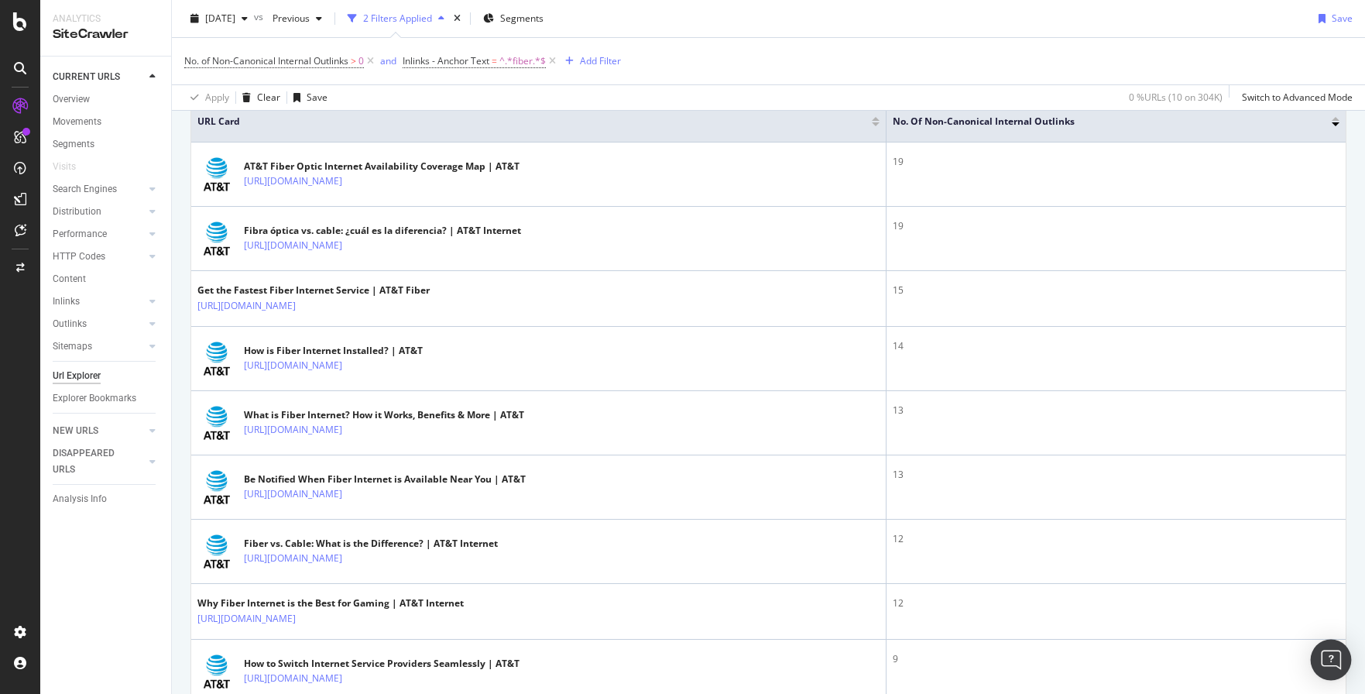
click at [1317, 649] on div "Open Intercom Messenger" at bounding box center [1330, 659] width 41 height 41
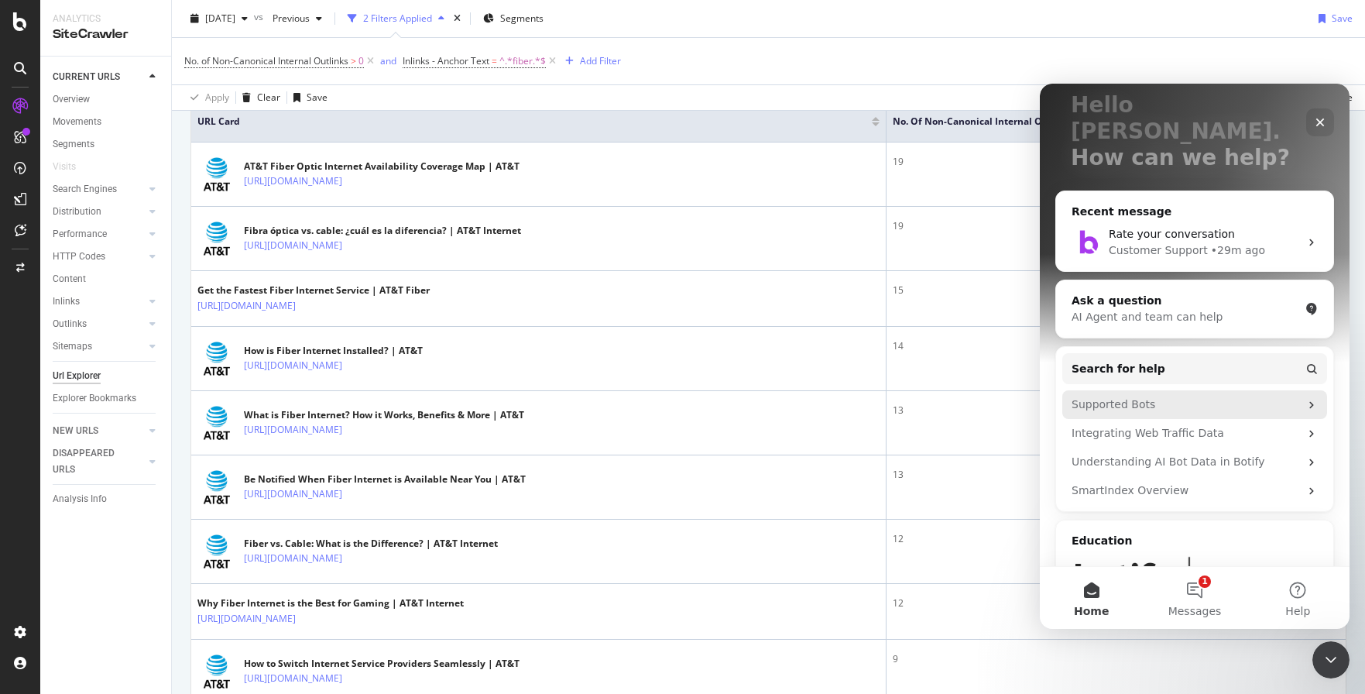
scroll to position [105, 0]
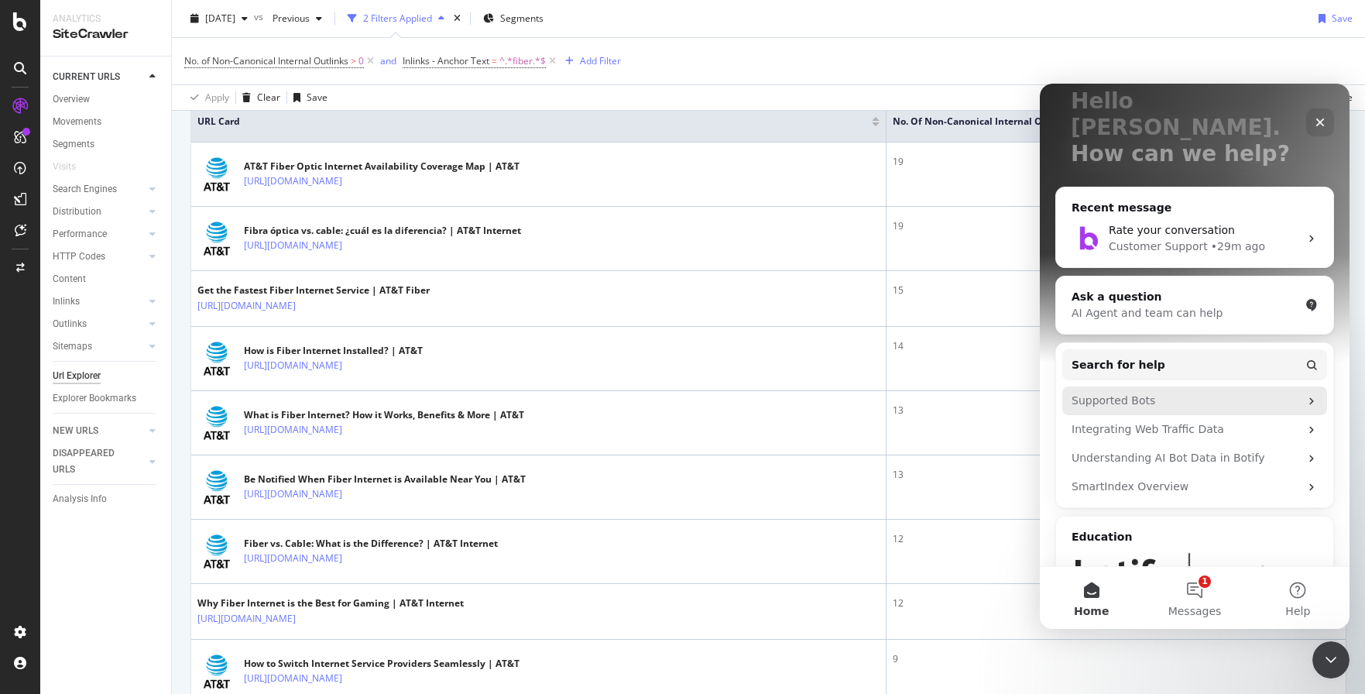
click at [1214, 386] on div "Supported Bots" at bounding box center [1194, 400] width 265 height 29
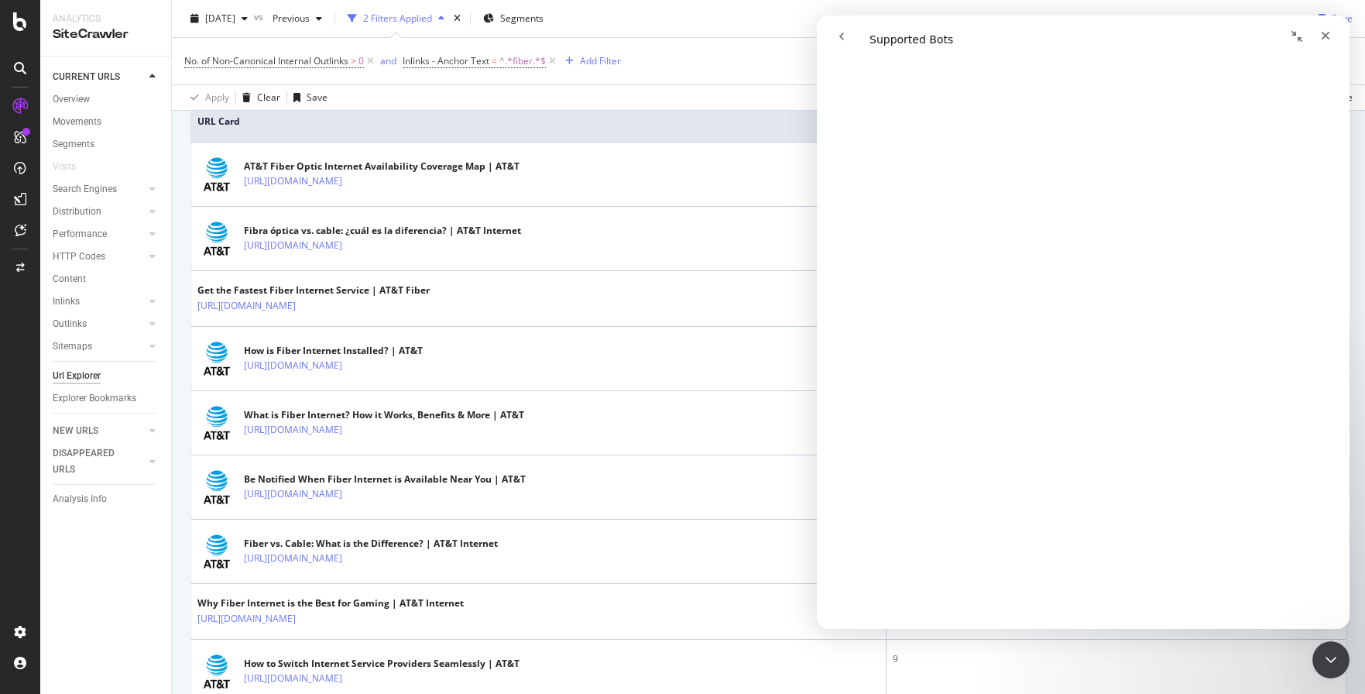
scroll to position [2534, 0]
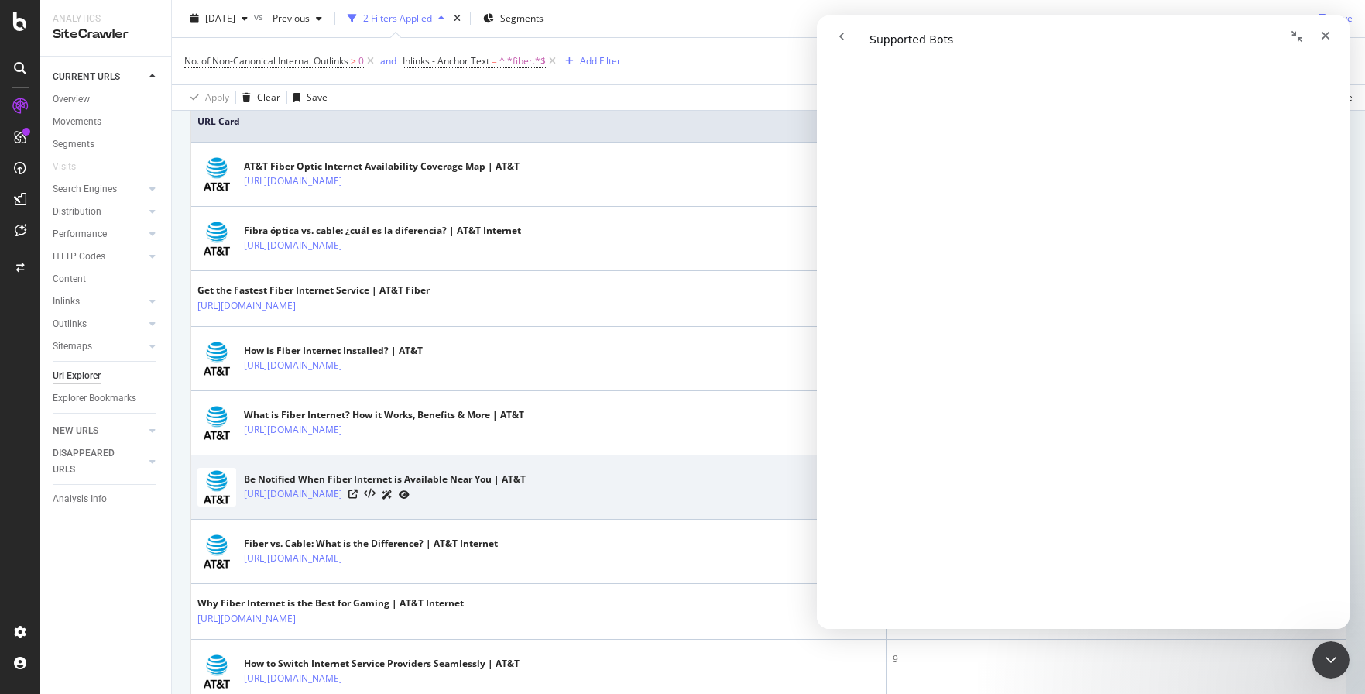
click at [745, 465] on td "Be Notified When Fiber Internet is Available Near You | AT&T https://www.att.co…" at bounding box center [538, 487] width 695 height 64
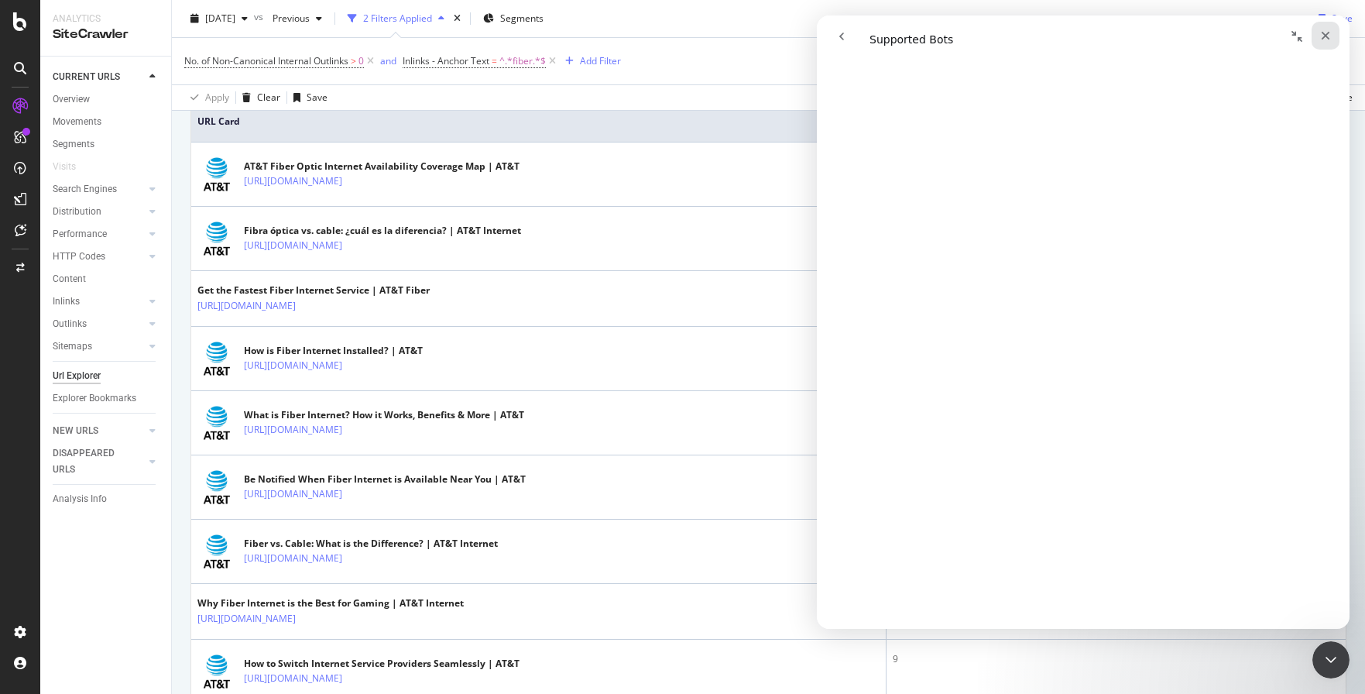
click at [1324, 38] on icon "Close" at bounding box center [1325, 35] width 12 height 12
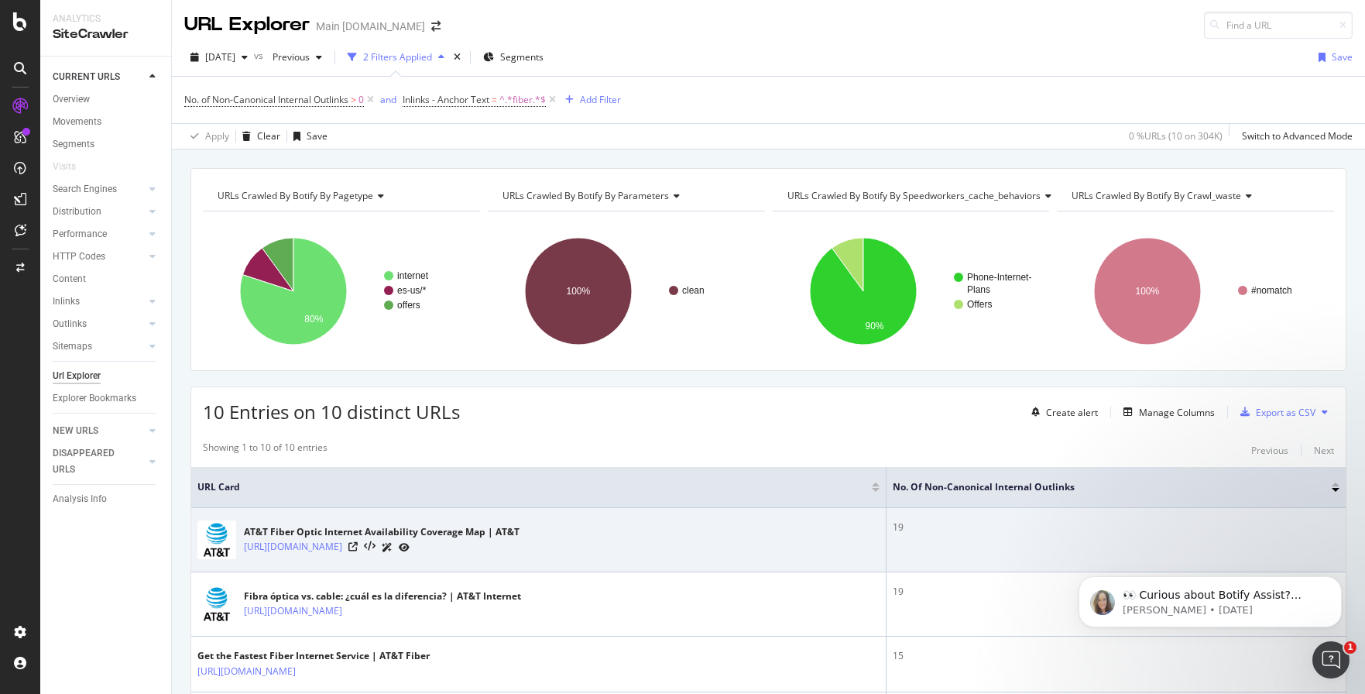
scroll to position [0, 0]
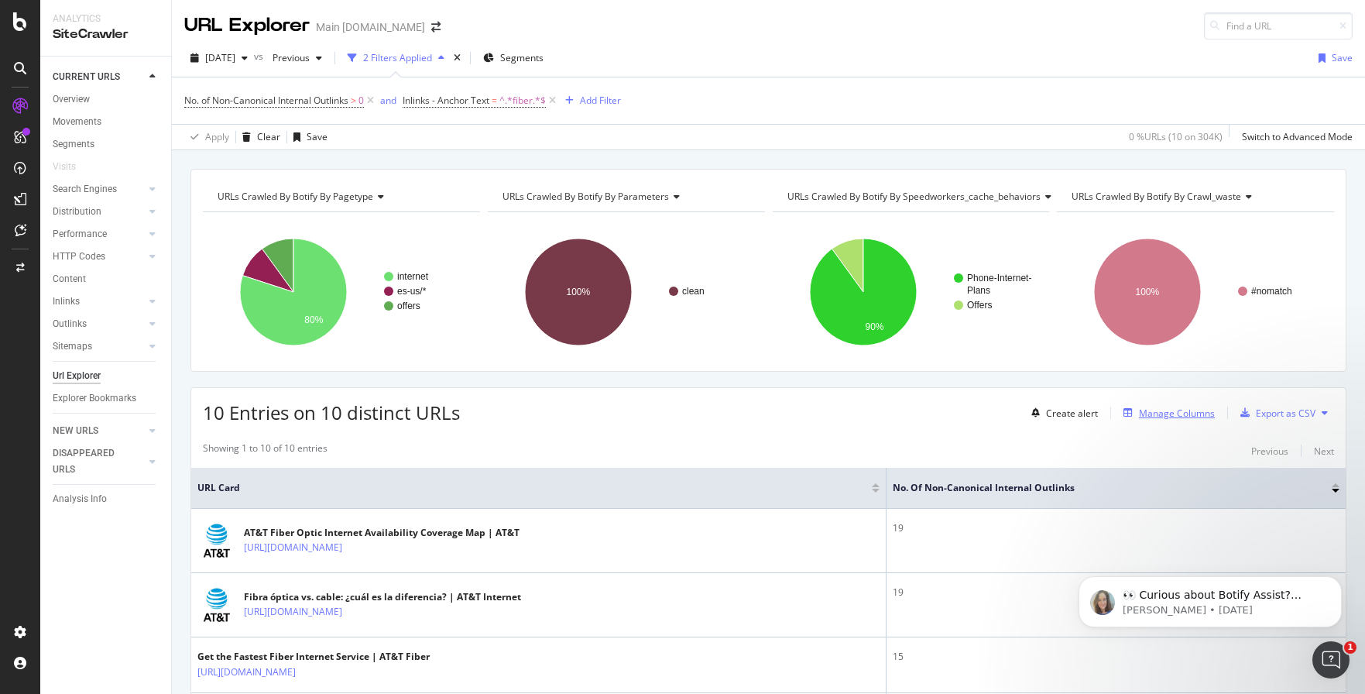
click at [1173, 413] on div "Manage Columns" at bounding box center [1177, 412] width 76 height 13
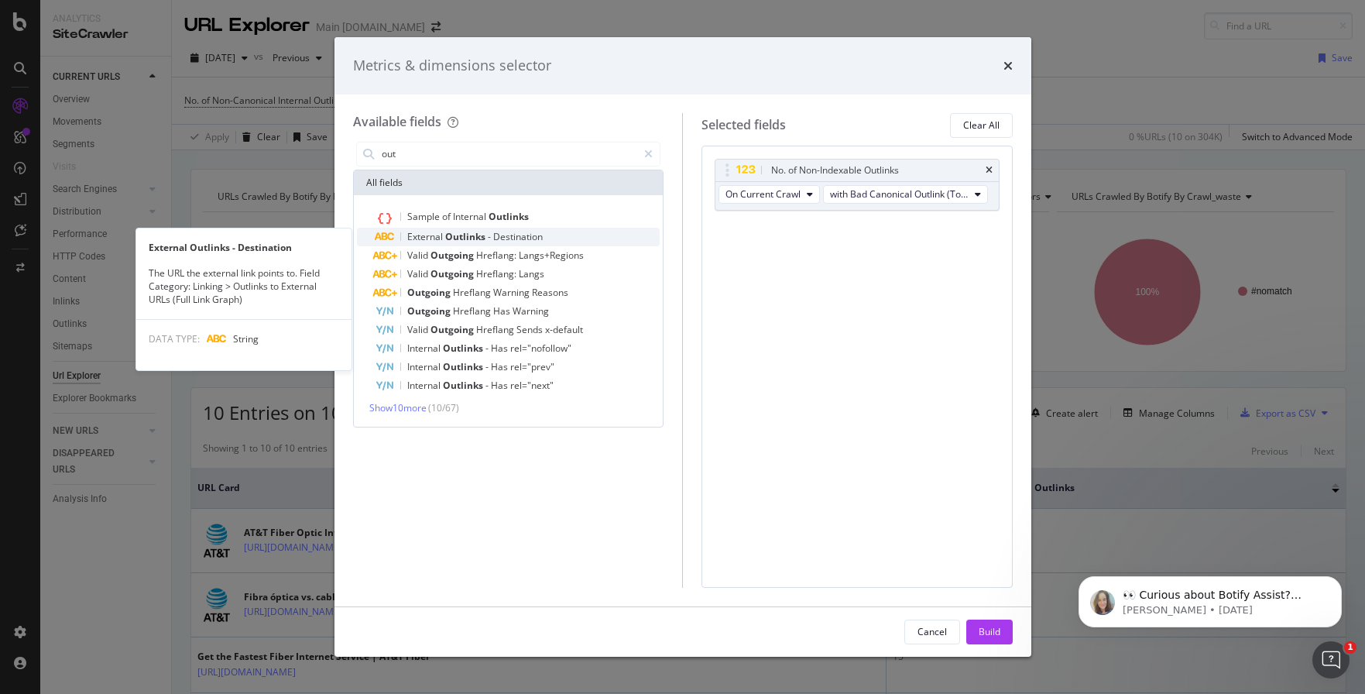
type input "out"
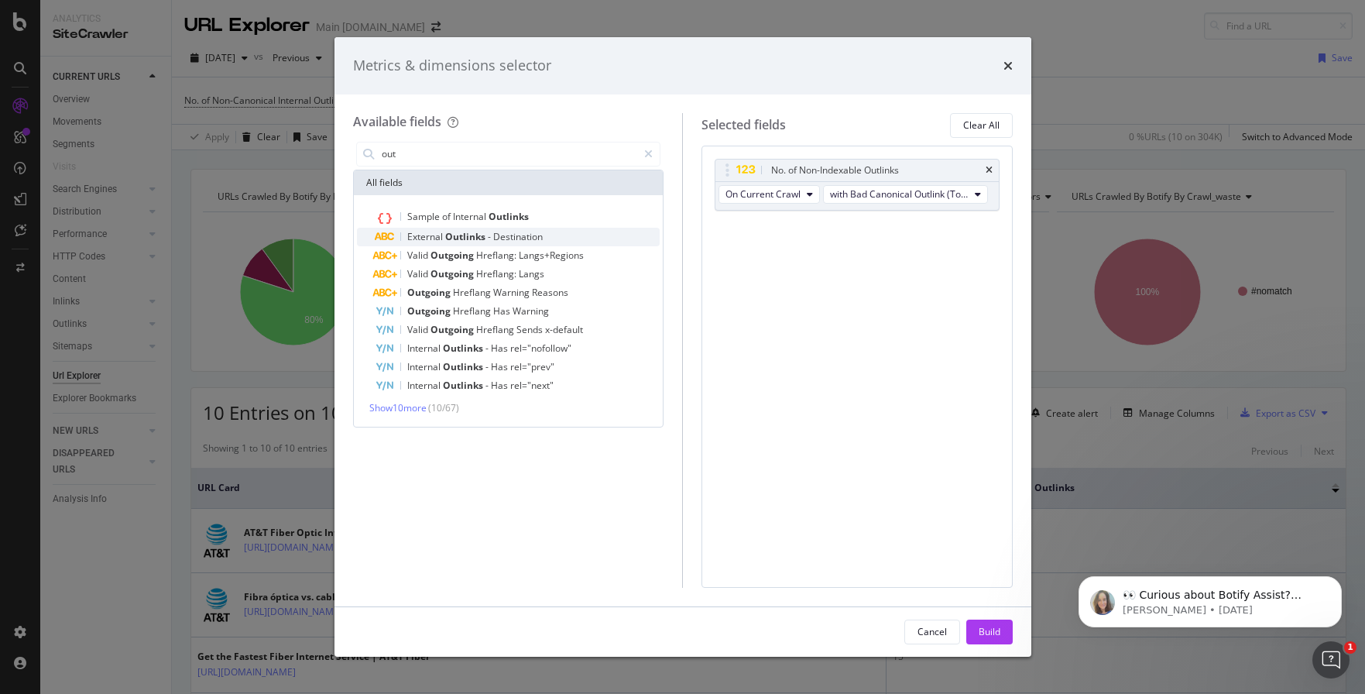
click at [530, 237] on span "Destination" at bounding box center [518, 236] width 50 height 13
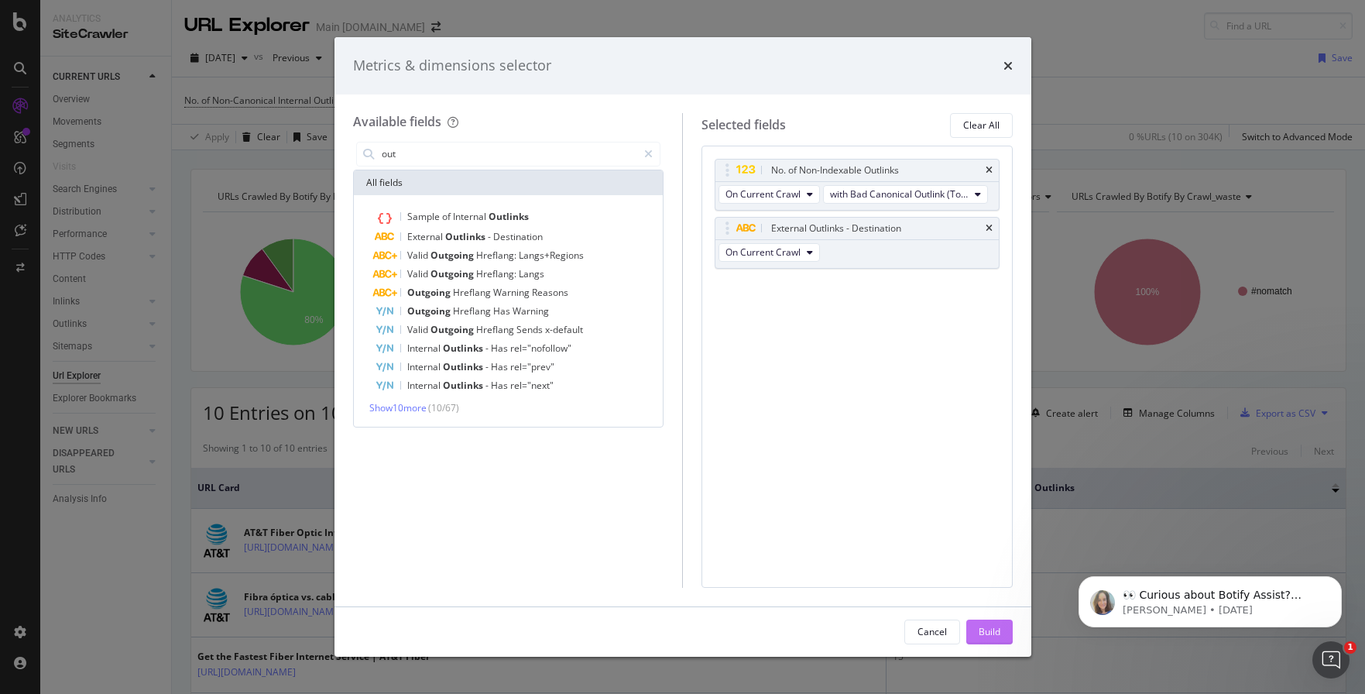
click at [983, 634] on div "Build" at bounding box center [989, 631] width 22 height 13
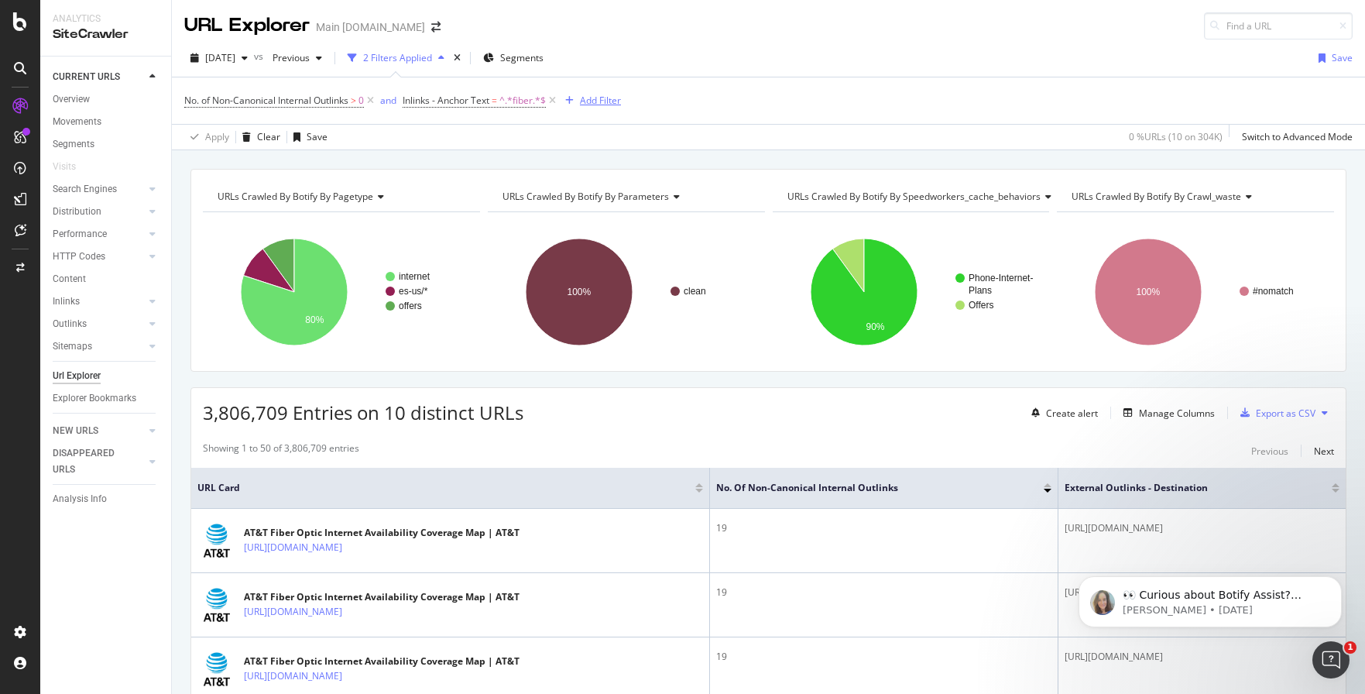
click at [621, 98] on div "Add Filter" at bounding box center [600, 100] width 41 height 13
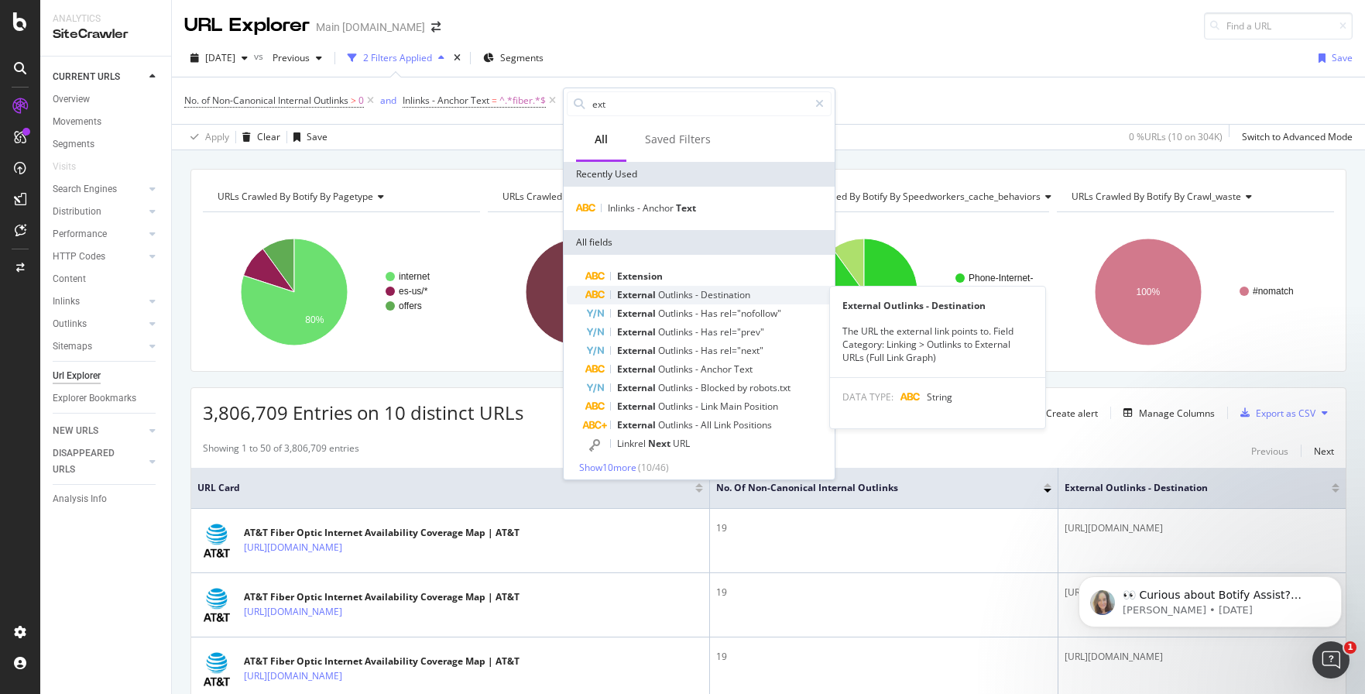
type input "ext"
click at [724, 291] on span "Destination" at bounding box center [726, 294] width 50 height 13
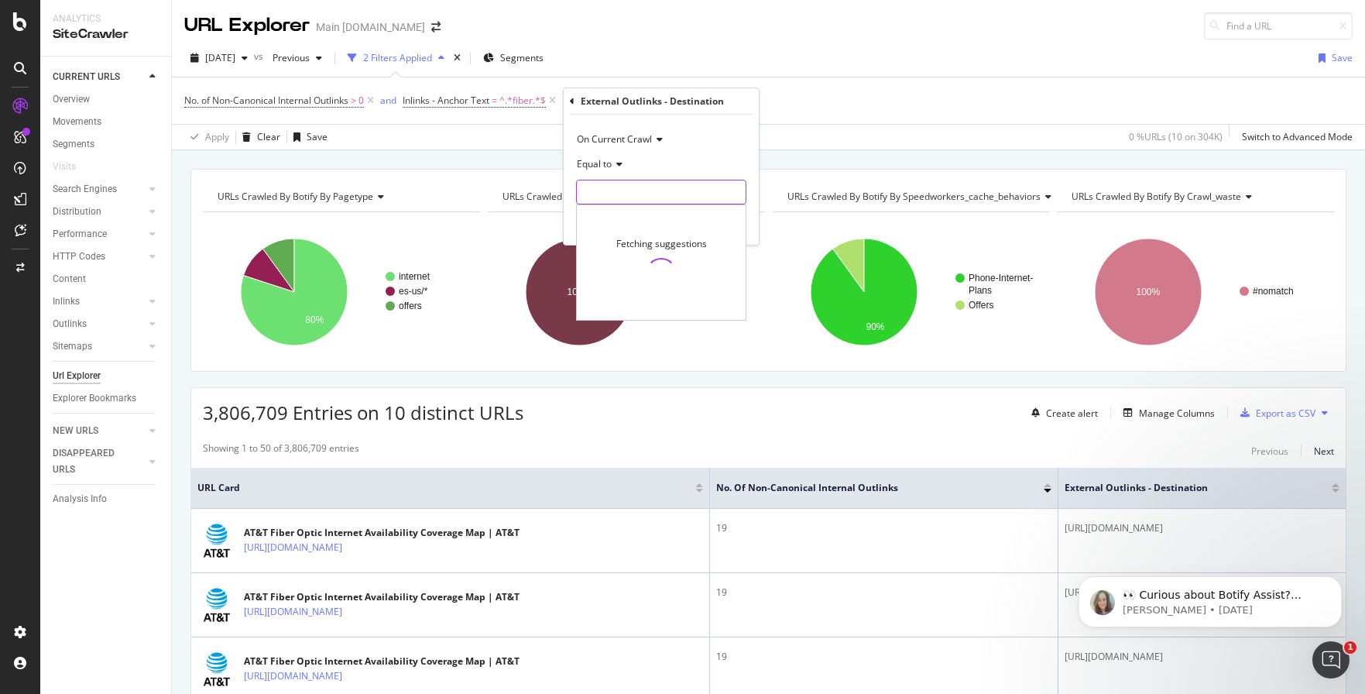
click at [615, 197] on input "text" at bounding box center [661, 192] width 169 height 25
type input "fiber.att.com"
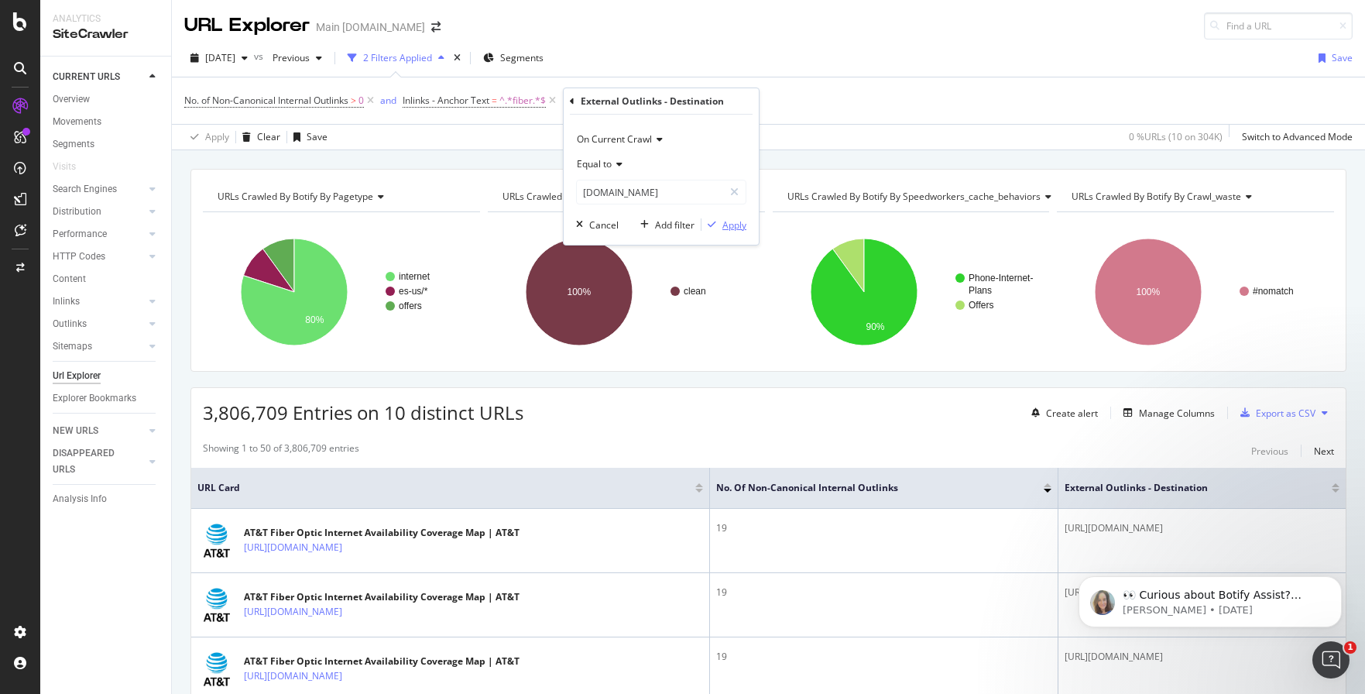
click at [728, 222] on div "Apply" at bounding box center [734, 224] width 24 height 13
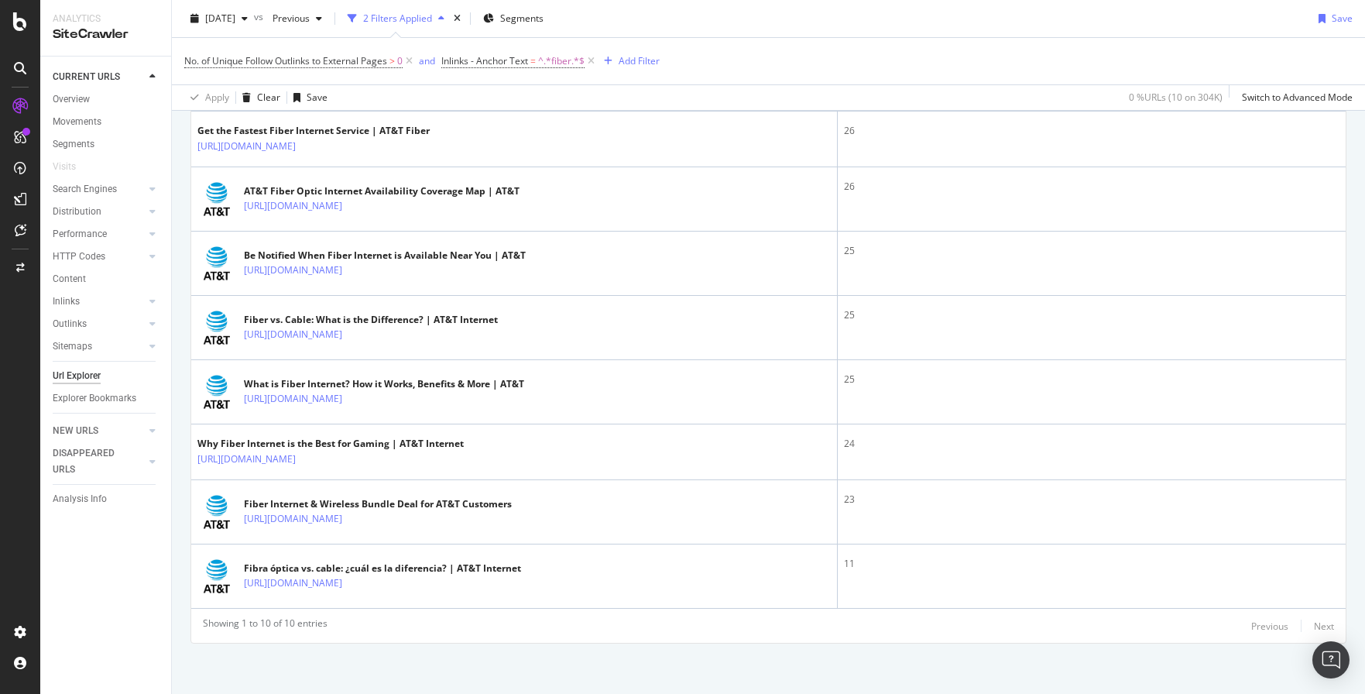
scroll to position [529, 0]
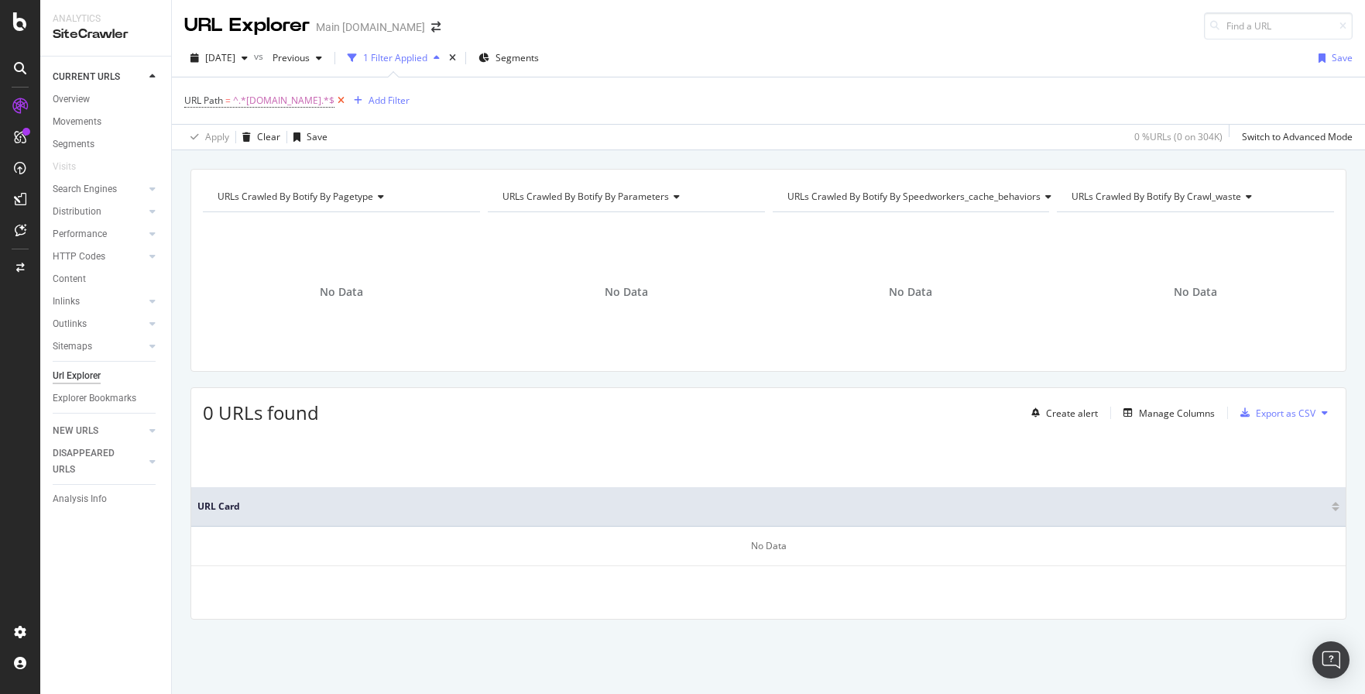
click at [334, 101] on icon at bounding box center [340, 100] width 13 height 15
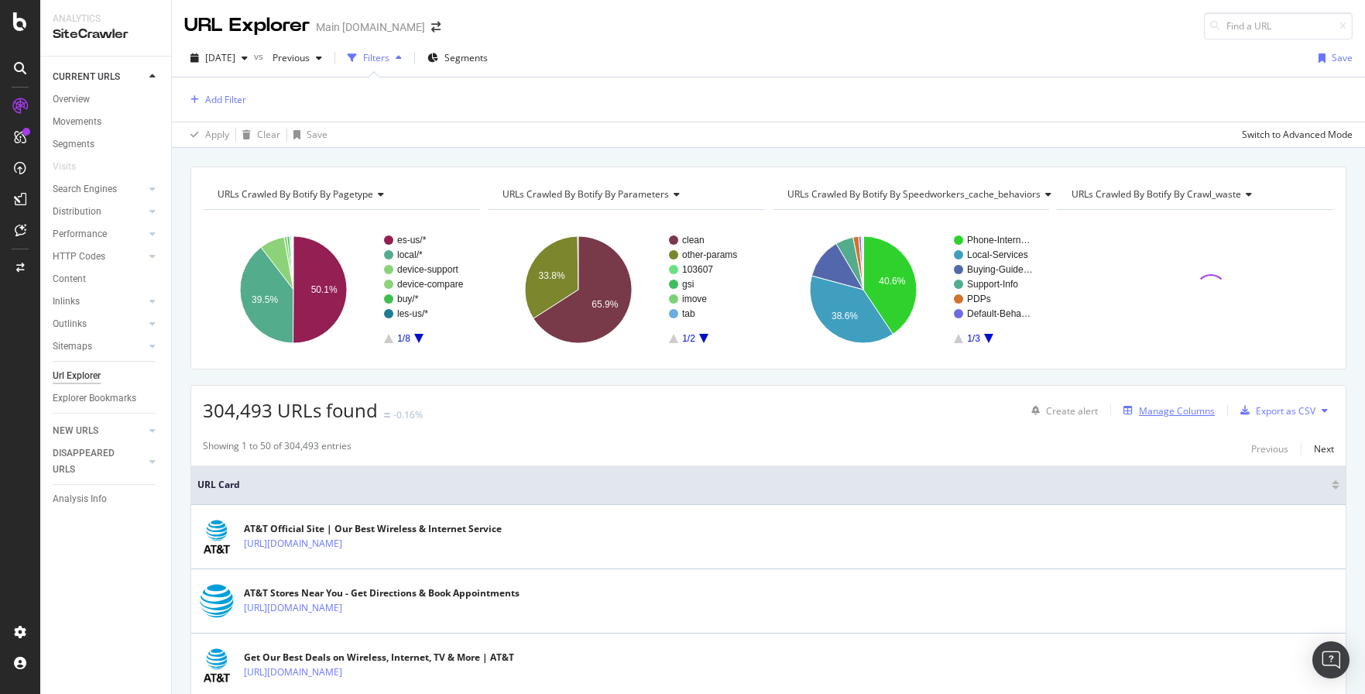
click at [1183, 409] on div "Manage Columns" at bounding box center [1177, 410] width 76 height 13
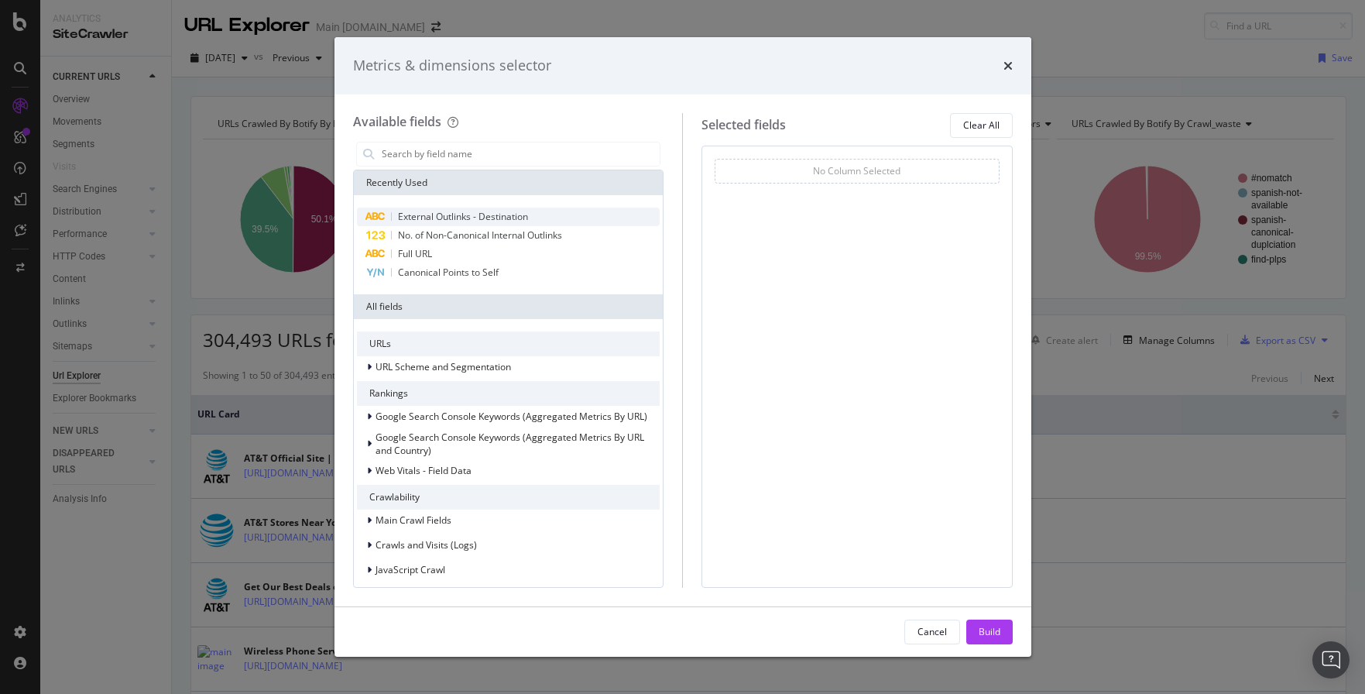
click at [469, 215] on span "External Outlinks - Destination" at bounding box center [463, 216] width 130 height 13
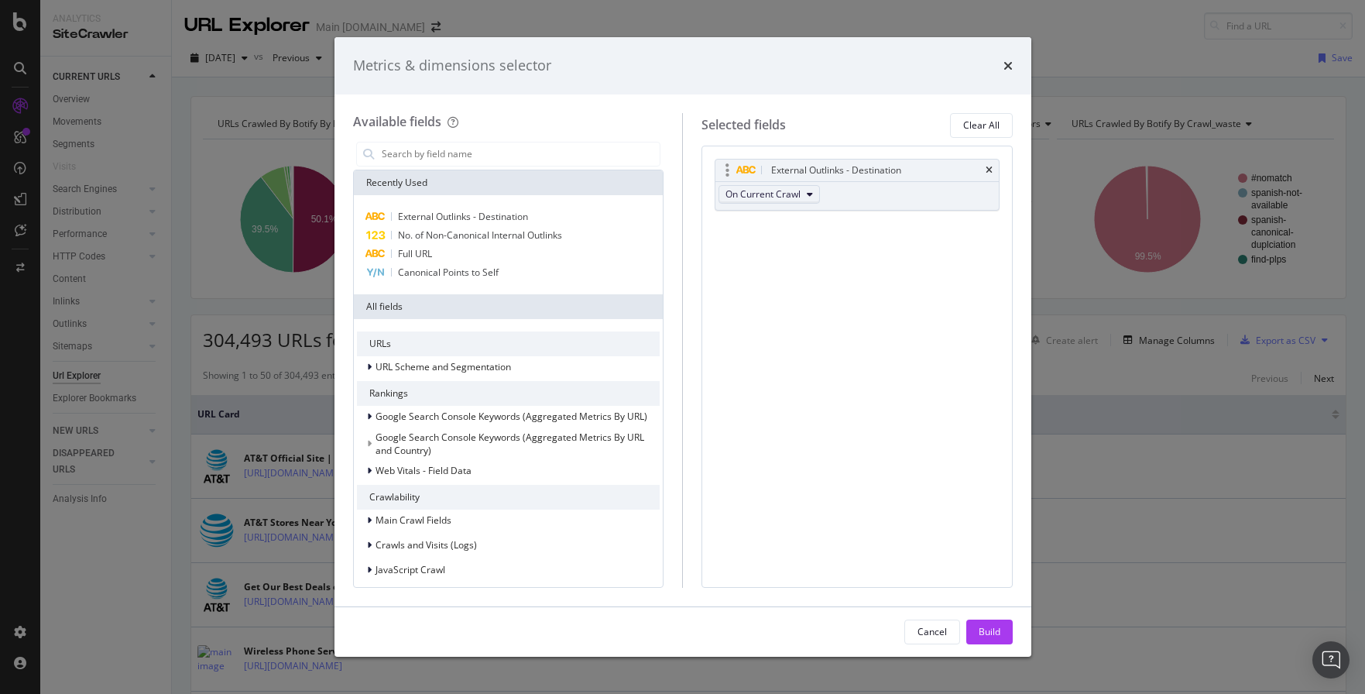
click at [752, 199] on span "On Current Crawl" at bounding box center [762, 193] width 75 height 13
click at [954, 266] on div "External Outlinks - Destination On Current Crawl You can use this field as a To…" at bounding box center [856, 367] width 311 height 442
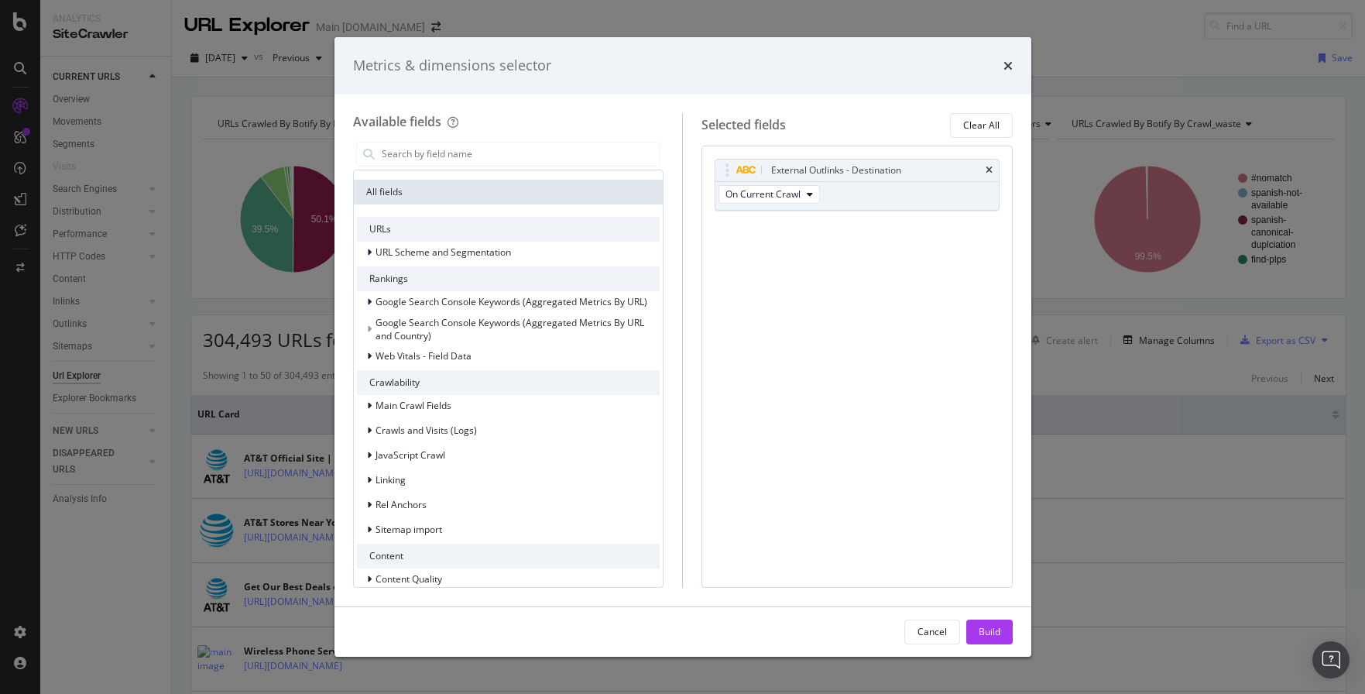
scroll to position [117, 0]
click at [988, 632] on div "Build" at bounding box center [989, 631] width 22 height 13
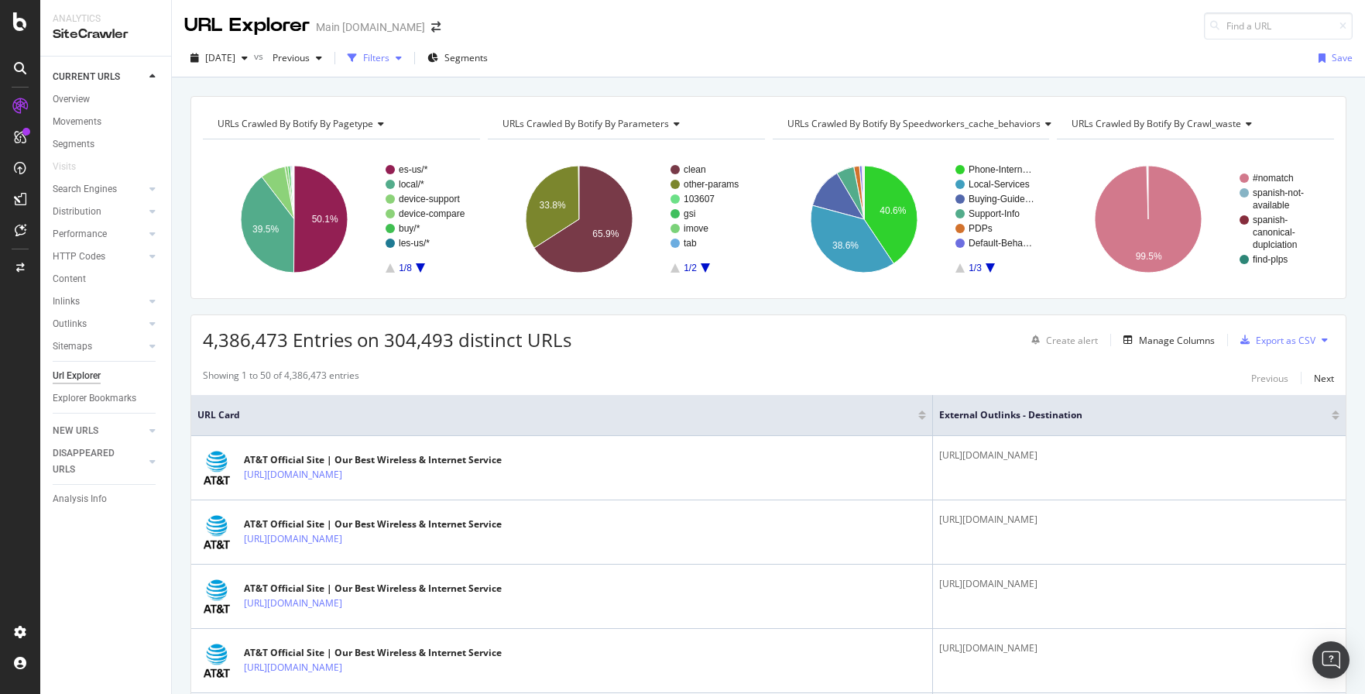
click at [363, 51] on div "button" at bounding box center [352, 58] width 22 height 22
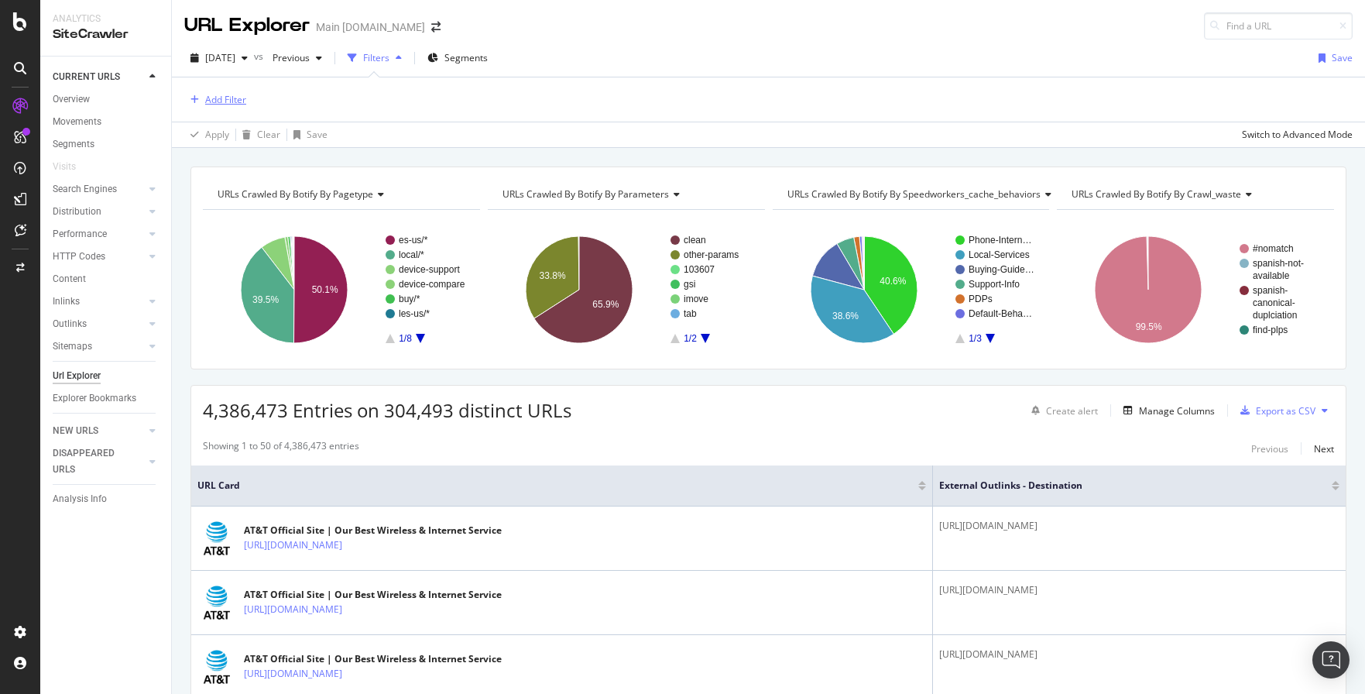
click at [238, 101] on div "Add Filter" at bounding box center [225, 99] width 41 height 13
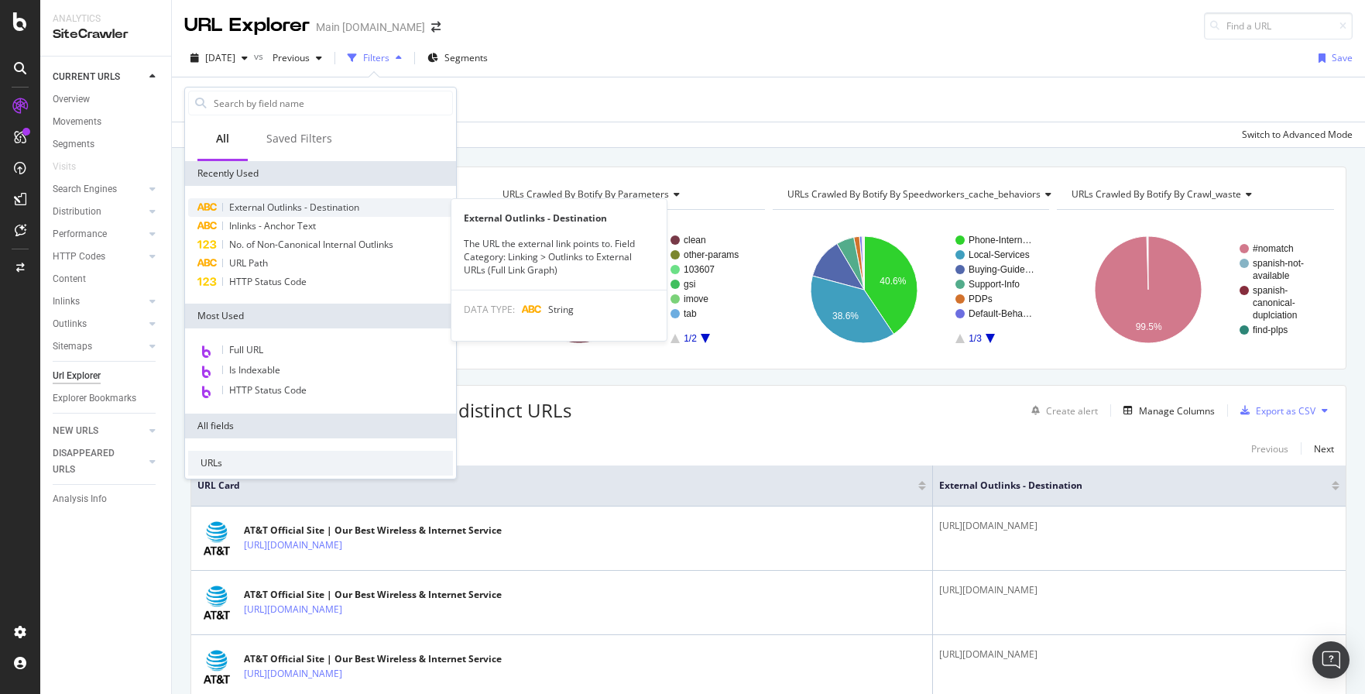
click at [308, 211] on span "External Outlinks - Destination" at bounding box center [294, 206] width 130 height 13
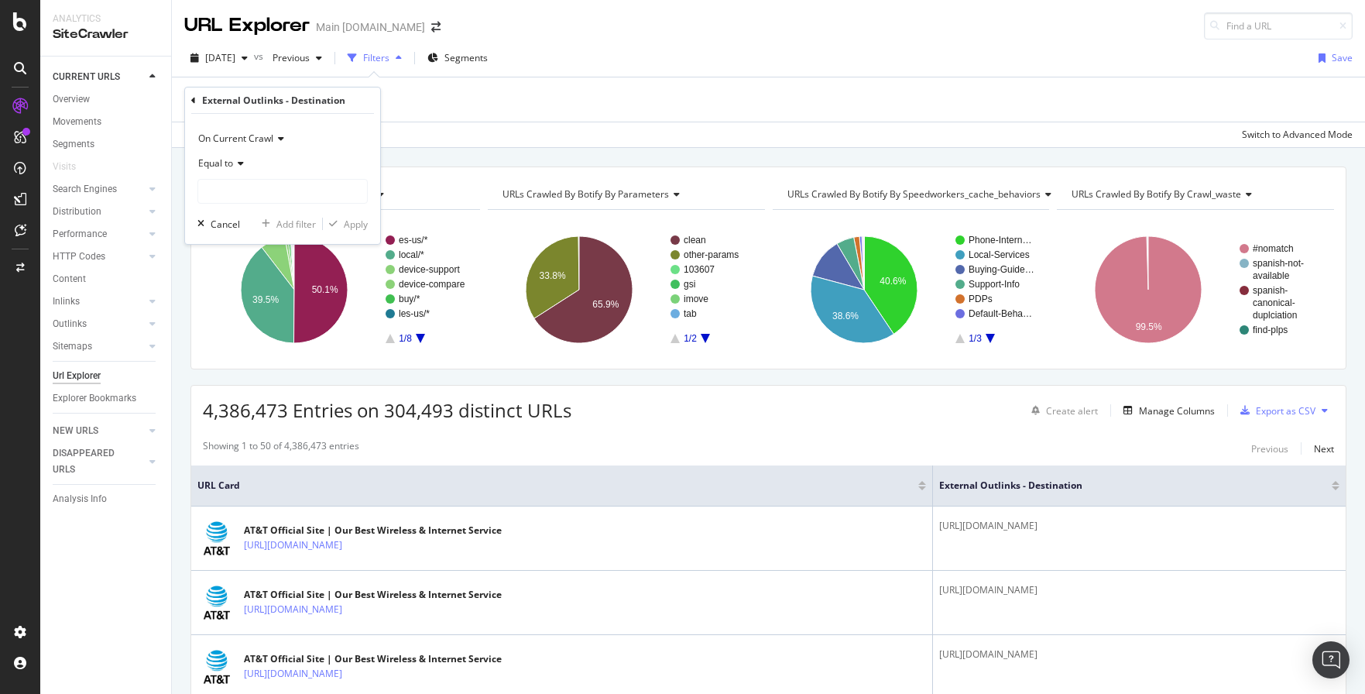
click at [284, 177] on div "Equal to" at bounding box center [282, 177] width 170 height 53
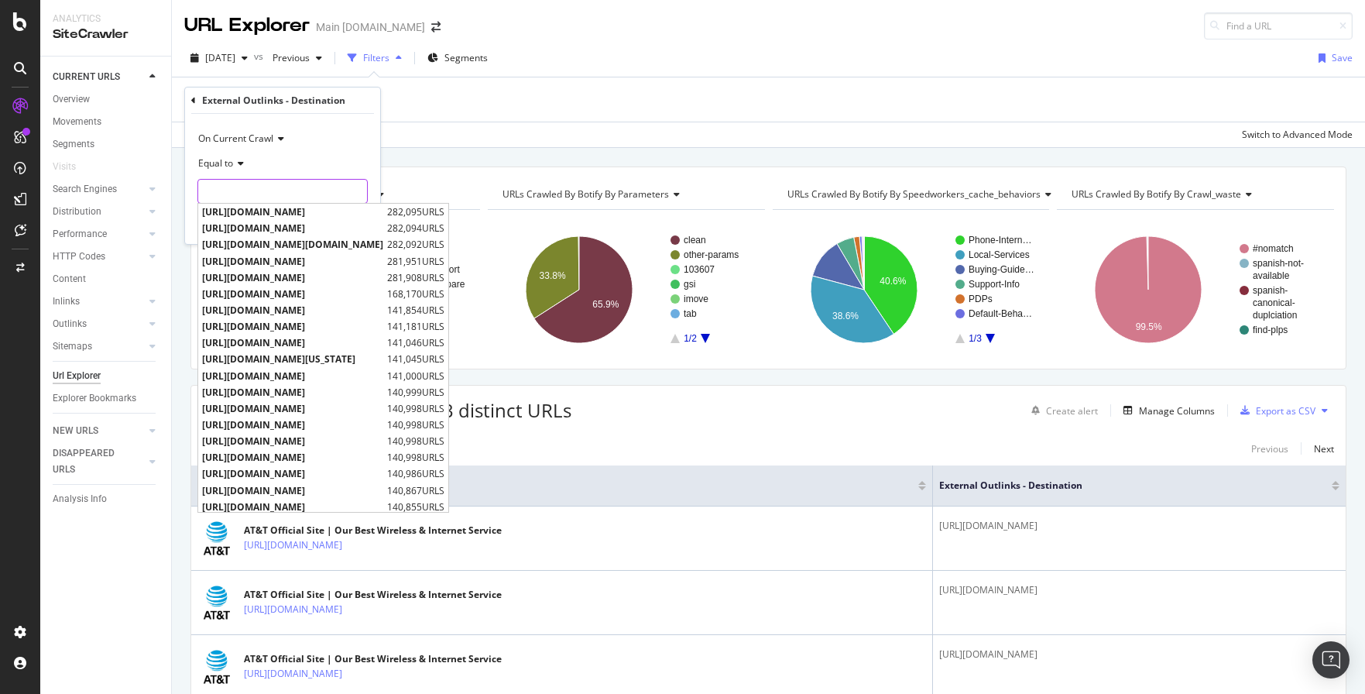
click at [283, 186] on input "text" at bounding box center [282, 191] width 169 height 25
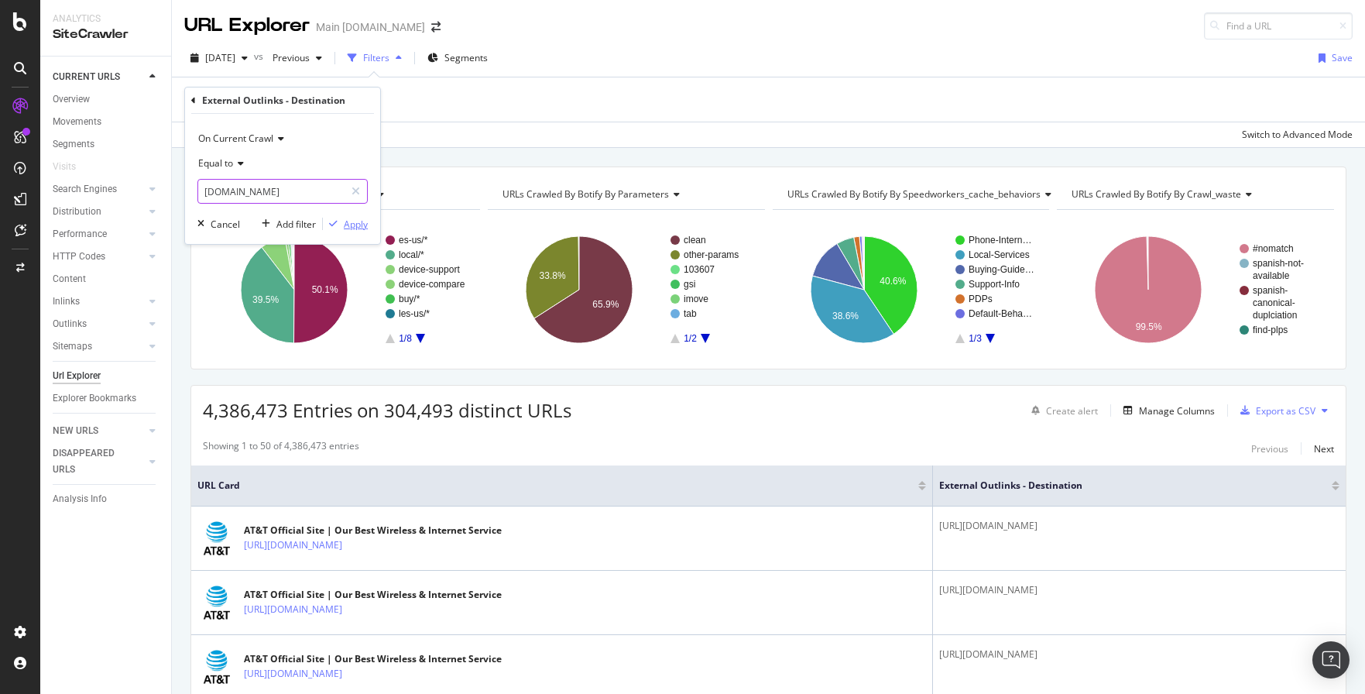
type input "[DOMAIN_NAME]"
click at [344, 221] on div "Apply" at bounding box center [356, 224] width 24 height 13
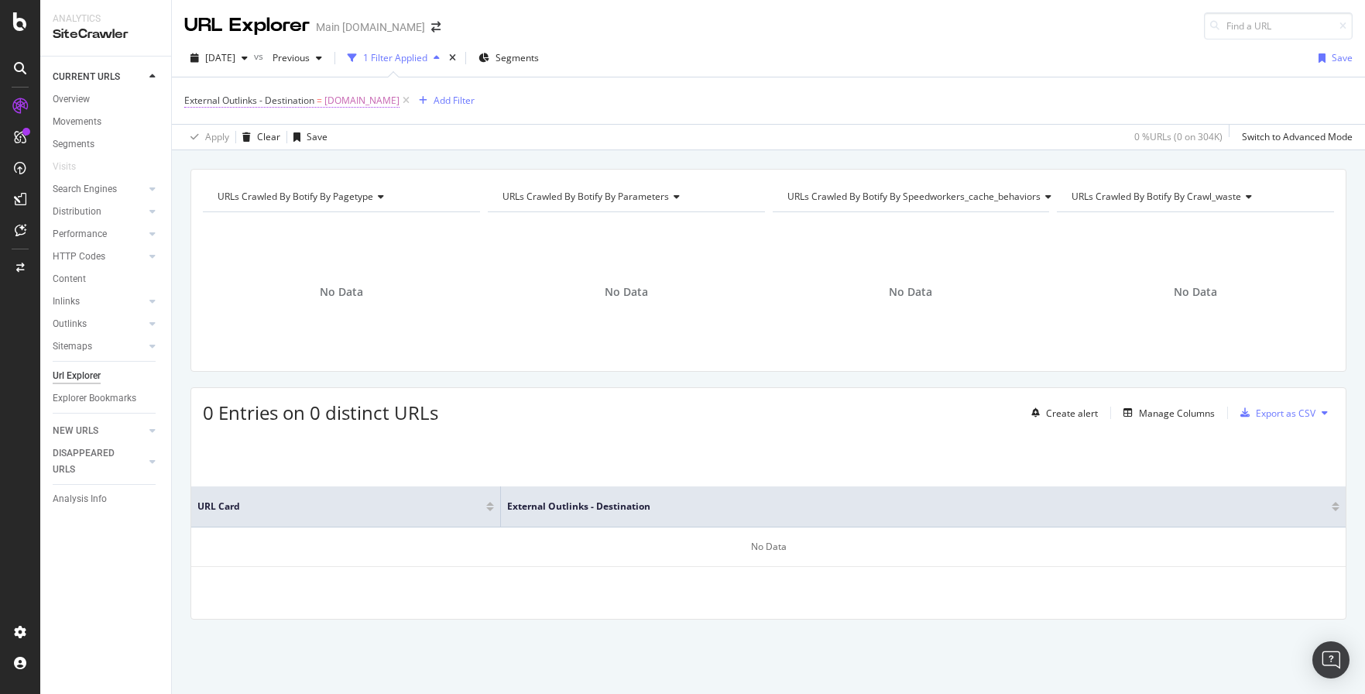
click at [362, 101] on span "[DOMAIN_NAME]" at bounding box center [361, 101] width 75 height 22
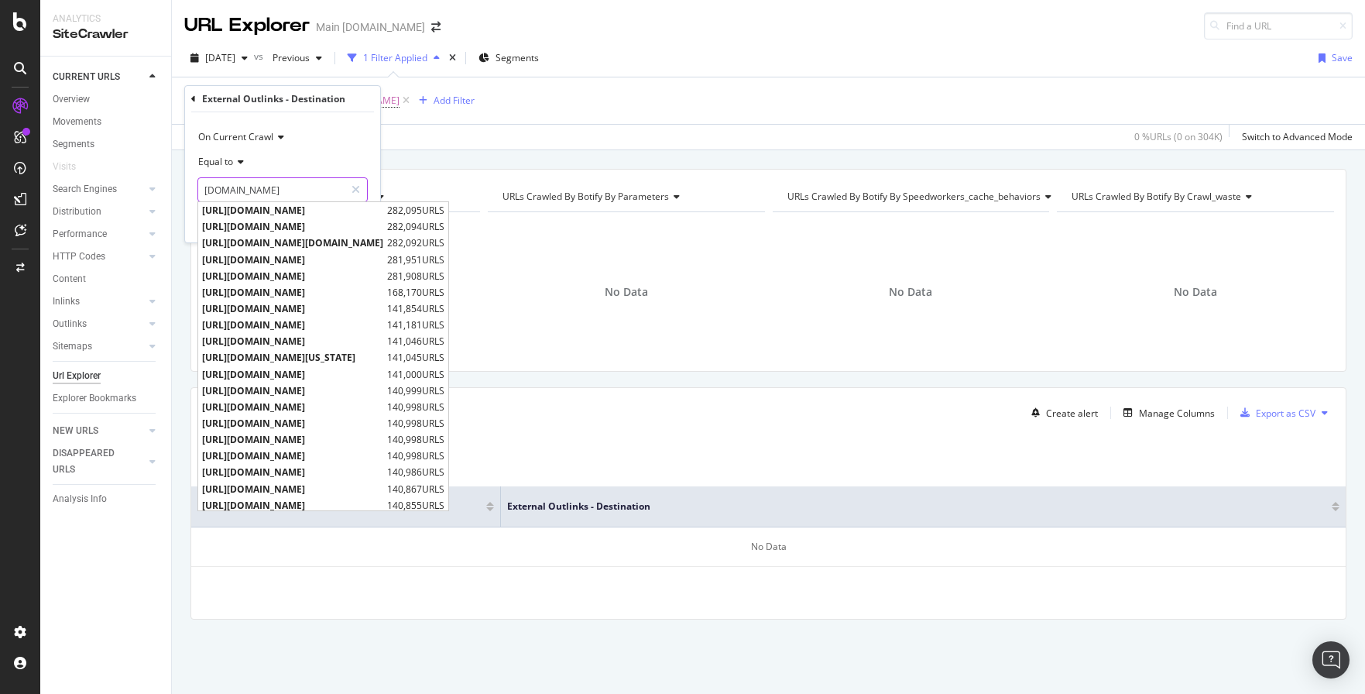
drag, startPoint x: 276, startPoint y: 194, endPoint x: 158, endPoint y: 166, distance: 121.7
click at [159, 170] on body "Analytics SiteCrawler CURRENT URLS Overview Movements Segments Visits Search En…" at bounding box center [682, 347] width 1365 height 694
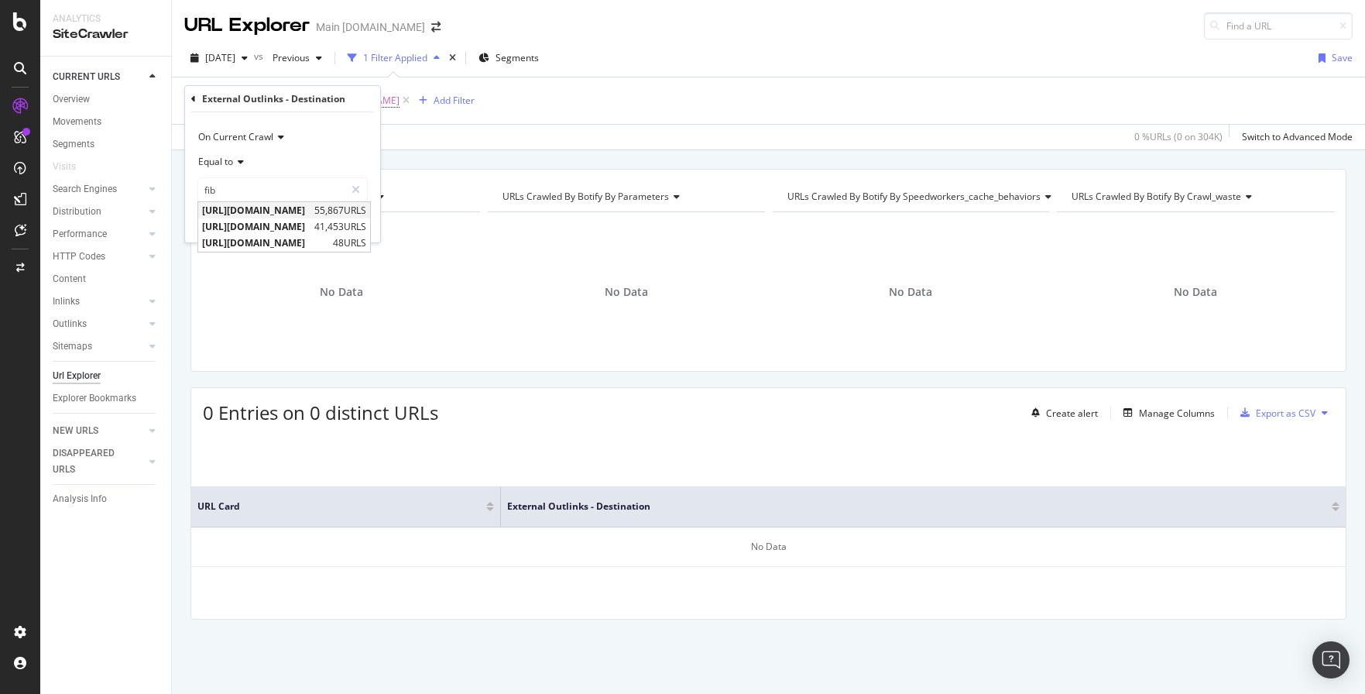
click at [240, 211] on span "[URL][DOMAIN_NAME]" at bounding box center [256, 210] width 108 height 13
type input "[URL][DOMAIN_NAME]"
click at [352, 228] on div "Apply" at bounding box center [356, 222] width 24 height 13
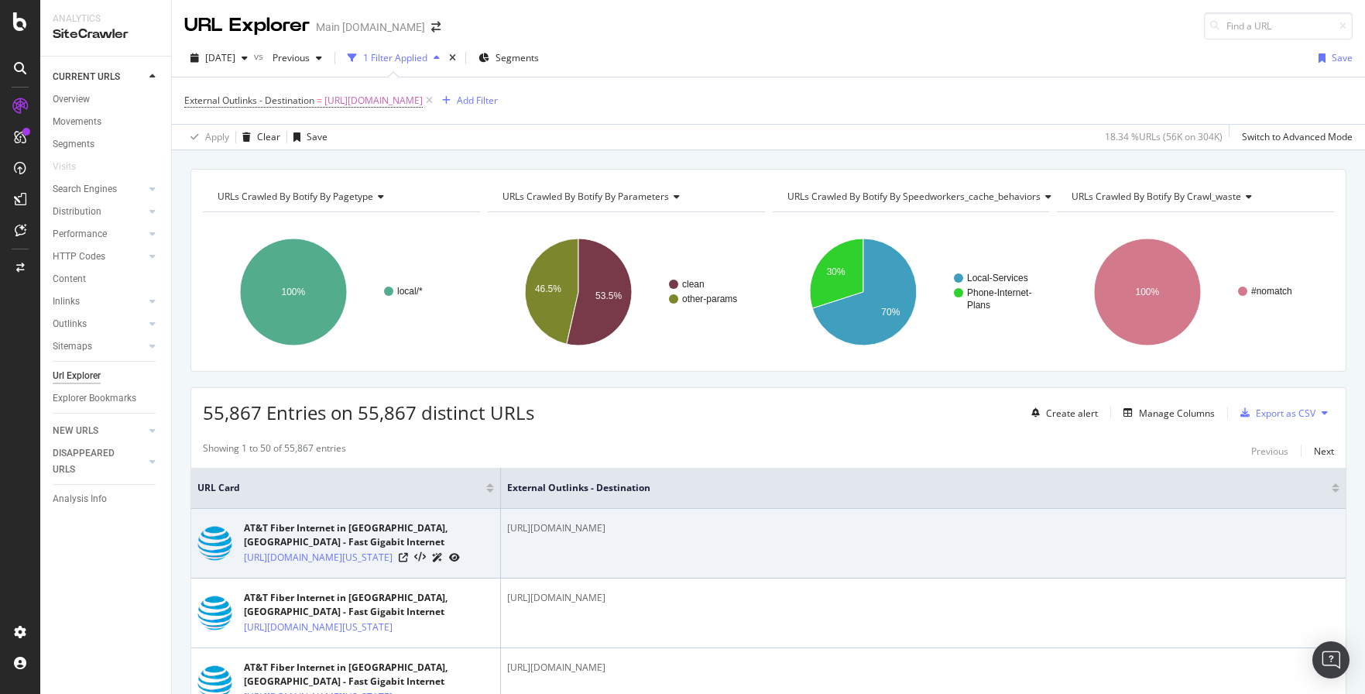
drag, startPoint x: 760, startPoint y: 533, endPoint x: 519, endPoint y: 517, distance: 241.2
click at [519, 517] on td "[URL][DOMAIN_NAME]" at bounding box center [923, 544] width 844 height 70
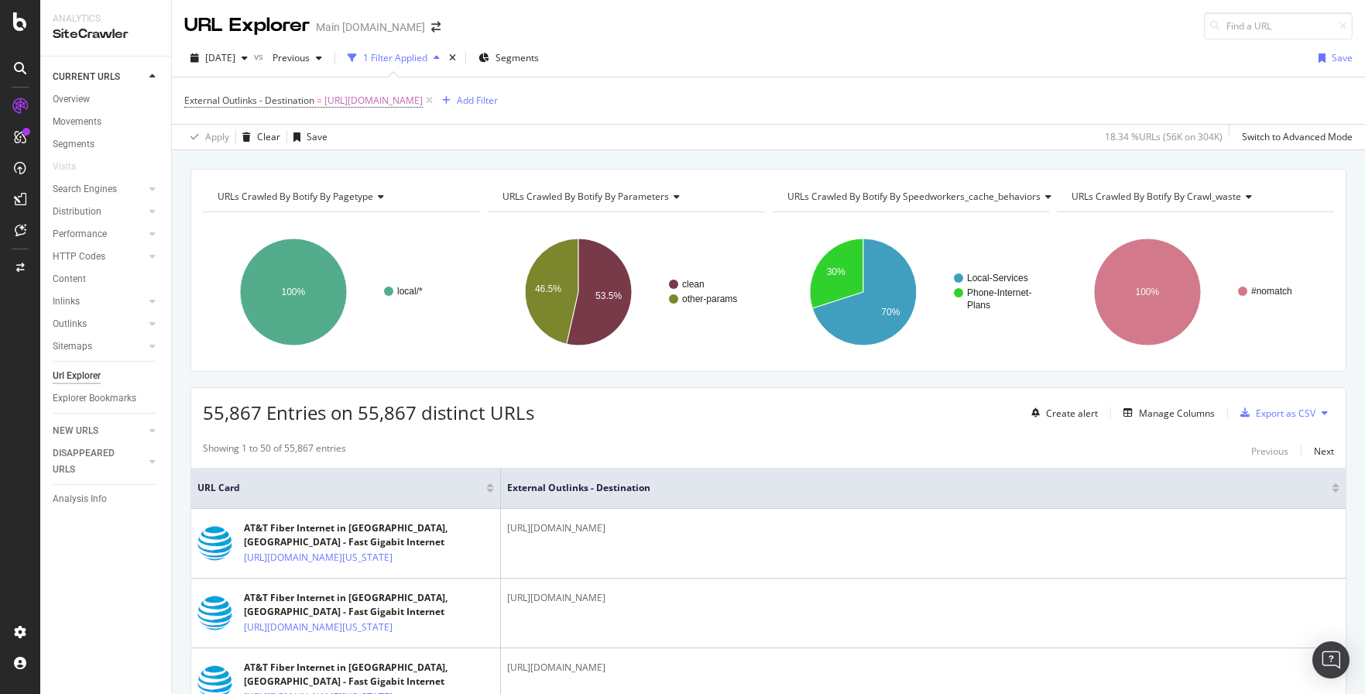
copy div "[URL][DOMAIN_NAME]"
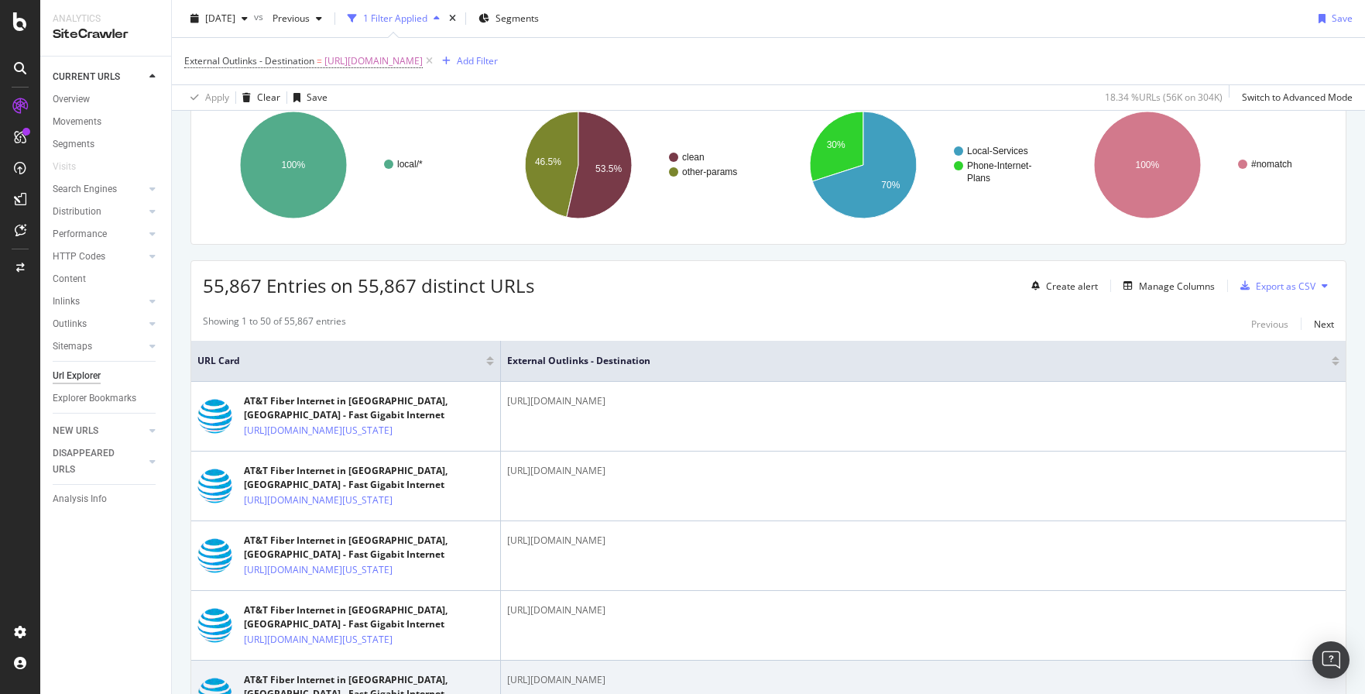
scroll to position [128, 0]
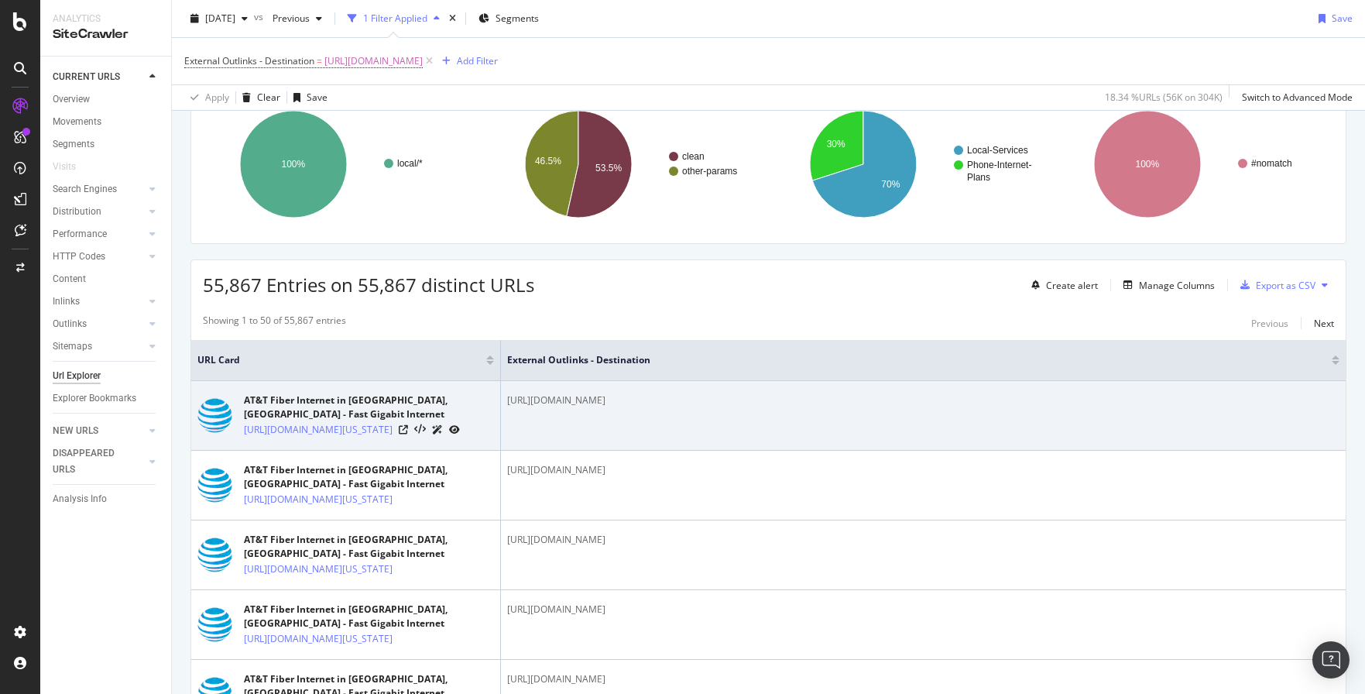
drag, startPoint x: 728, startPoint y: 406, endPoint x: 531, endPoint y: 389, distance: 197.3
click at [529, 392] on td "[URL][DOMAIN_NAME]" at bounding box center [923, 416] width 844 height 70
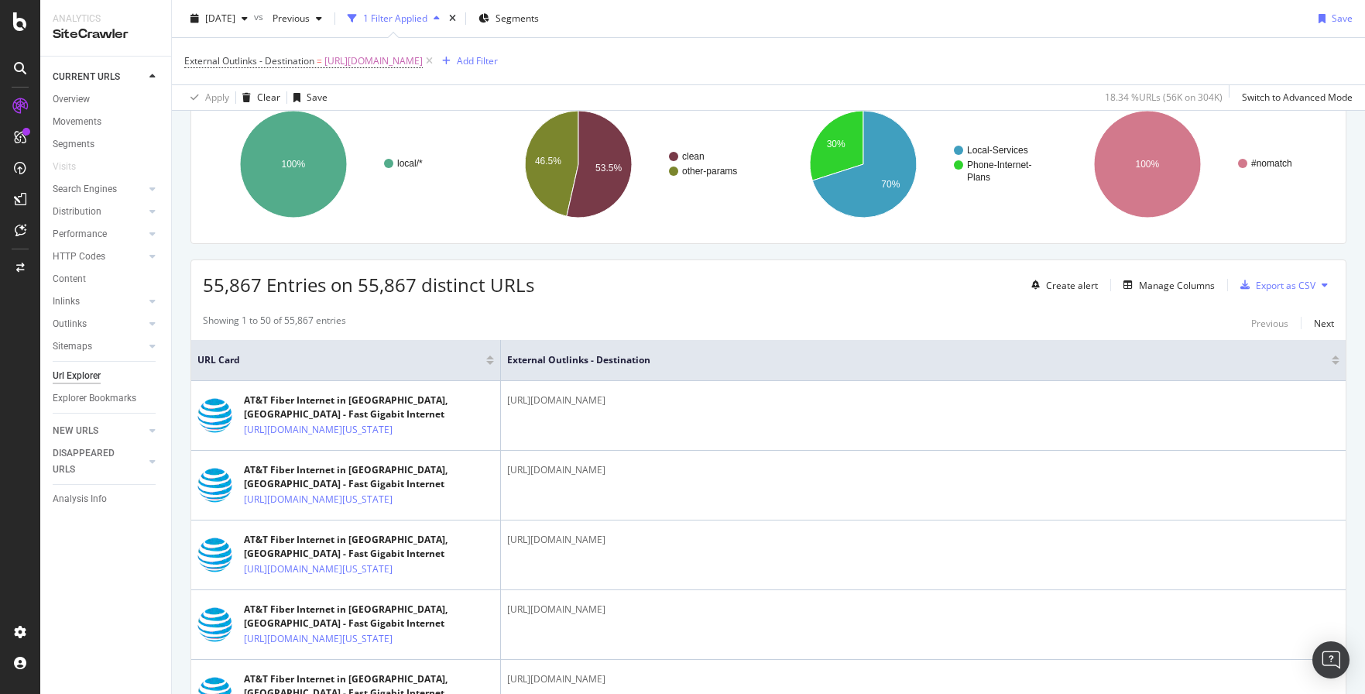
copy div "[URL][DOMAIN_NAME]"
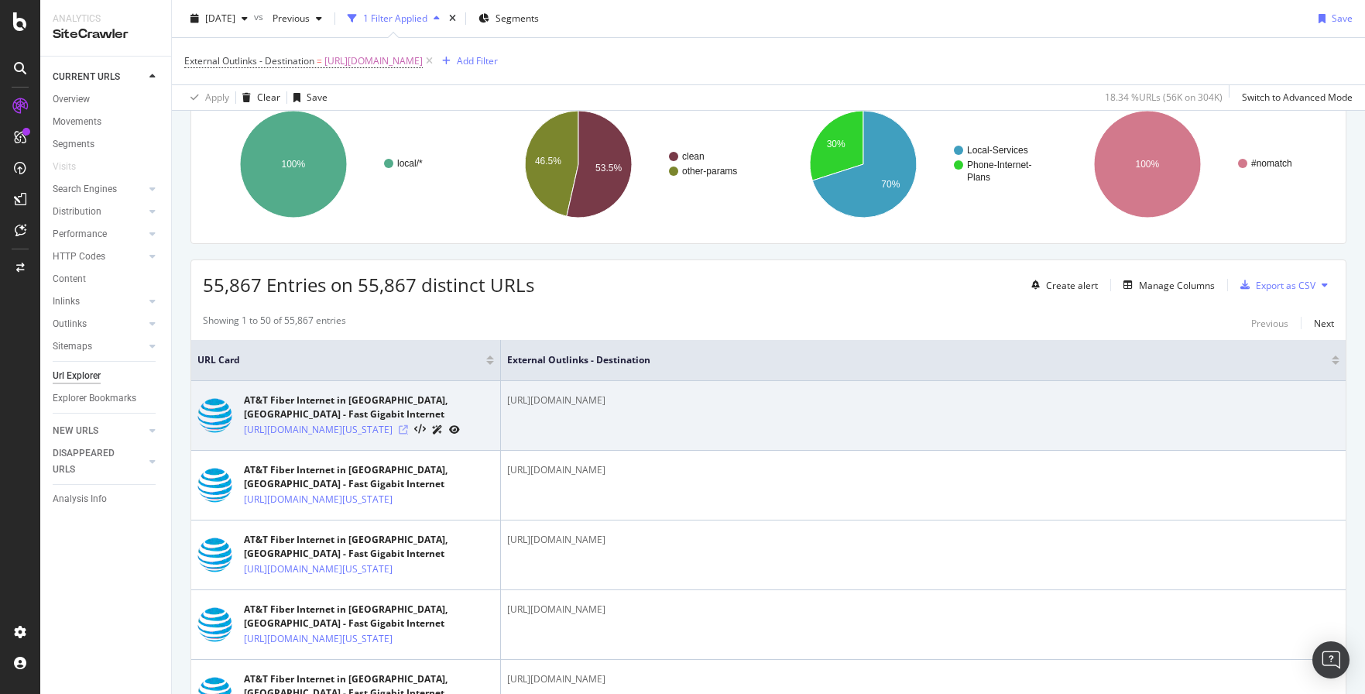
click at [408, 434] on icon at bounding box center [403, 429] width 9 height 9
drag, startPoint x: 680, startPoint y: 388, endPoint x: 505, endPoint y: 400, distance: 175.4
click at [505, 400] on td "[URL][DOMAIN_NAME]" at bounding box center [923, 416] width 844 height 70
copy div "[URL][DOMAIN_NAME]"
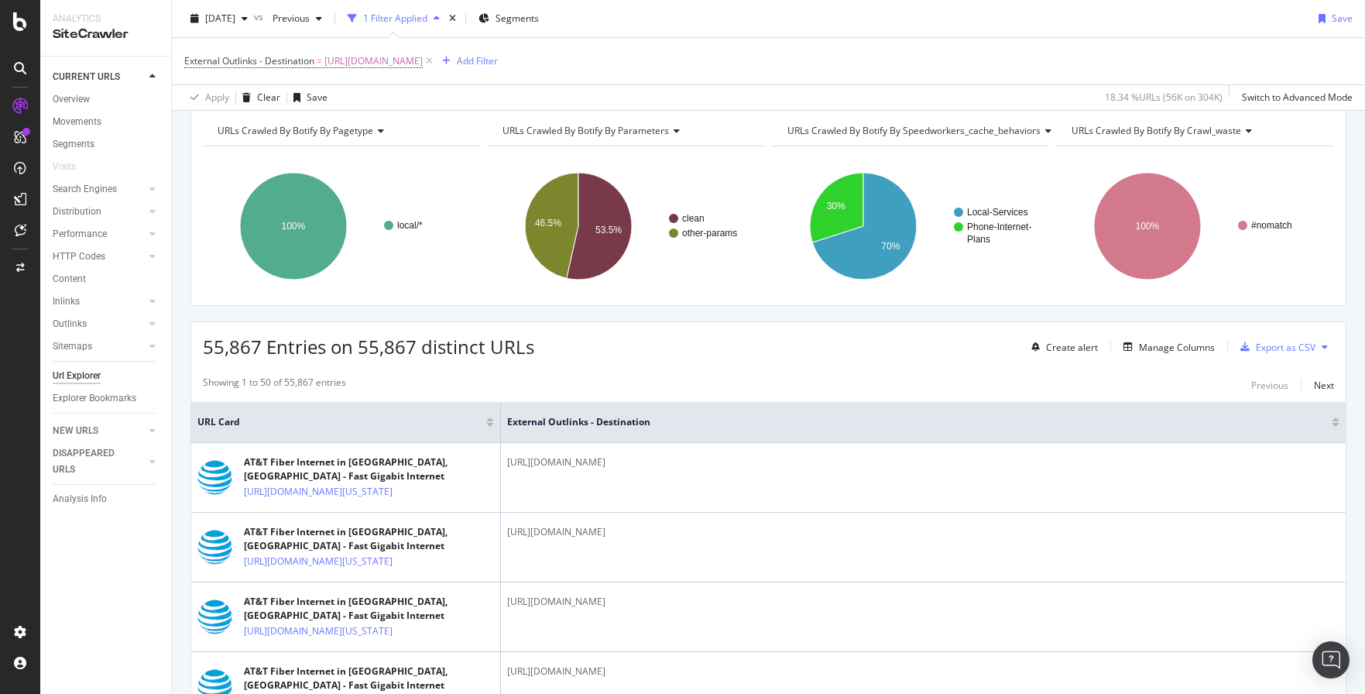
scroll to position [0, 0]
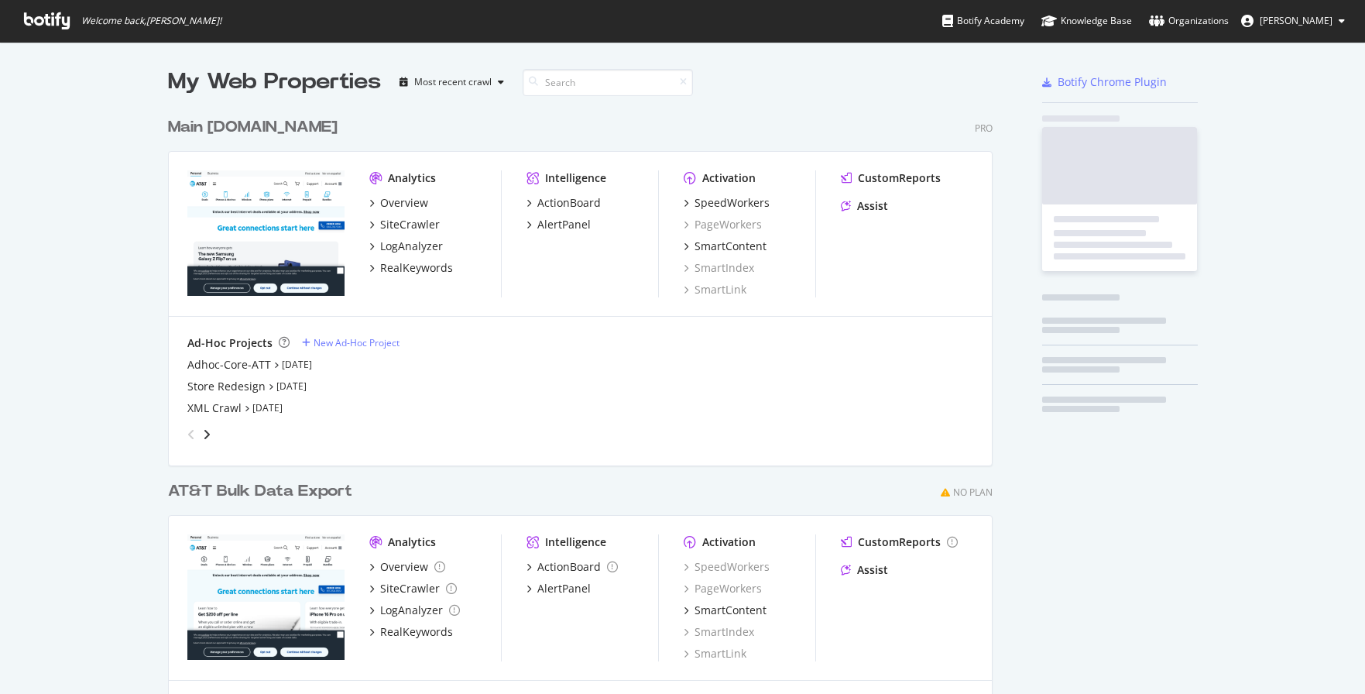
scroll to position [623, 825]
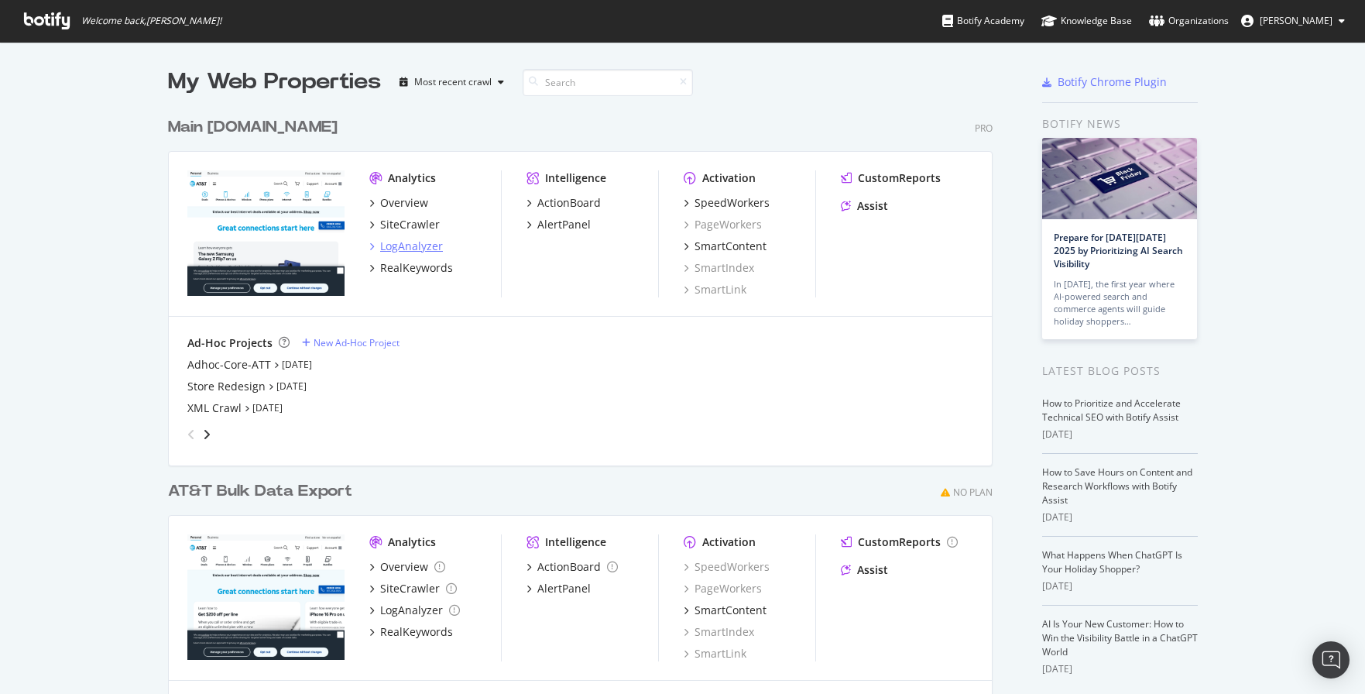
click at [399, 244] on div "LogAnalyzer" at bounding box center [411, 245] width 63 height 15
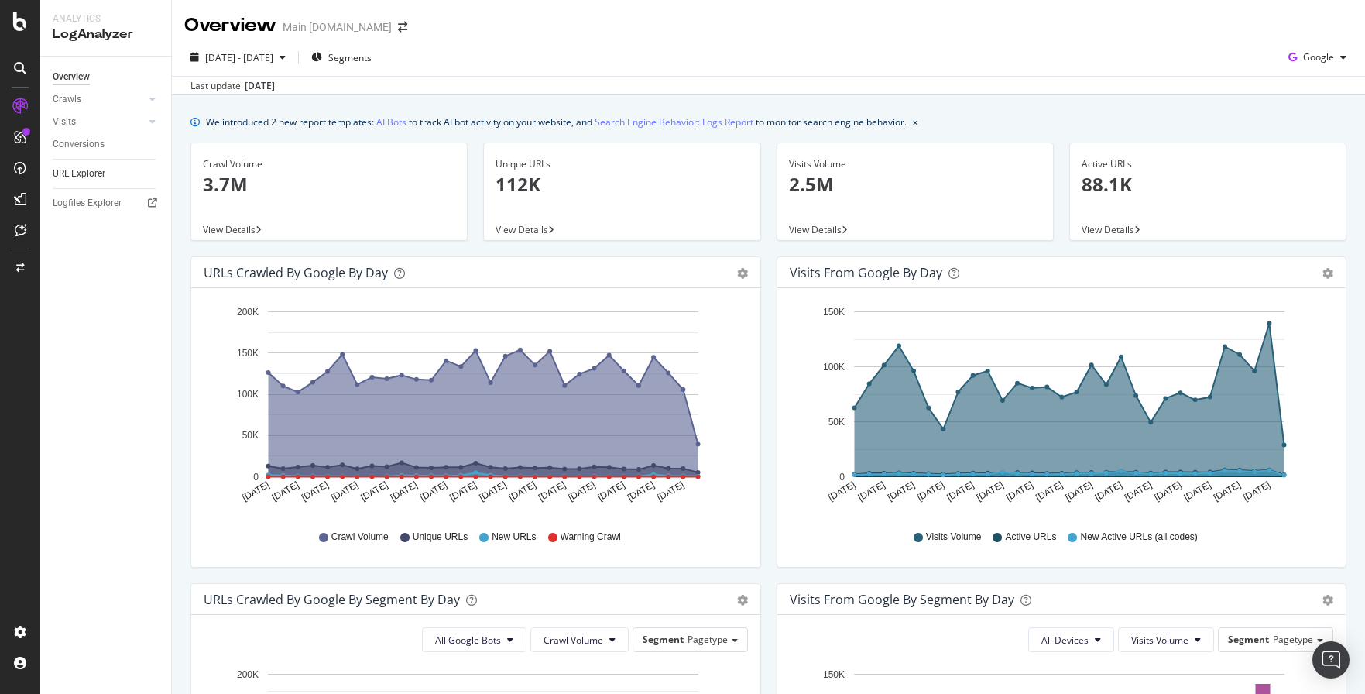
click at [109, 172] on link "URL Explorer" at bounding box center [107, 174] width 108 height 16
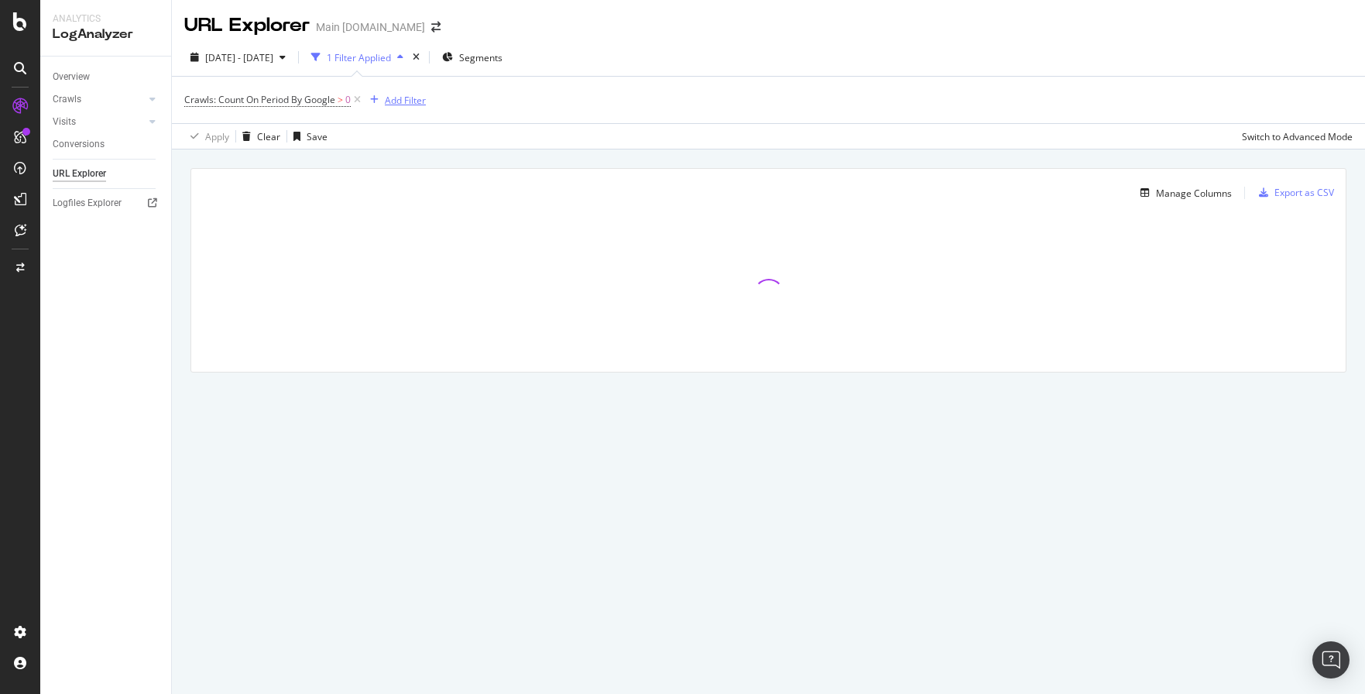
click at [400, 102] on div "Add Filter" at bounding box center [405, 100] width 41 height 13
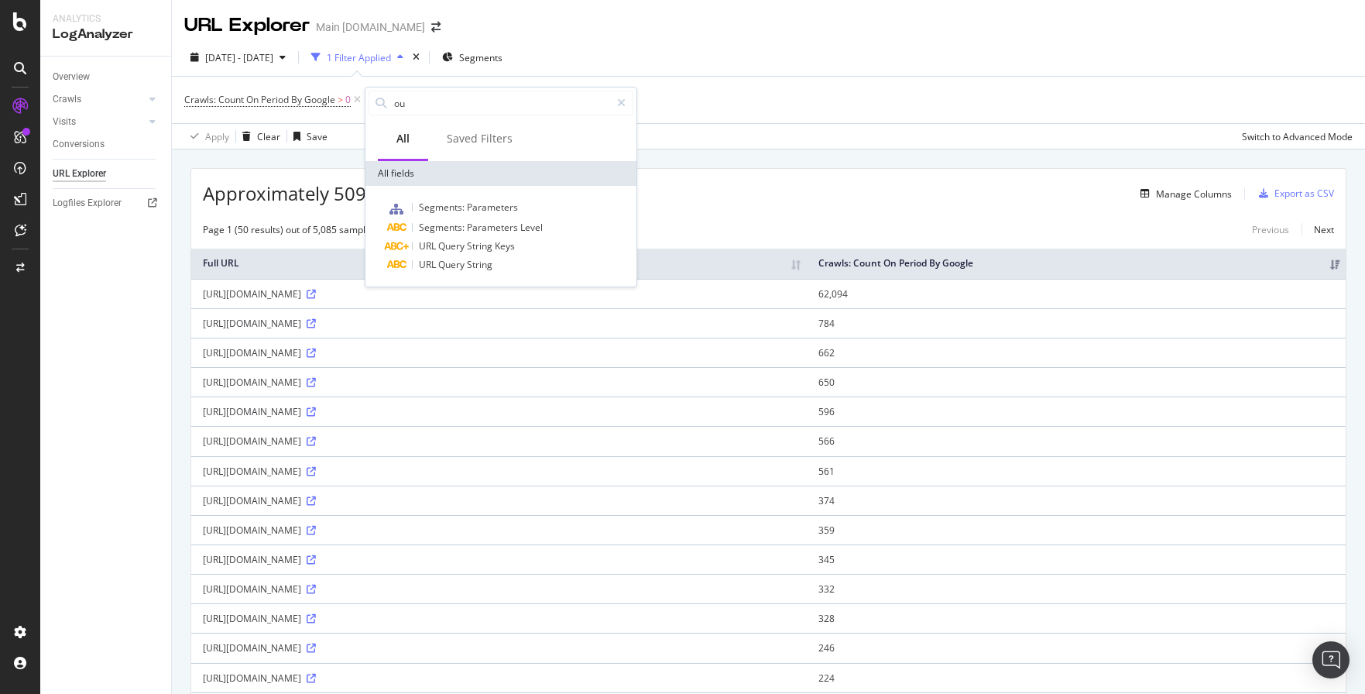
type input "out"
click at [122, 348] on div "Overview Crawls Daily Distribution Segments Distribution HTTP Codes Resources V…" at bounding box center [105, 375] width 131 height 637
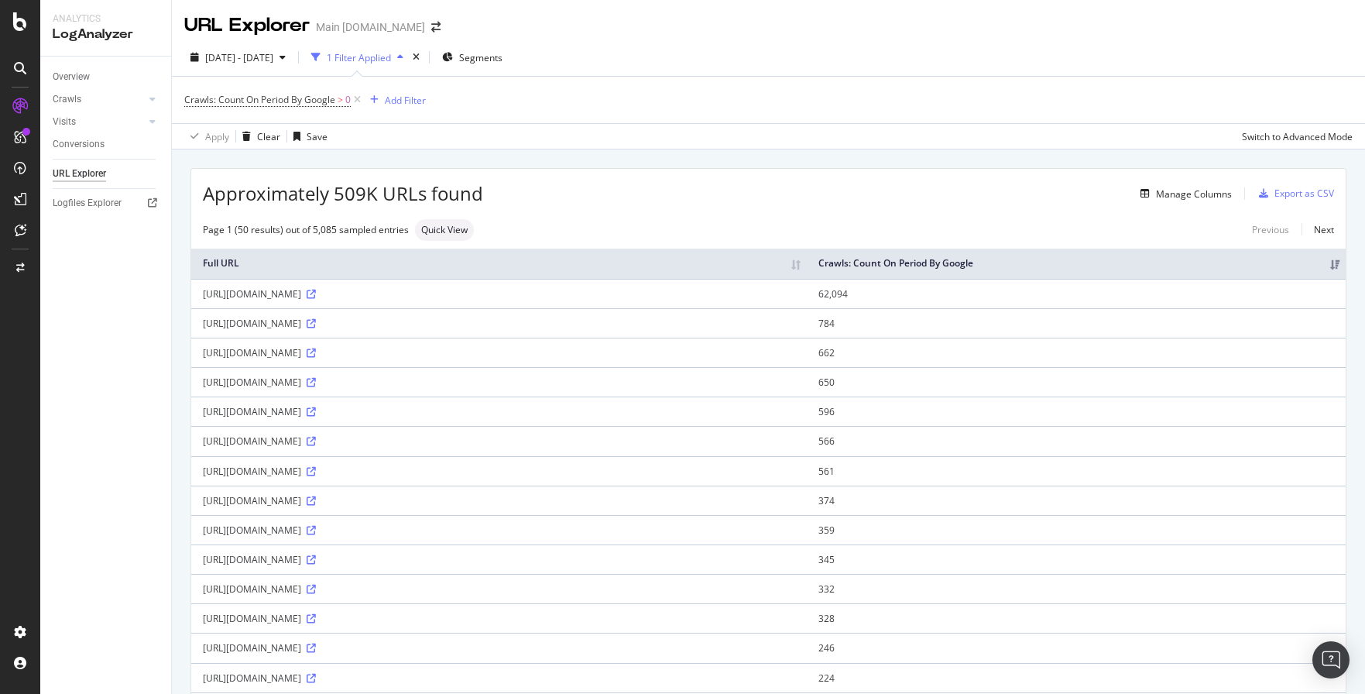
click at [94, 177] on div "URL Explorer" at bounding box center [79, 174] width 53 height 16
click at [416, 98] on div "Add Filter" at bounding box center [405, 100] width 41 height 13
type input "e"
type input "o"
type input "l"
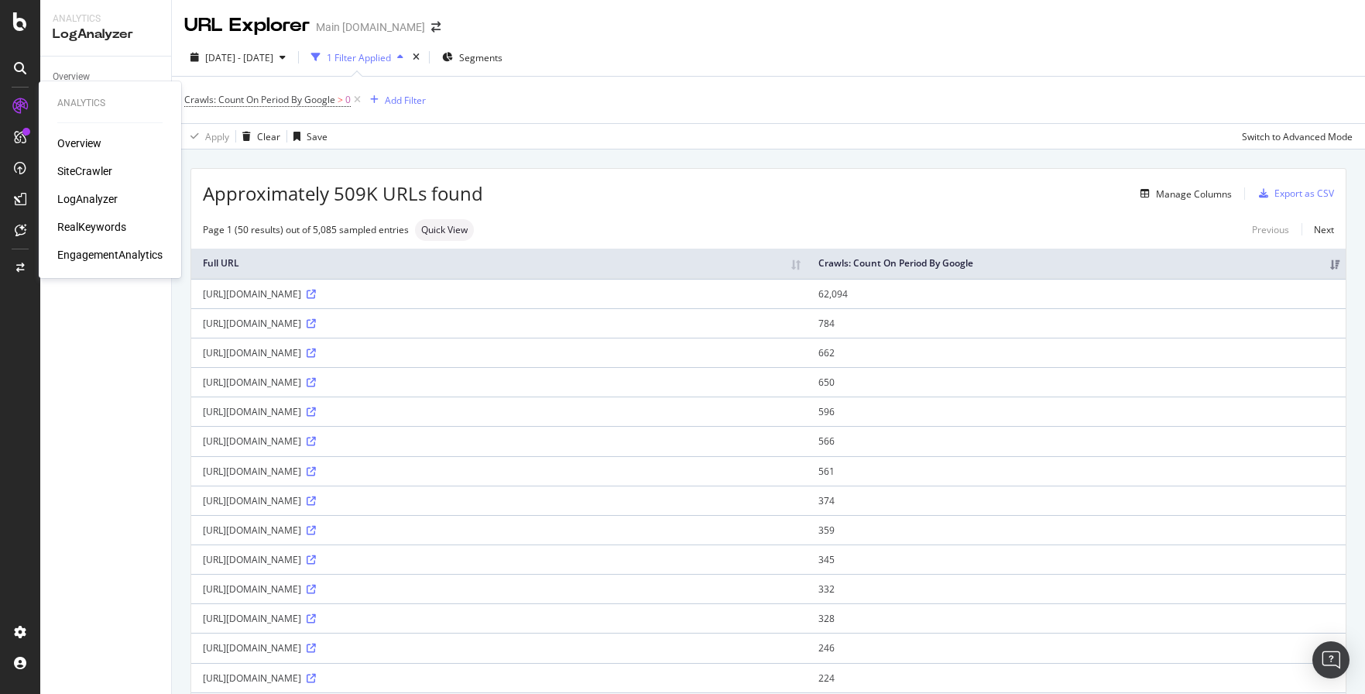
click at [90, 163] on div "SiteCrawler" at bounding box center [84, 170] width 55 height 15
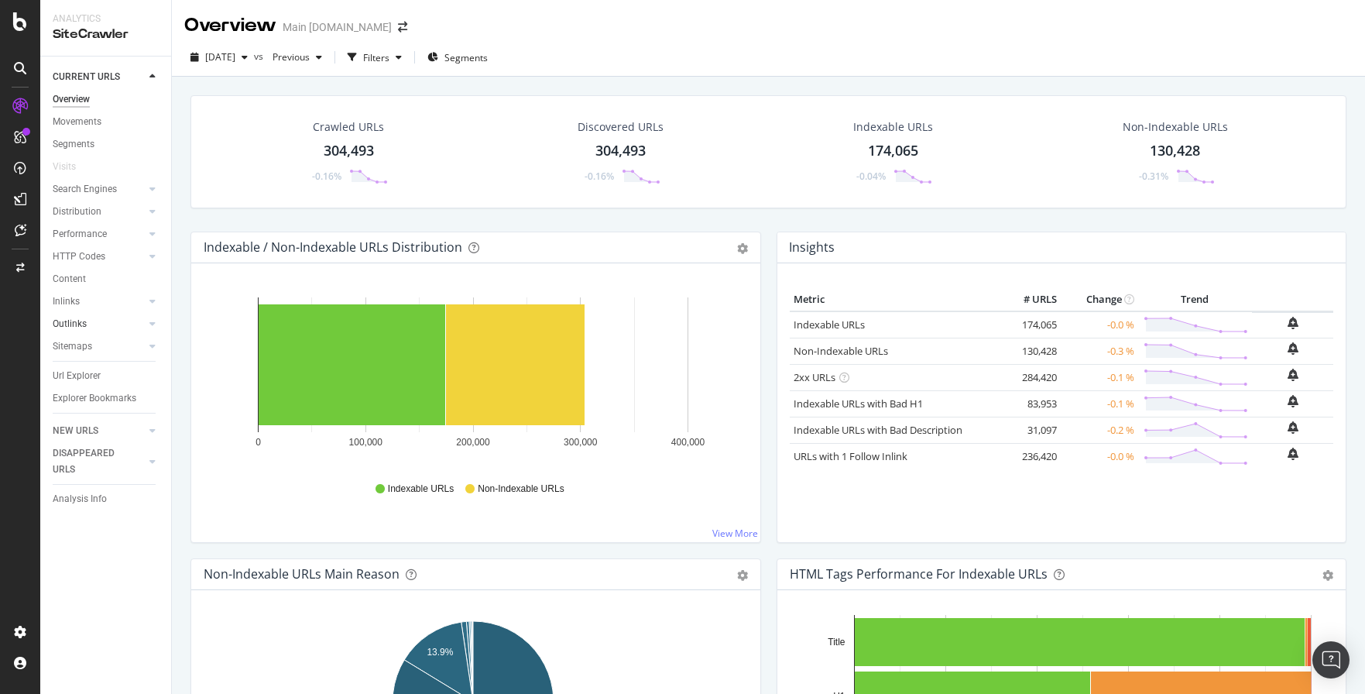
click at [94, 320] on link "Outlinks" at bounding box center [99, 324] width 92 height 16
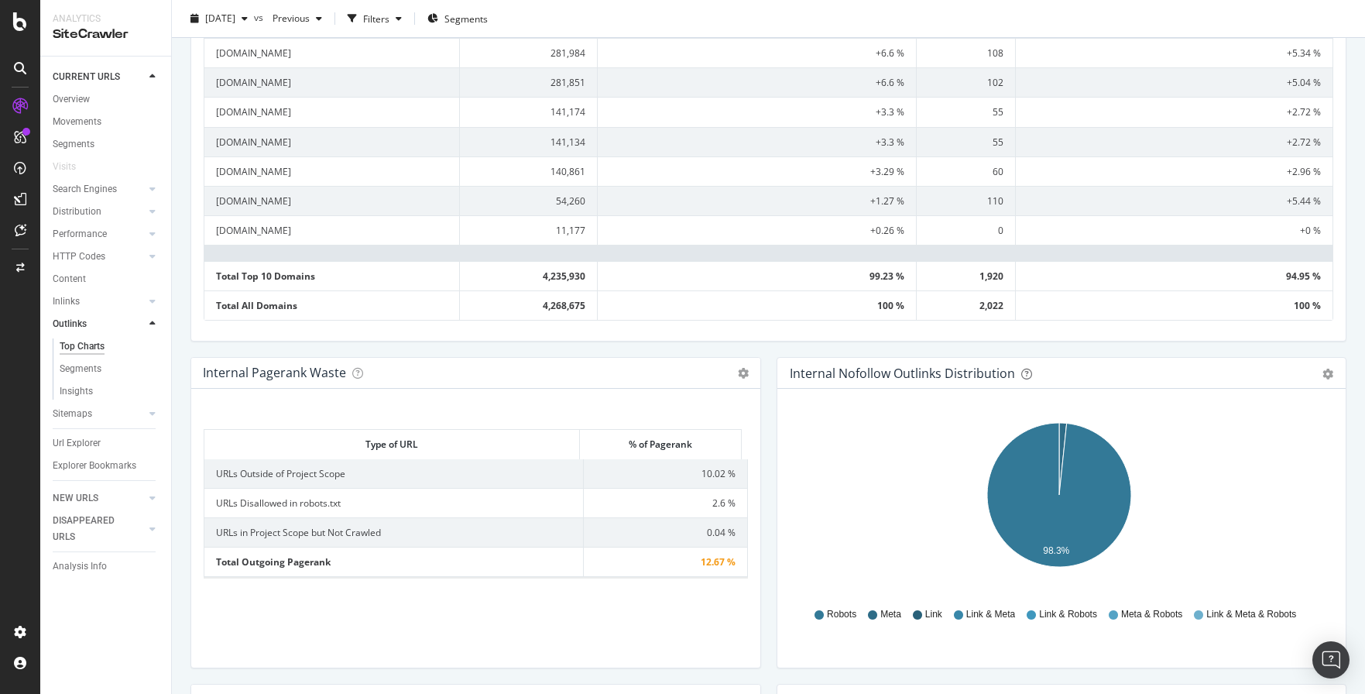
scroll to position [752, 0]
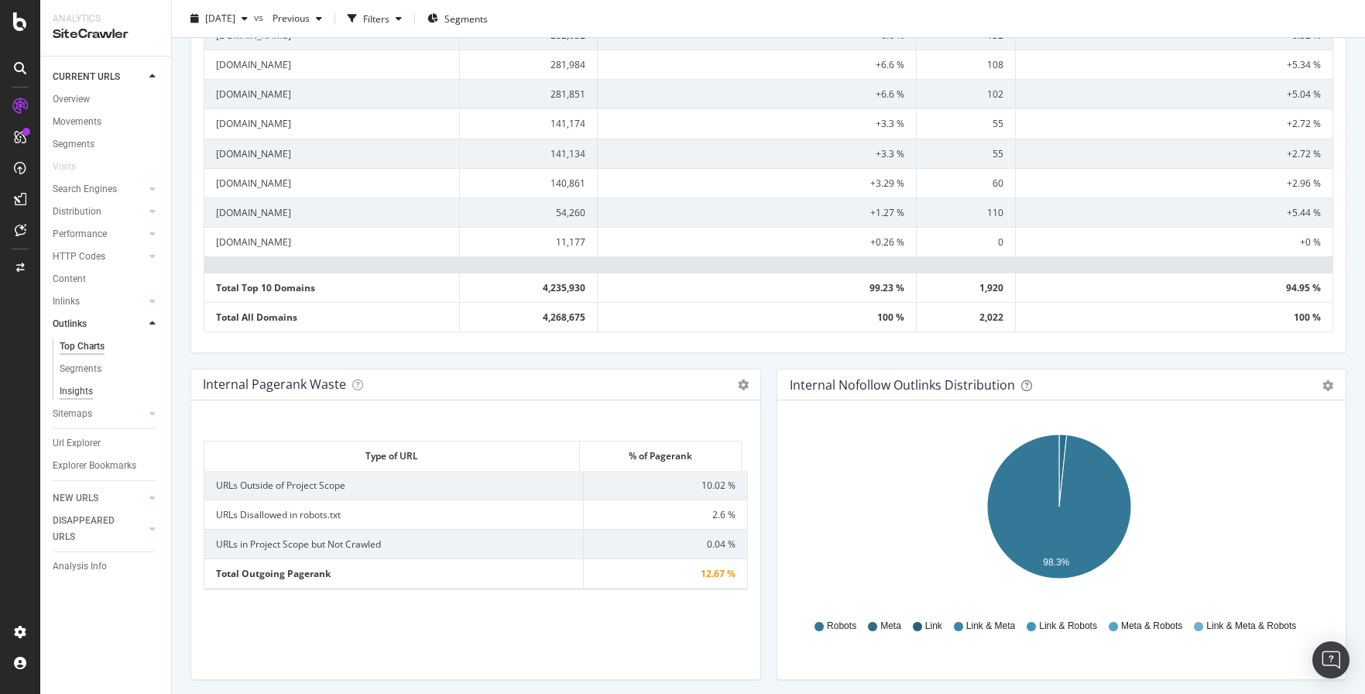
click at [84, 389] on div "Insights" at bounding box center [76, 391] width 33 height 16
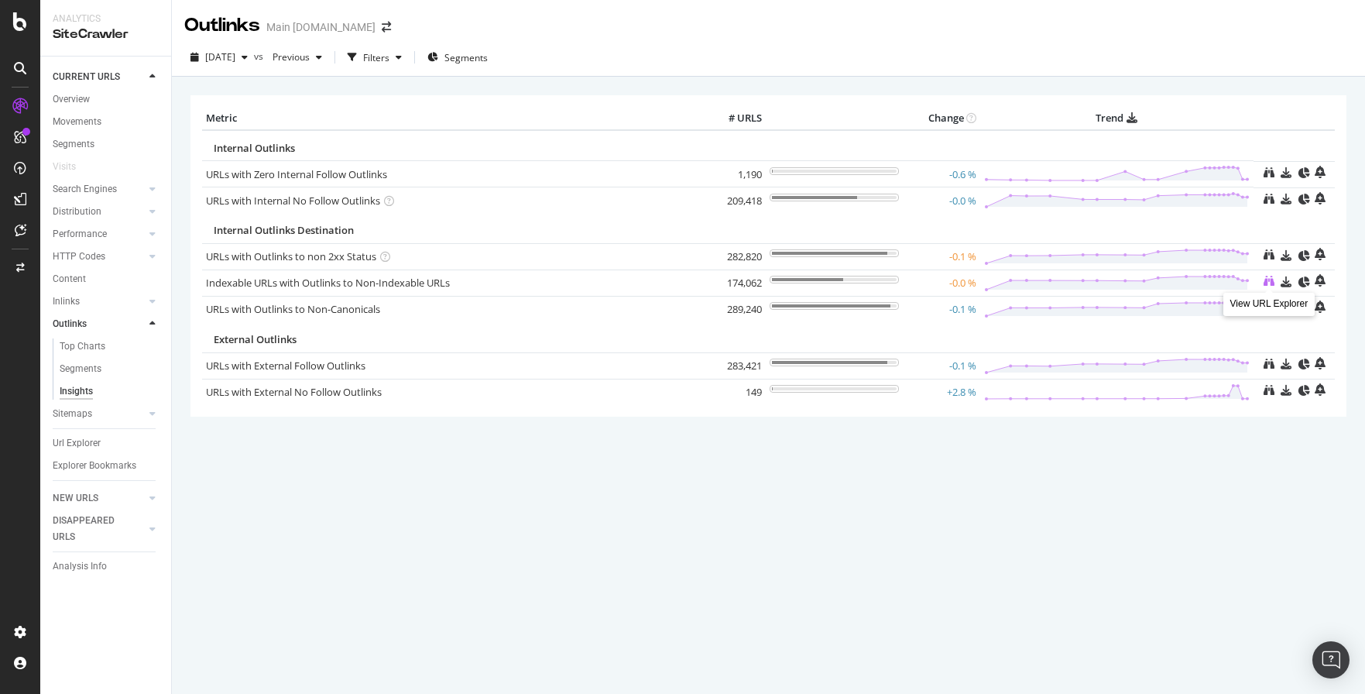
click at [1269, 284] on icon at bounding box center [1268, 281] width 11 height 11
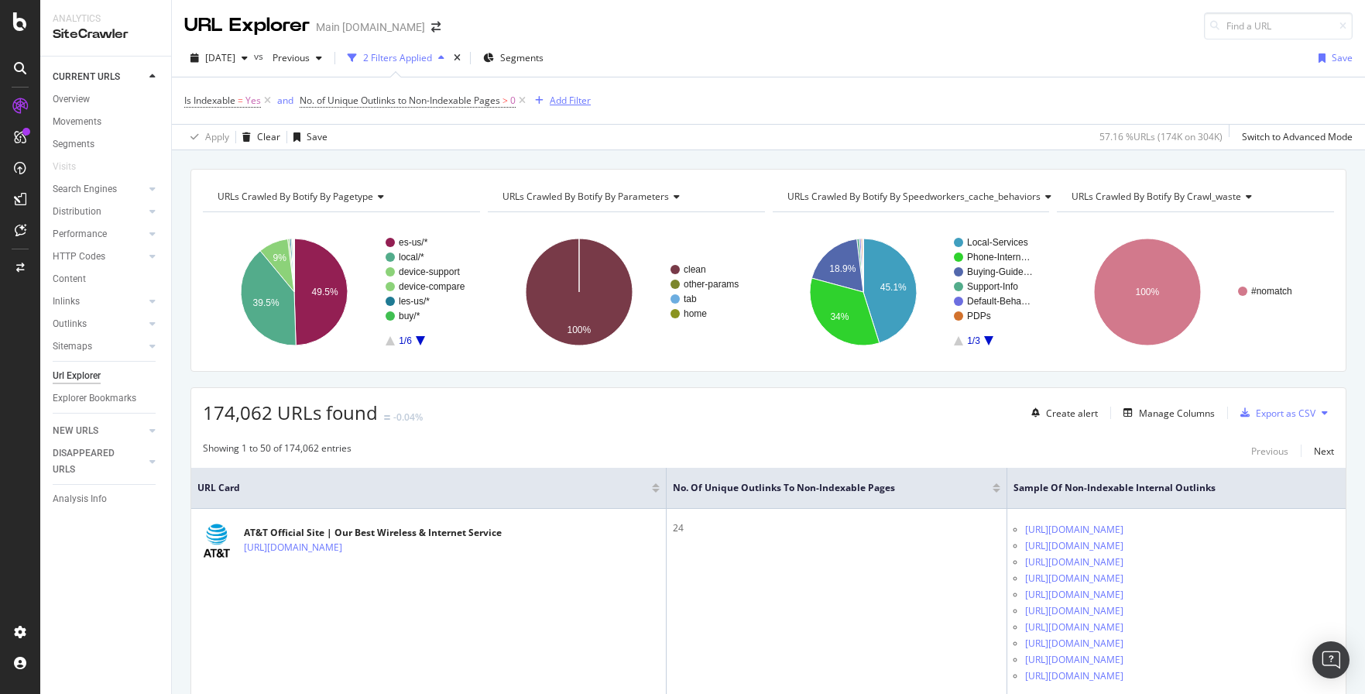
click at [571, 101] on div "Add Filter" at bounding box center [570, 100] width 41 height 13
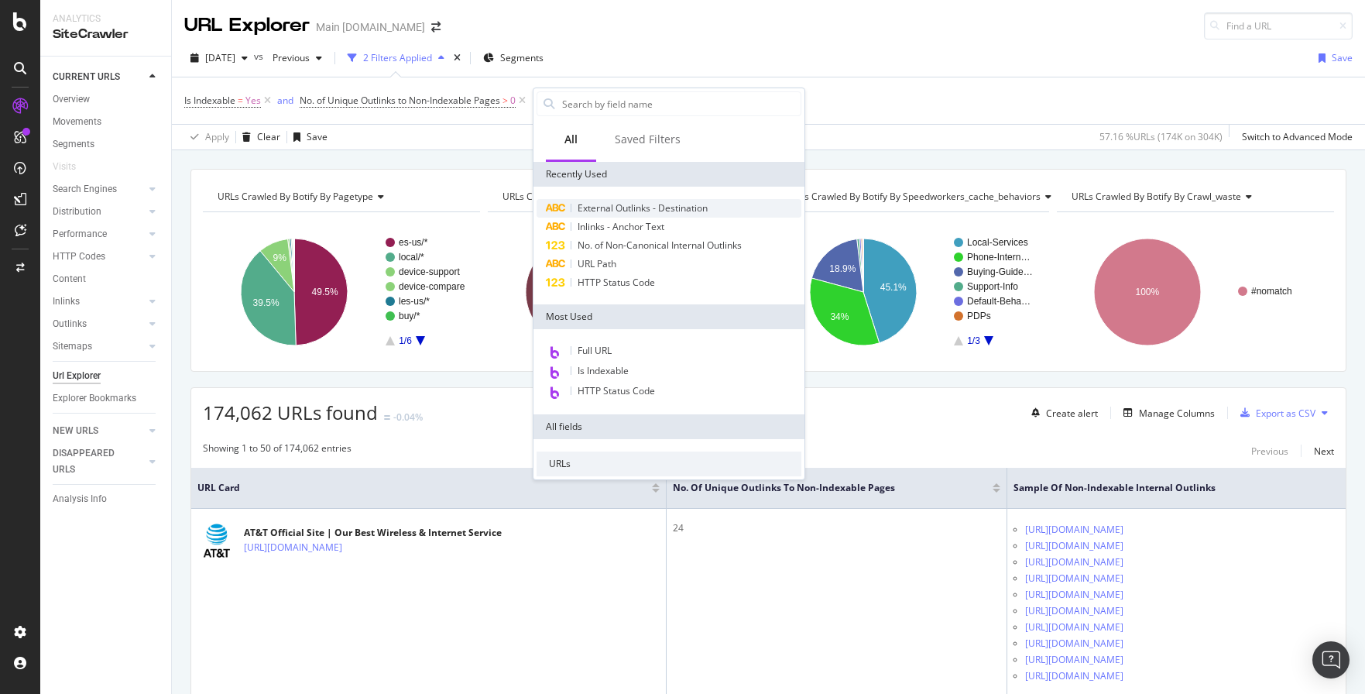
click at [627, 203] on span "External Outlinks - Destination" at bounding box center [642, 207] width 130 height 13
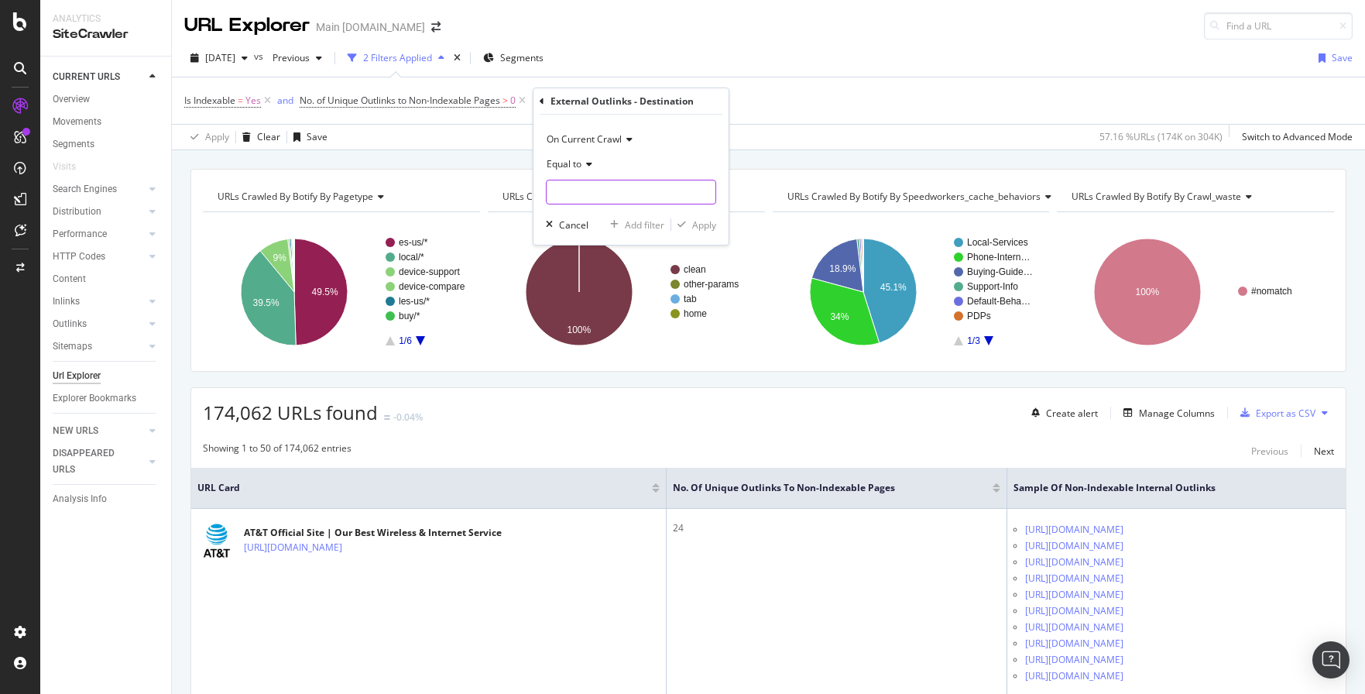
click at [632, 194] on input "text" at bounding box center [630, 192] width 169 height 25
type input "fiber"
drag, startPoint x: 642, startPoint y: 183, endPoint x: 632, endPoint y: 184, distance: 10.2
click at [639, 183] on input "fiber" at bounding box center [619, 192] width 146 height 25
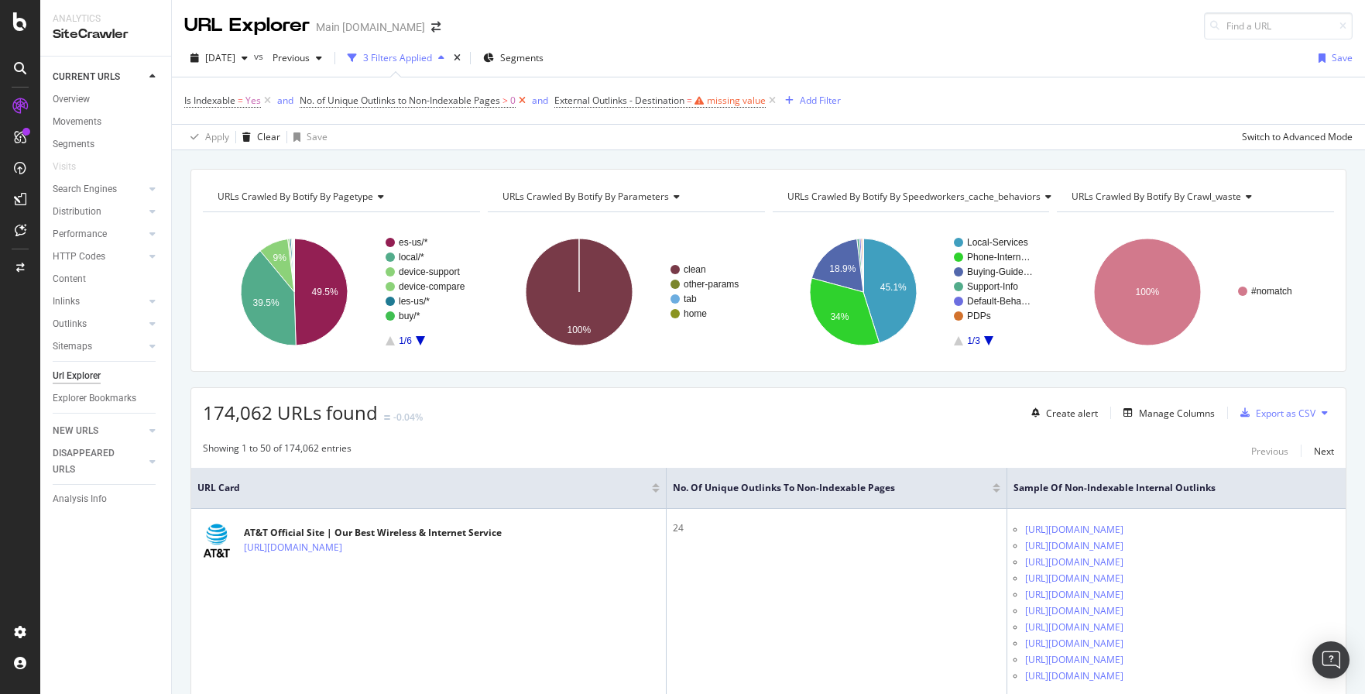
click at [524, 102] on icon at bounding box center [522, 100] width 13 height 15
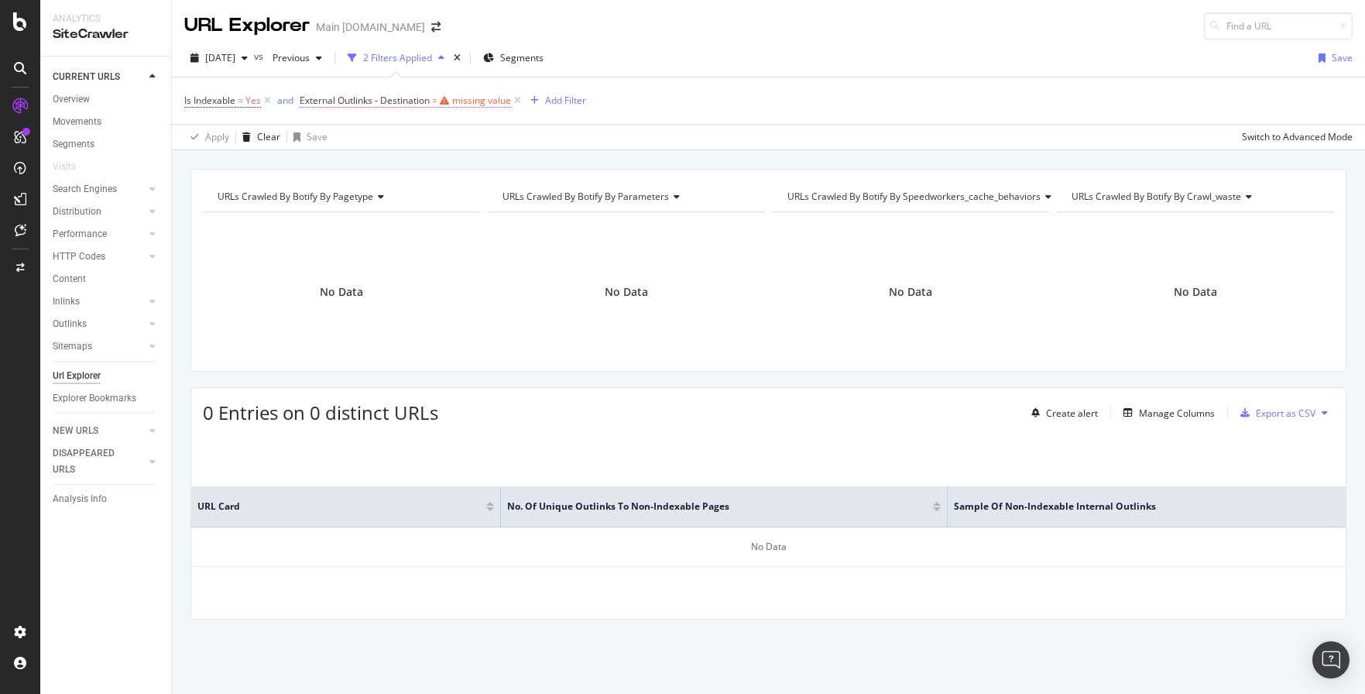
click at [469, 102] on div "missing value" at bounding box center [481, 100] width 59 height 13
click at [352, 190] on input "text" at bounding box center [398, 189] width 169 height 25
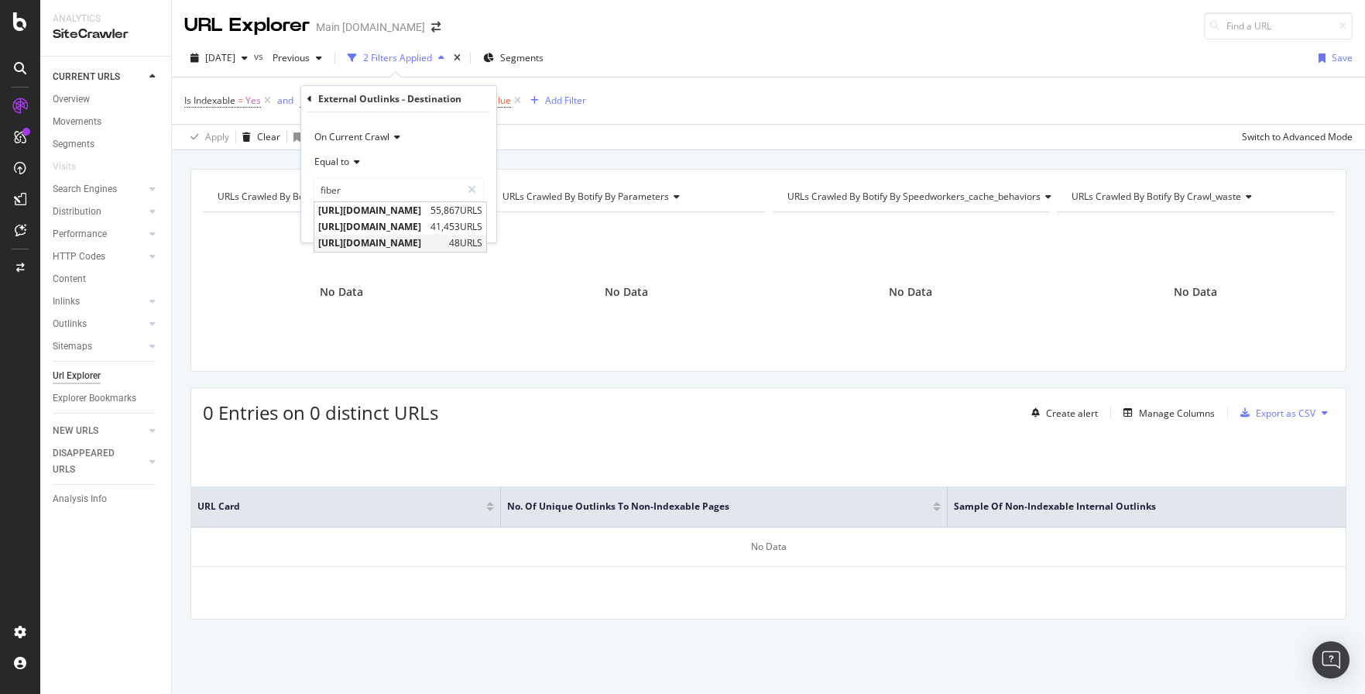
click at [445, 238] on span "[URL][DOMAIN_NAME]" at bounding box center [381, 242] width 127 height 13
type input "[URL][DOMAIN_NAME]"
click at [465, 228] on div "Apply" at bounding box center [472, 222] width 24 height 13
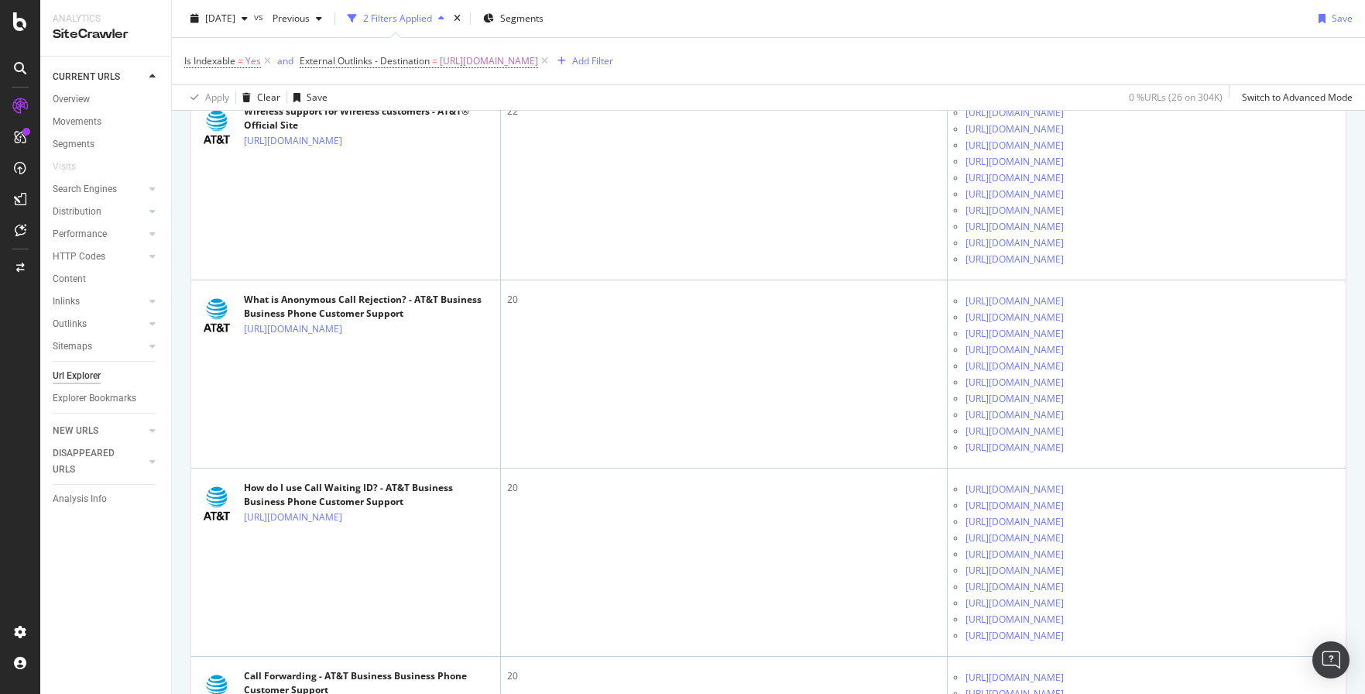
scroll to position [3749, 0]
